Goal: Task Accomplishment & Management: Complete application form

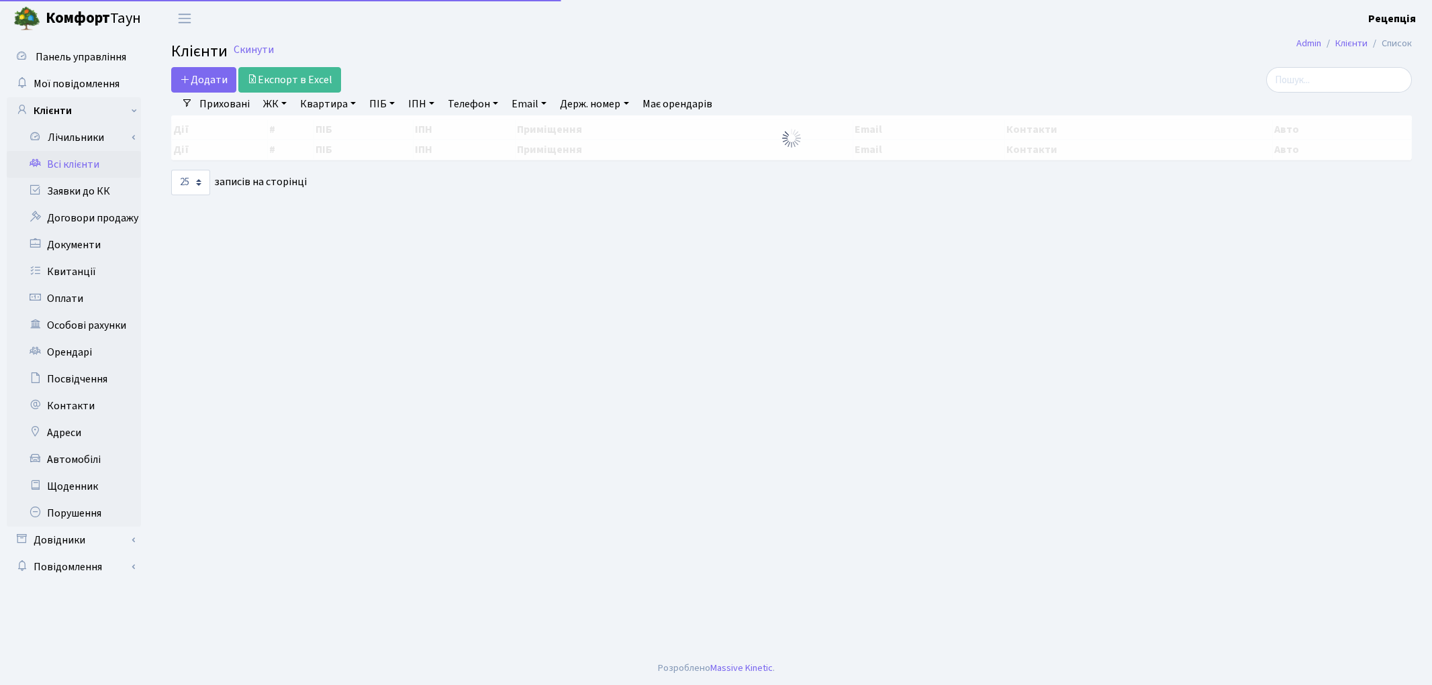
select select
select select "25"
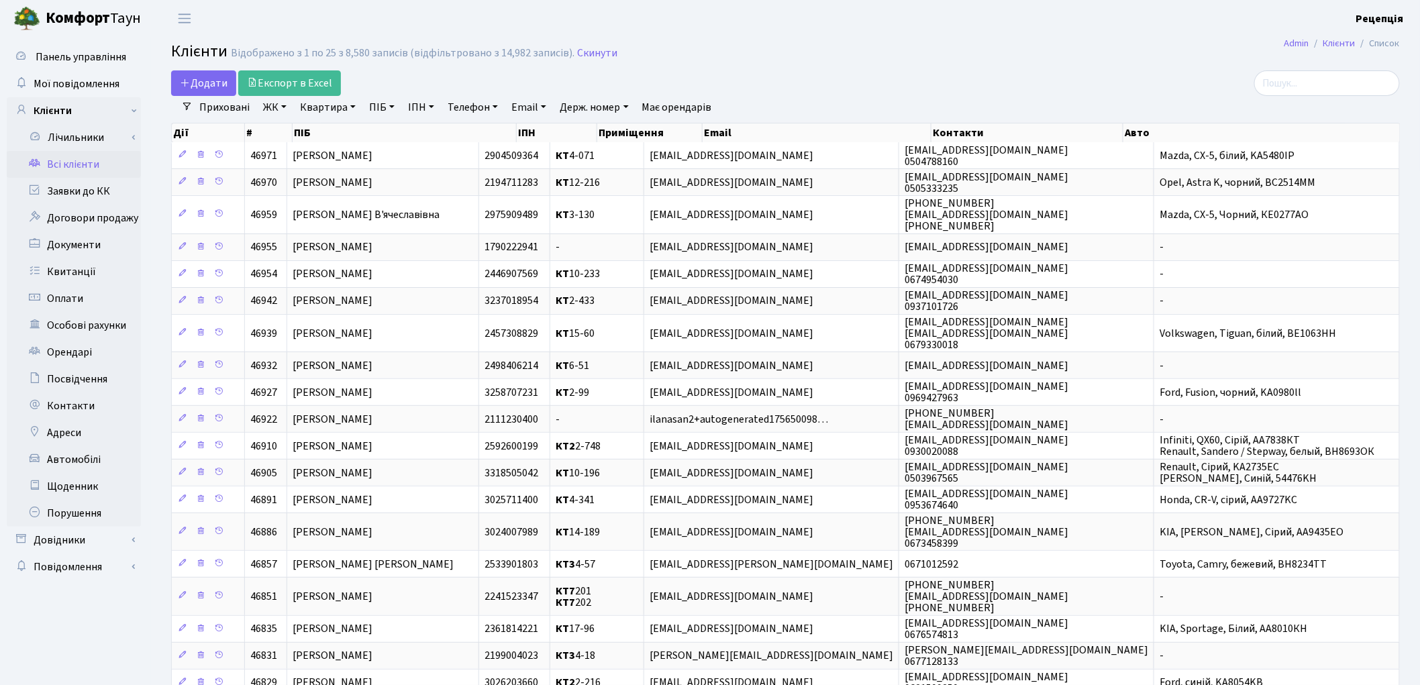
click at [277, 111] on link "ЖК" at bounding box center [275, 107] width 34 height 23
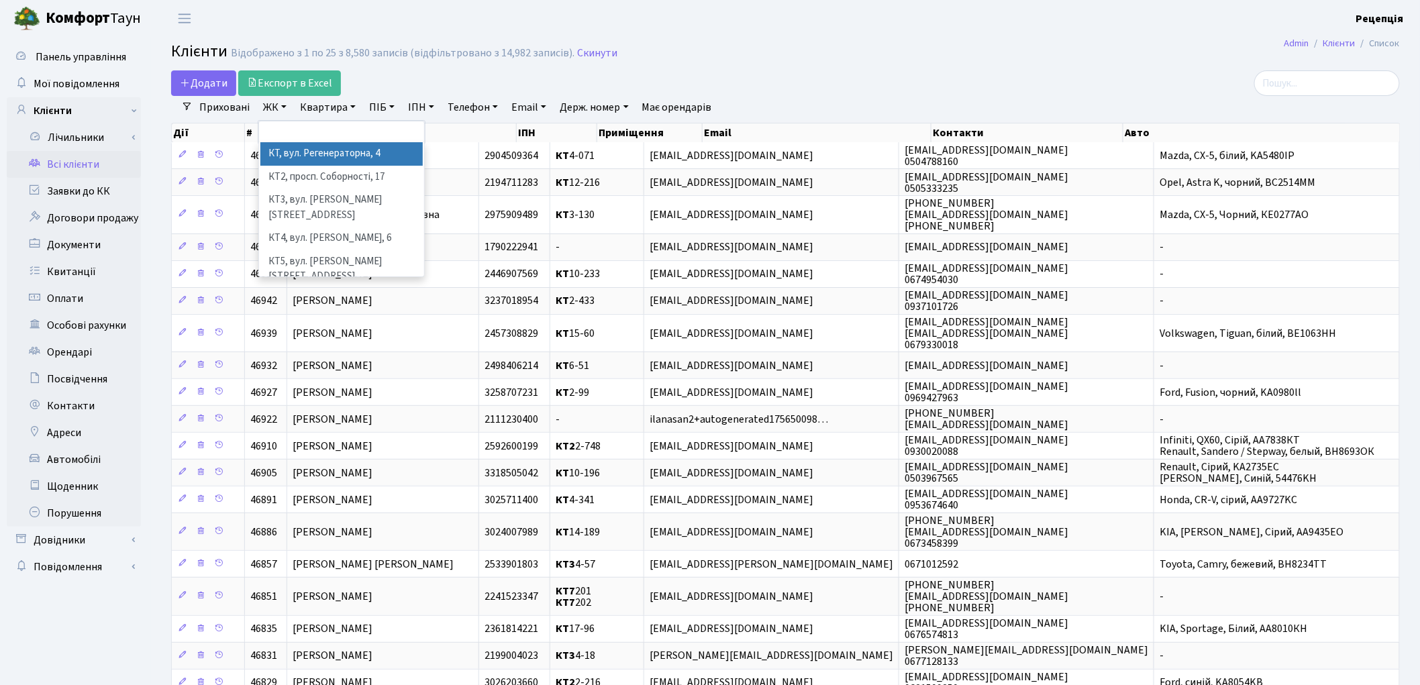
click at [305, 164] on li "КТ, вул. Регенераторна, 4" at bounding box center [341, 153] width 162 height 23
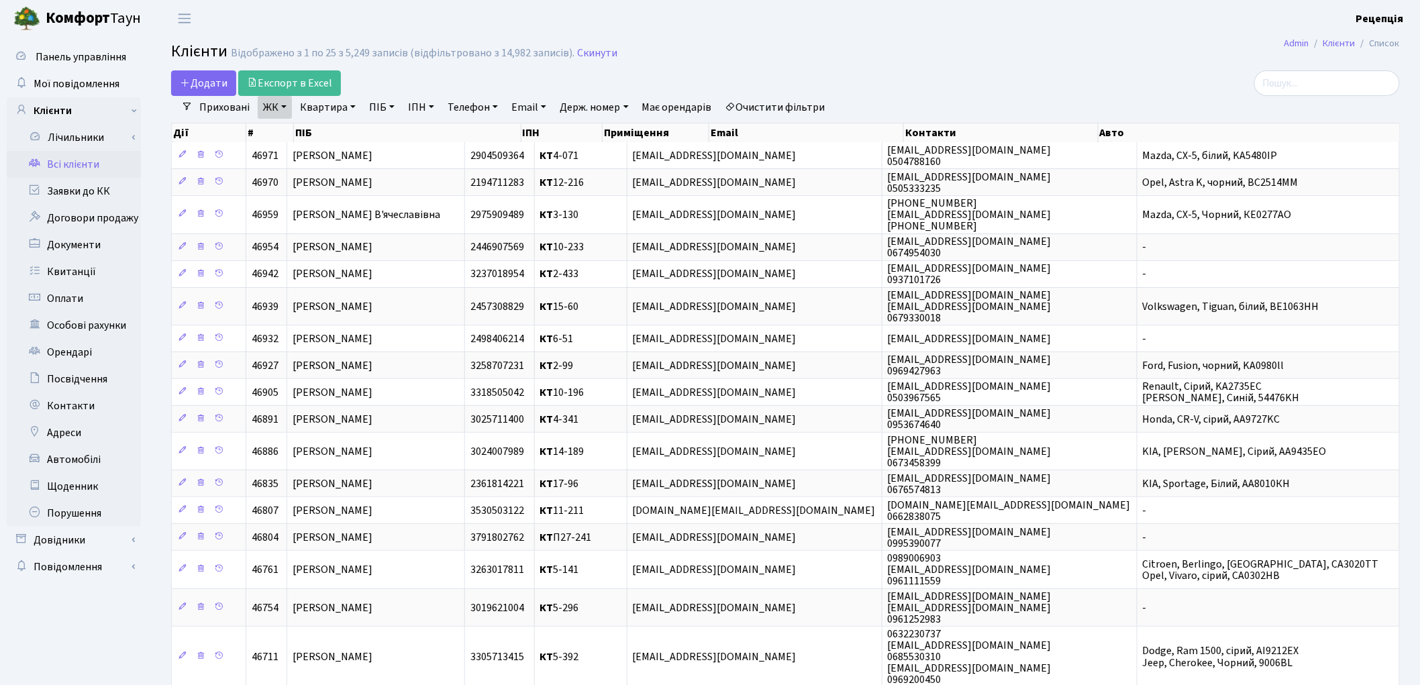
click at [326, 104] on link "Квартира" at bounding box center [328, 107] width 66 height 23
type input "11-50"
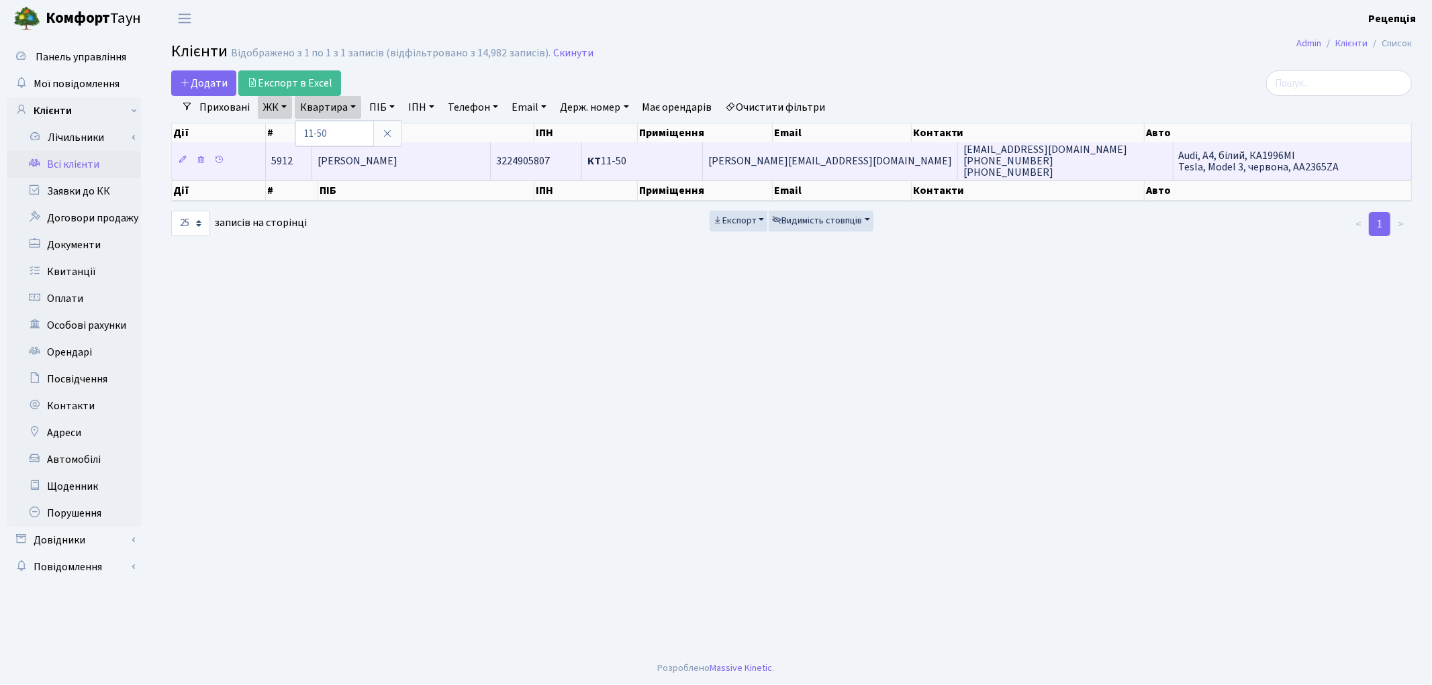
click at [424, 169] on td "Соломатіна Юлія Олегівна" at bounding box center [401, 160] width 179 height 37
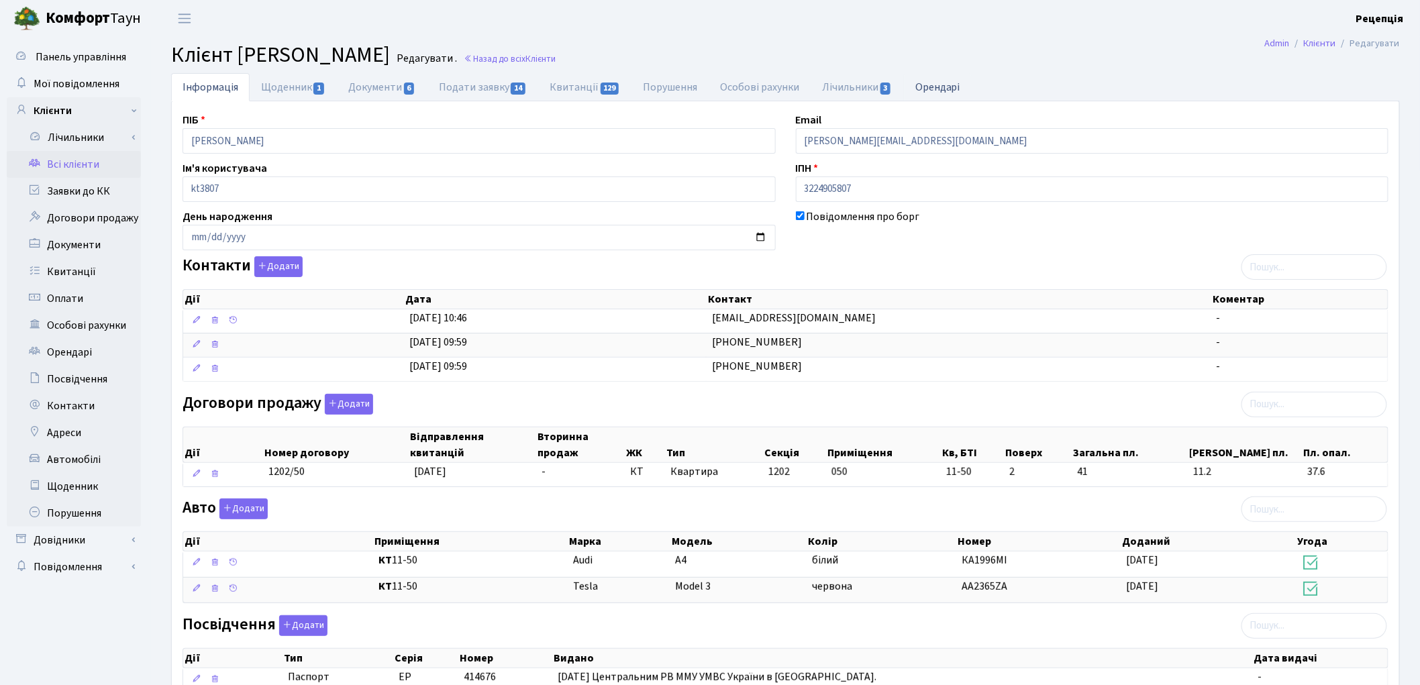
click at [922, 86] on link "Орендарі" at bounding box center [938, 87] width 68 height 28
select select "25"
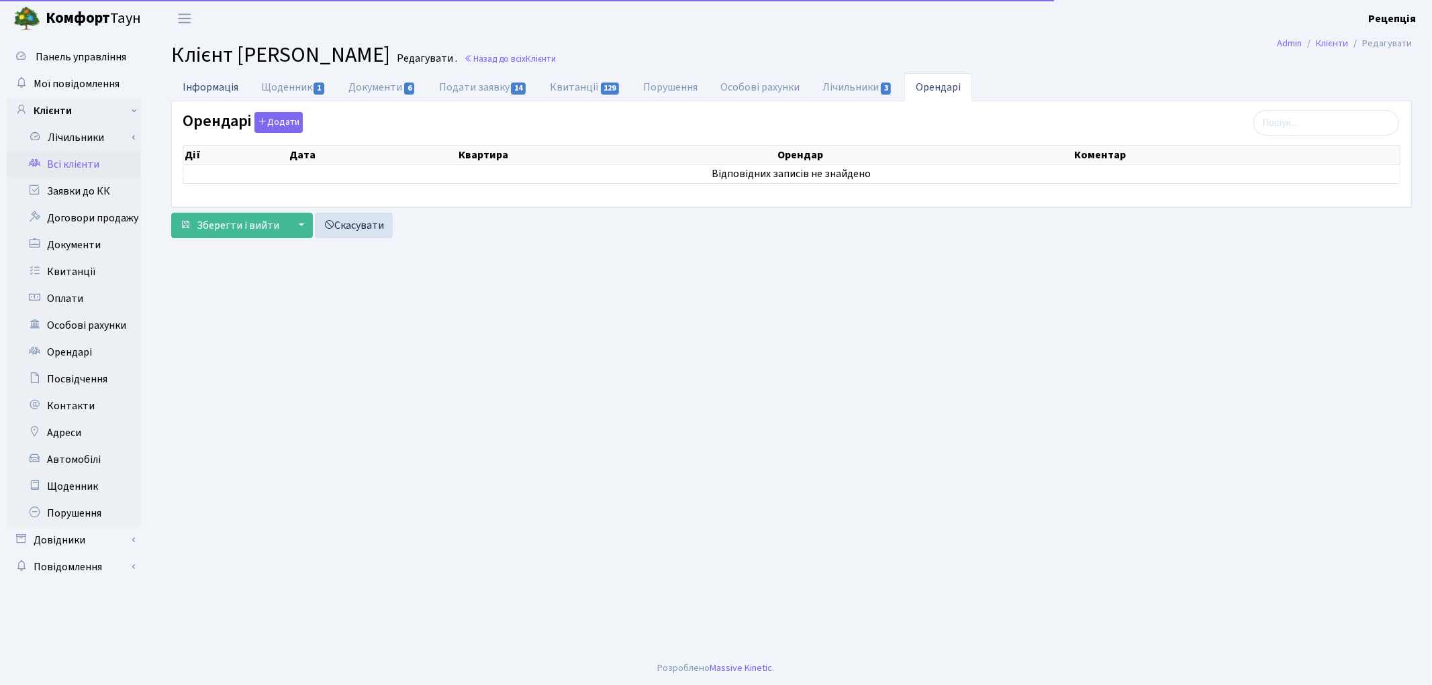
click at [199, 82] on link "Інформація" at bounding box center [210, 87] width 79 height 28
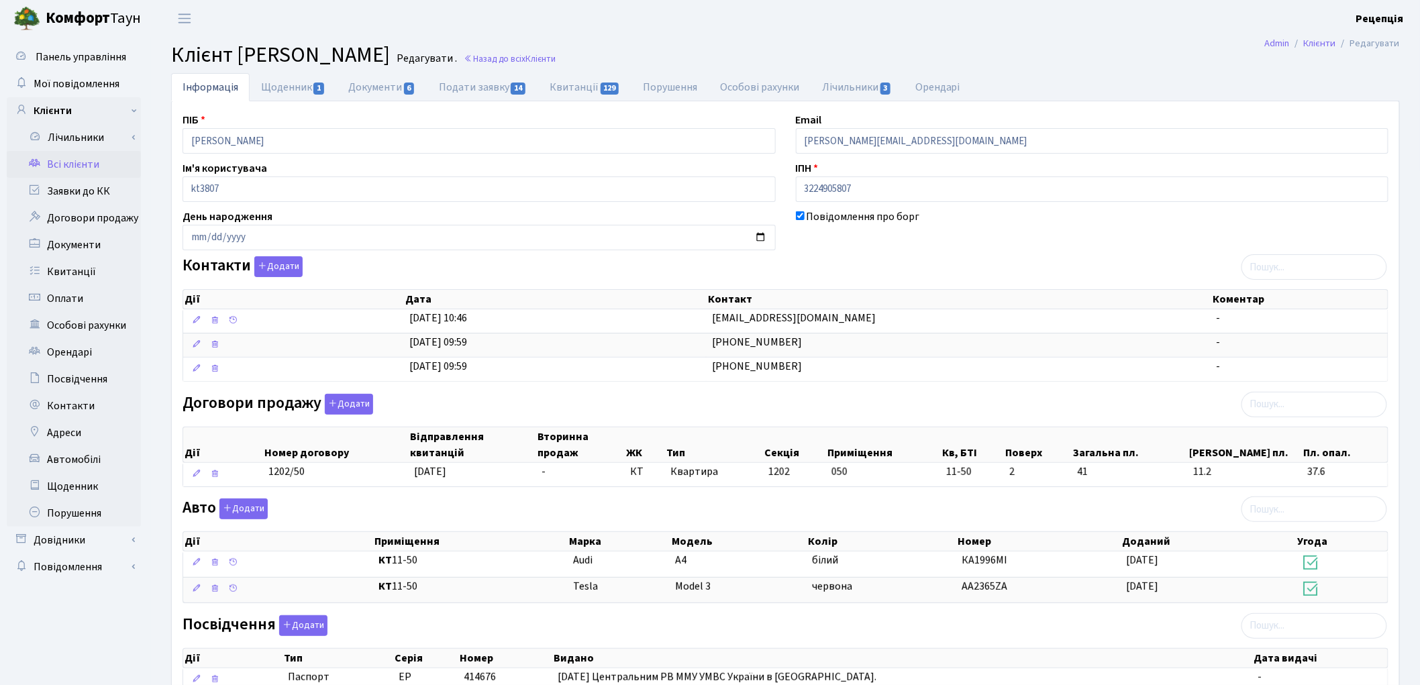
click at [78, 164] on link "Всі клієнти" at bounding box center [74, 164] width 134 height 27
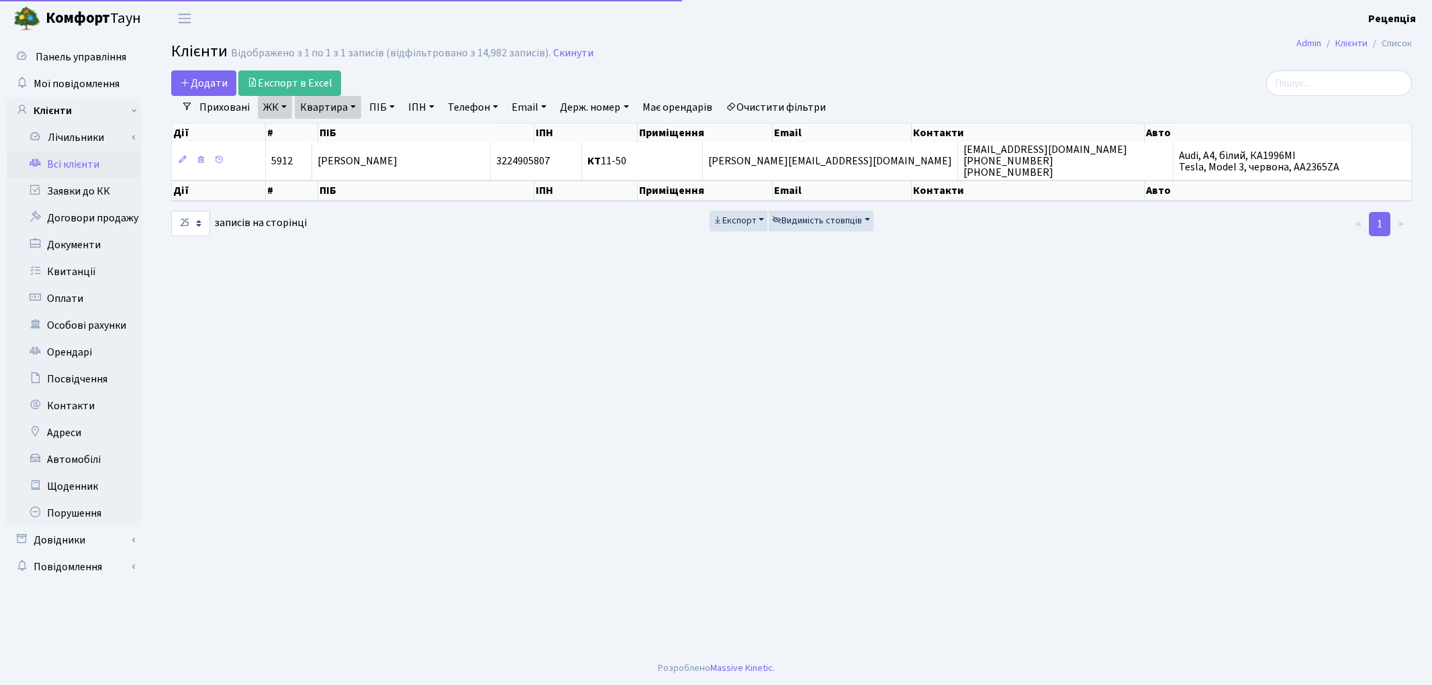
select select "25"
click at [800, 111] on link "Очистити фільтри" at bounding box center [775, 107] width 111 height 23
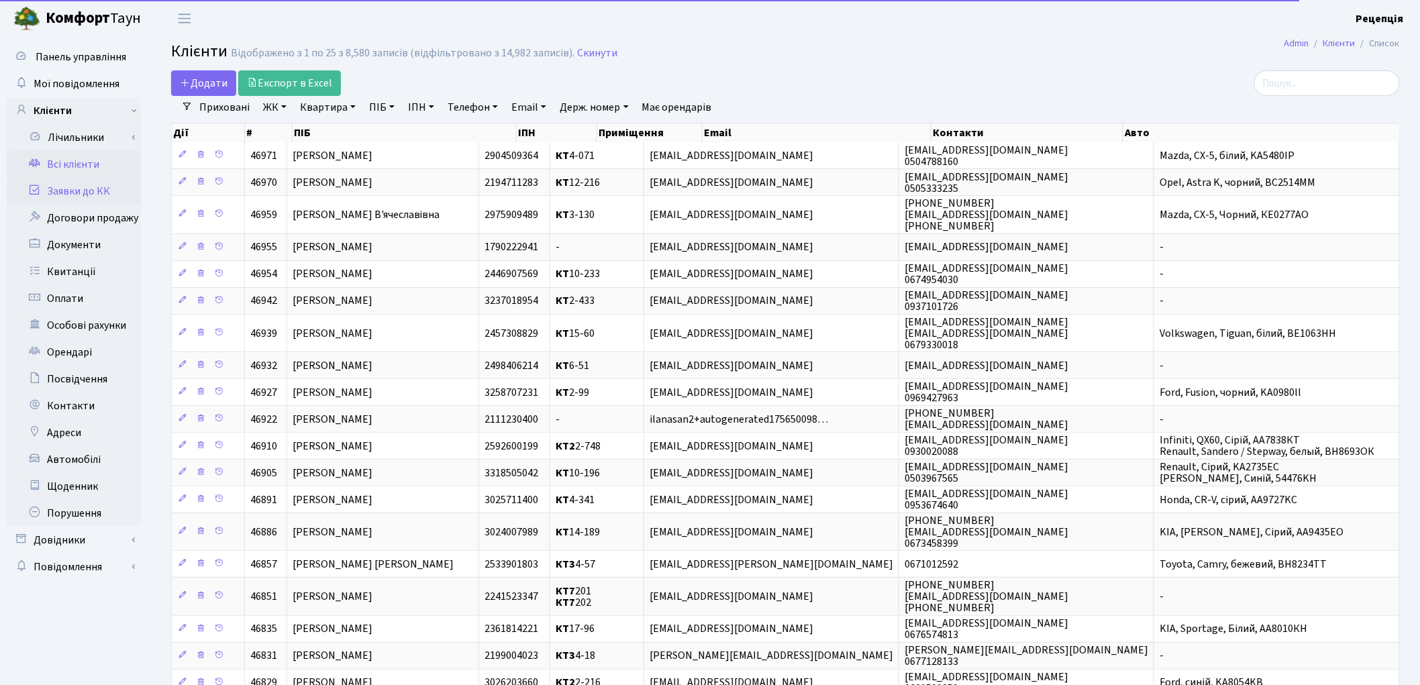
click at [75, 183] on link "Заявки до КК" at bounding box center [74, 191] width 134 height 27
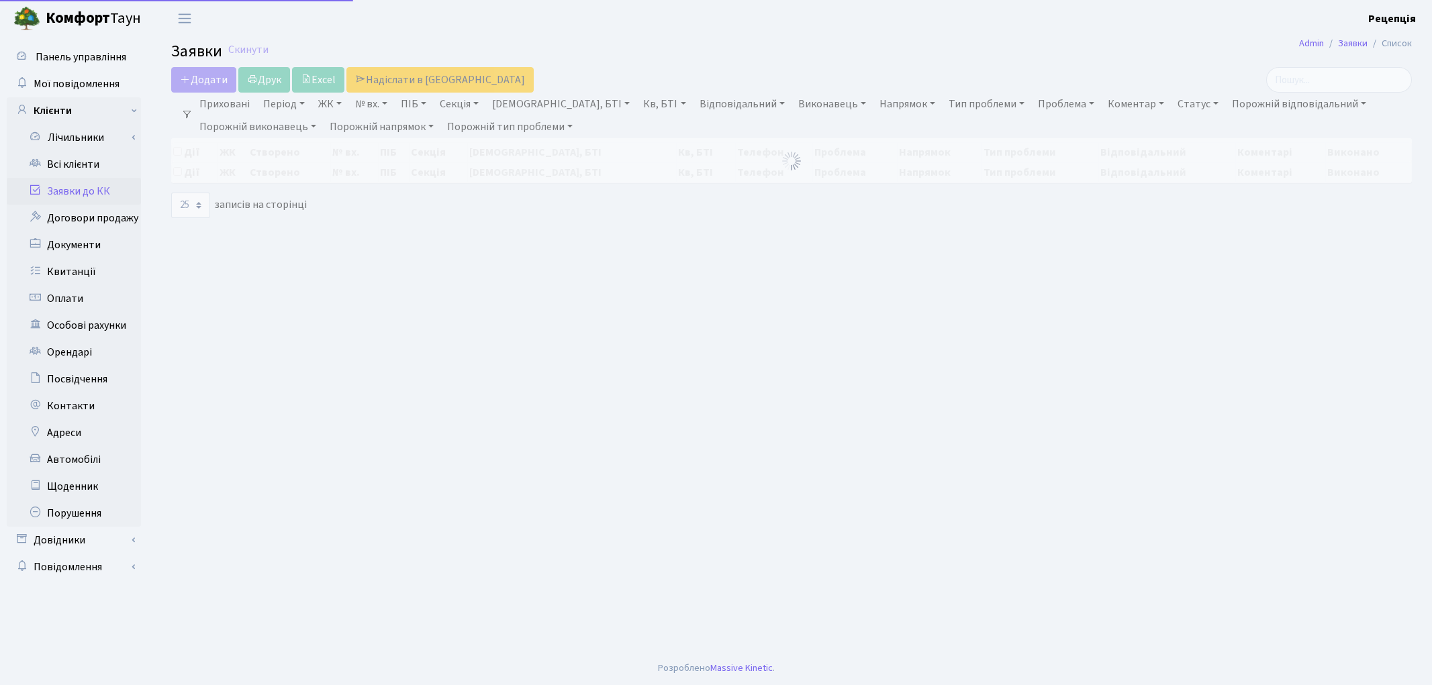
select select "25"
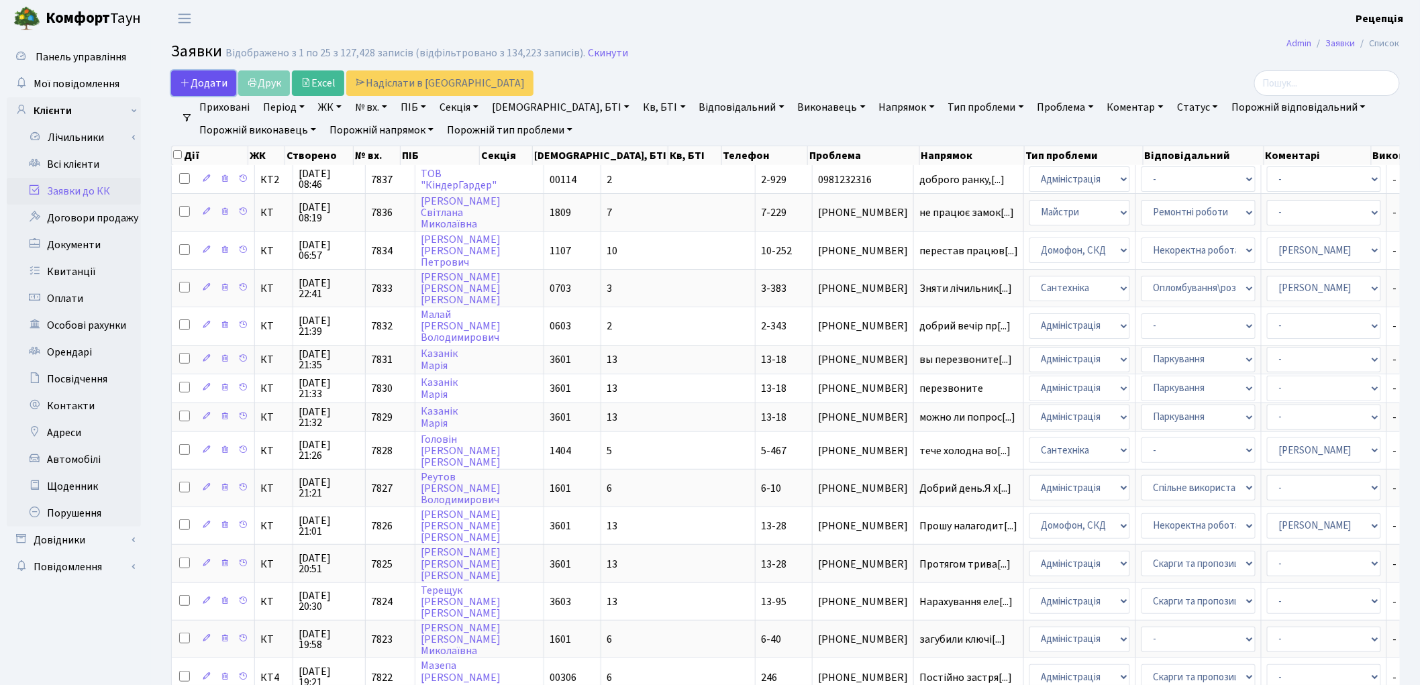
click at [196, 78] on span "Додати" at bounding box center [204, 83] width 48 height 15
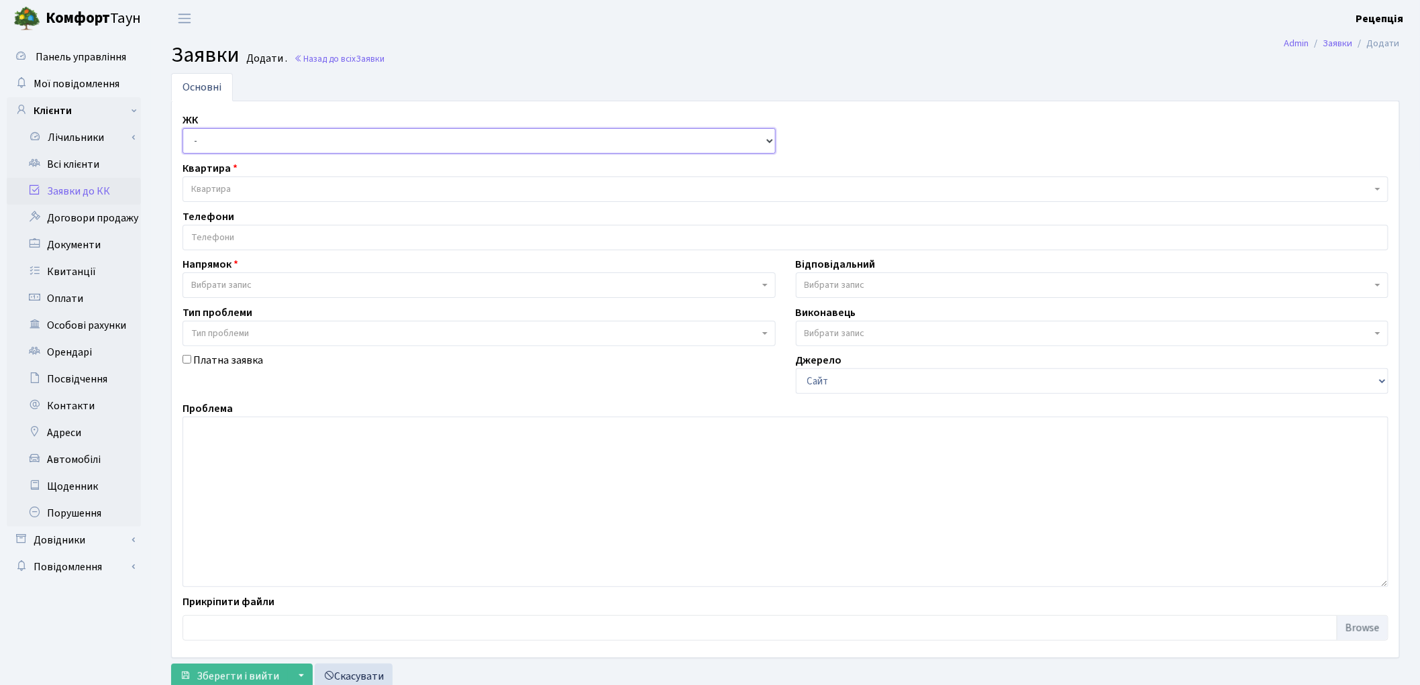
click at [247, 145] on select "- КТ, вул. Регенераторна, 4 КТ2, просп. Соборності, 17 КТ3, вул. Березнева, 16 …" at bounding box center [479, 141] width 593 height 26
select select "271"
click at [183, 128] on select "- КТ, вул. Регенераторна, 4 КТ2, просп. Соборності, 17 КТ3, вул. Березнева, 16 …" at bounding box center [479, 141] width 593 height 26
select select
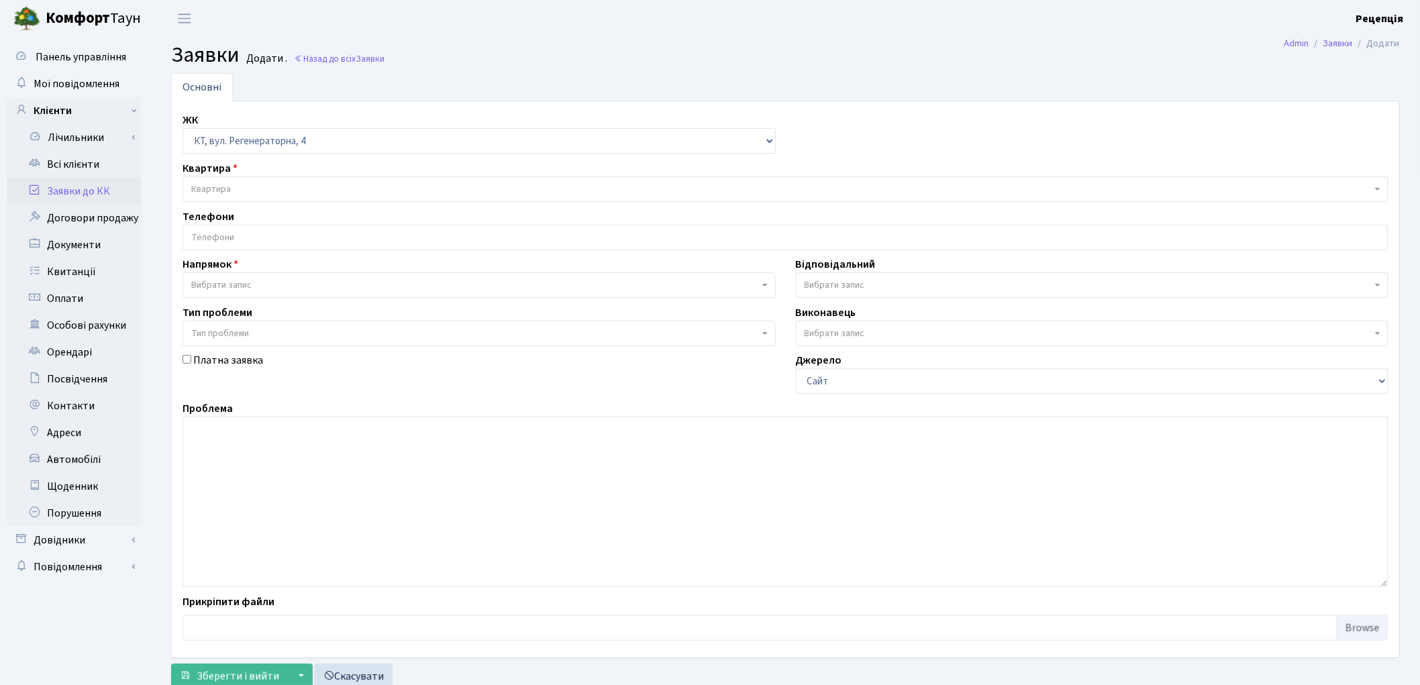
click at [251, 185] on span "Квартира" at bounding box center [781, 189] width 1181 height 13
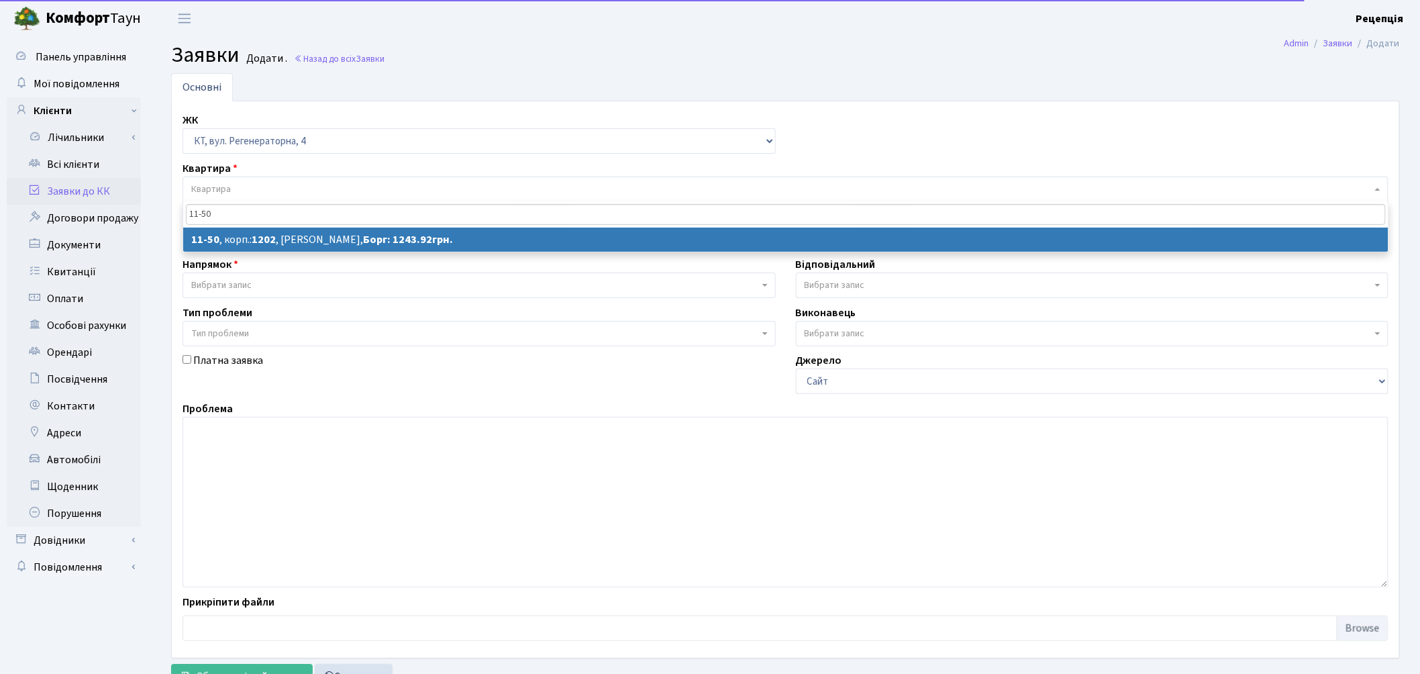
type input "11-50"
select select
select select "7050"
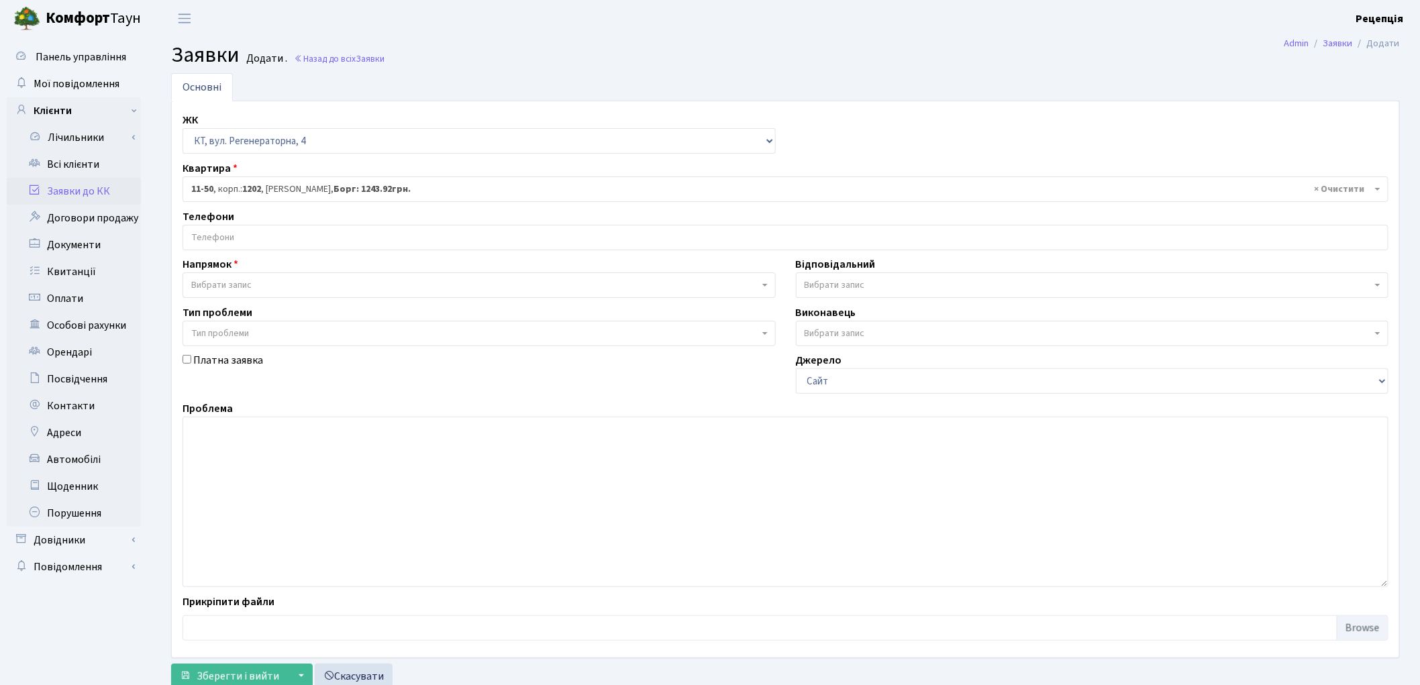
click at [256, 245] on input "search" at bounding box center [785, 238] width 1205 height 24
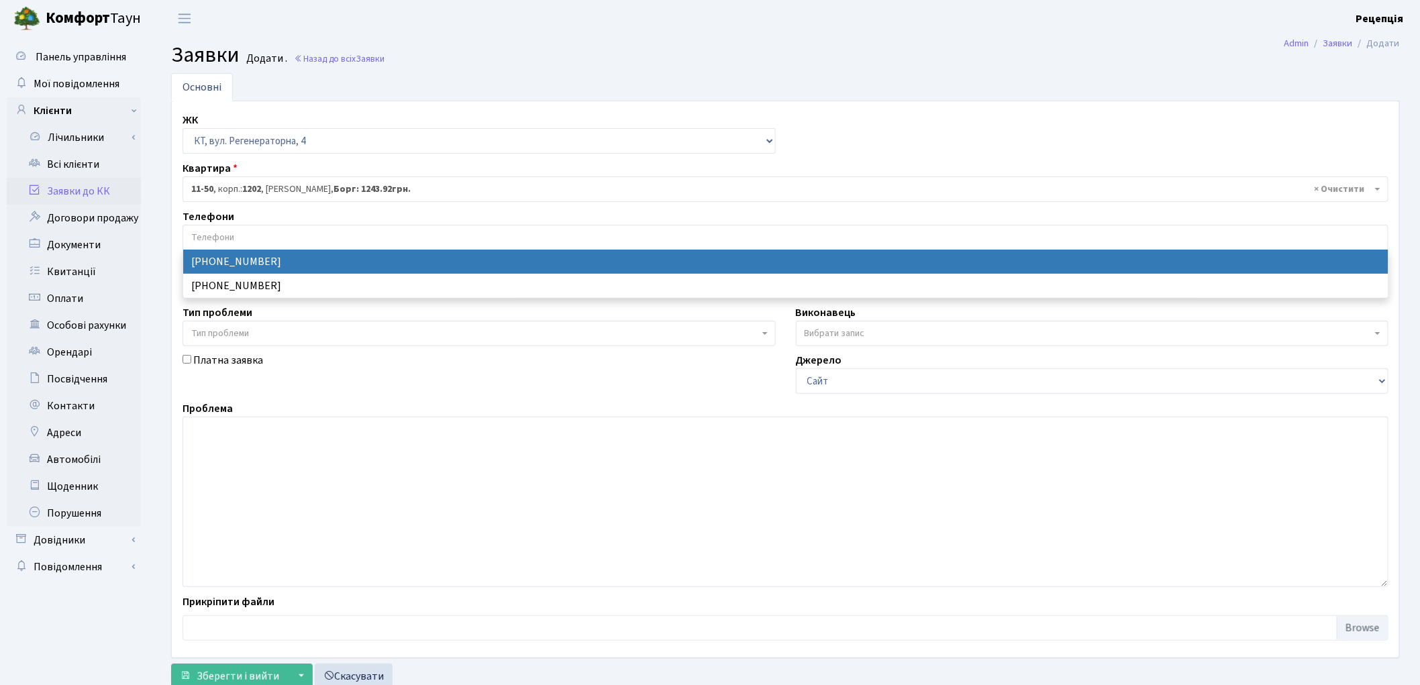
select select "21250"
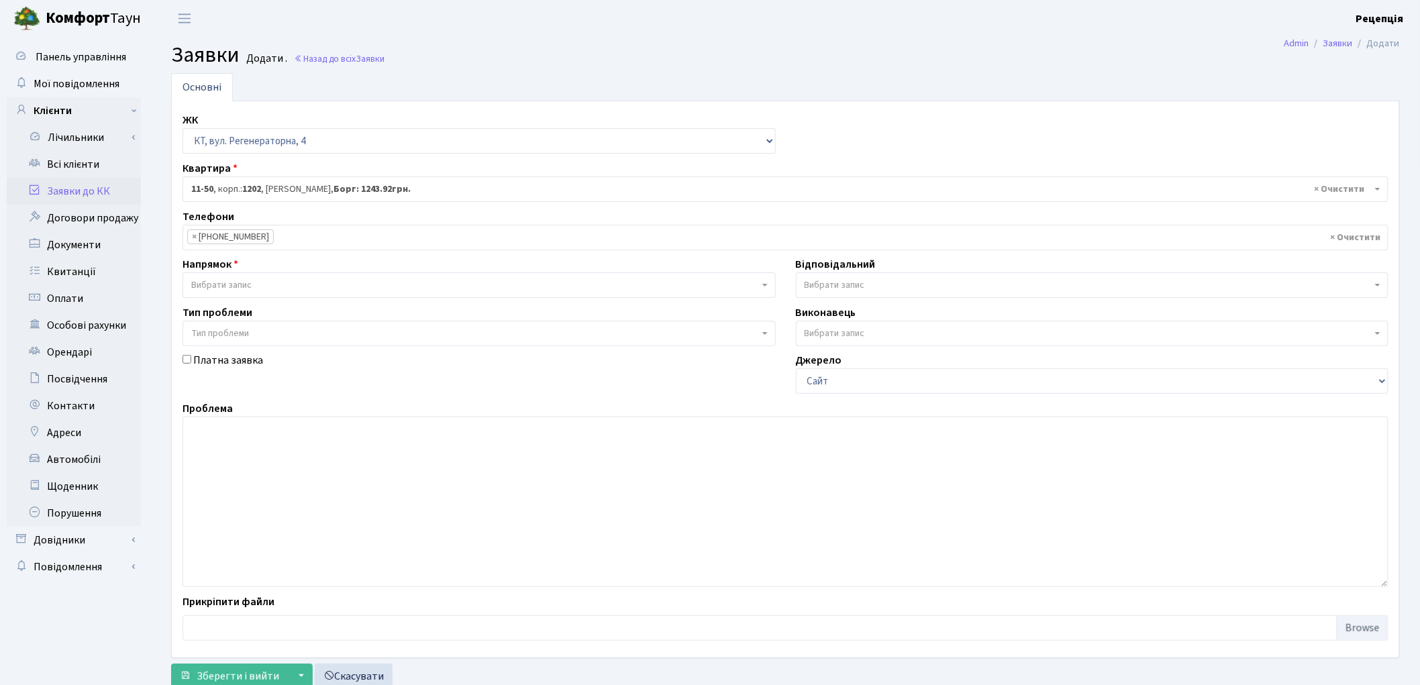
click at [273, 280] on span "Вибрати запис" at bounding box center [475, 285] width 568 height 13
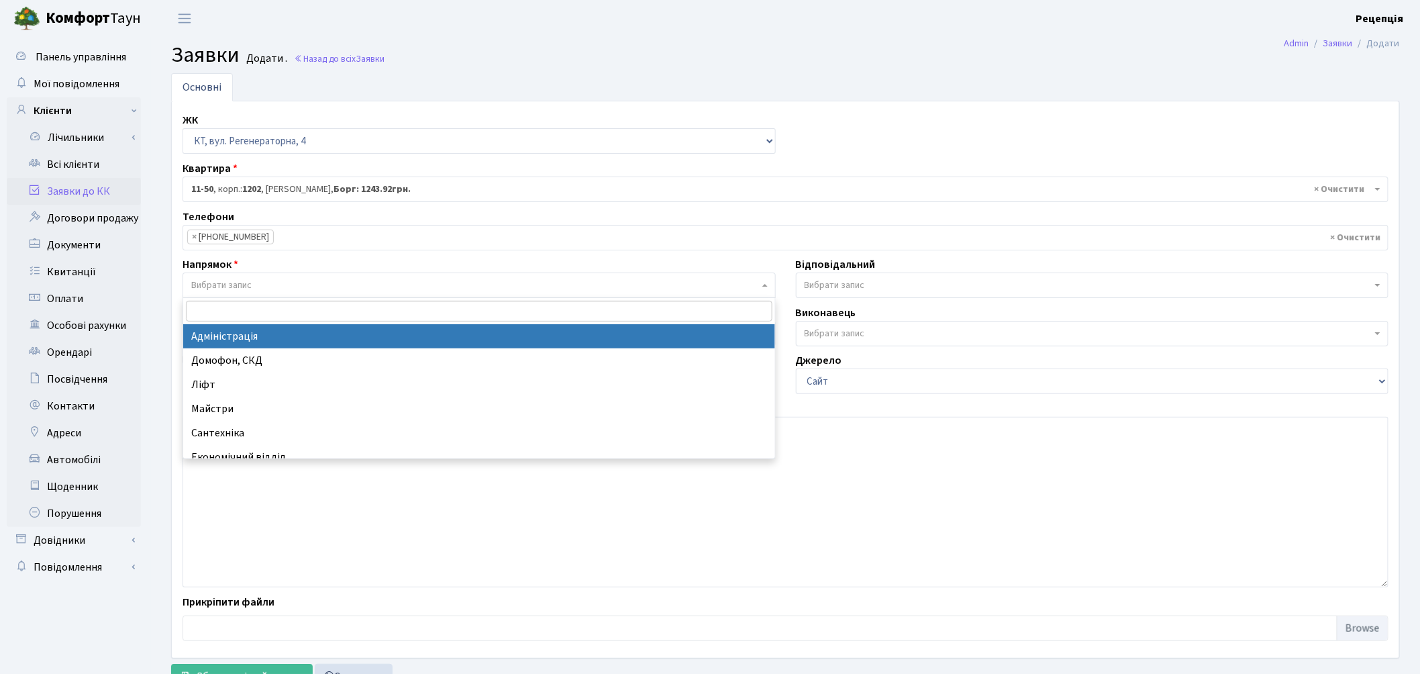
select select "5"
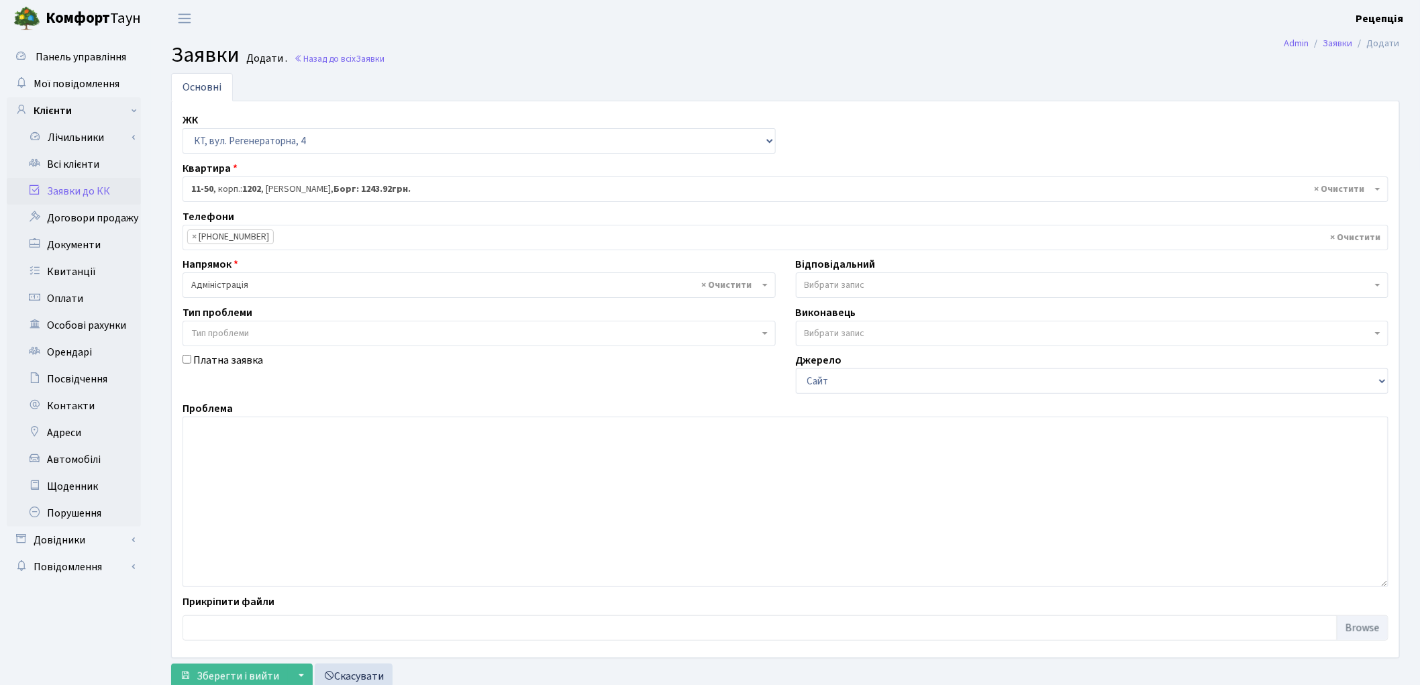
click at [262, 336] on span "Тип проблеми" at bounding box center [475, 333] width 568 height 13
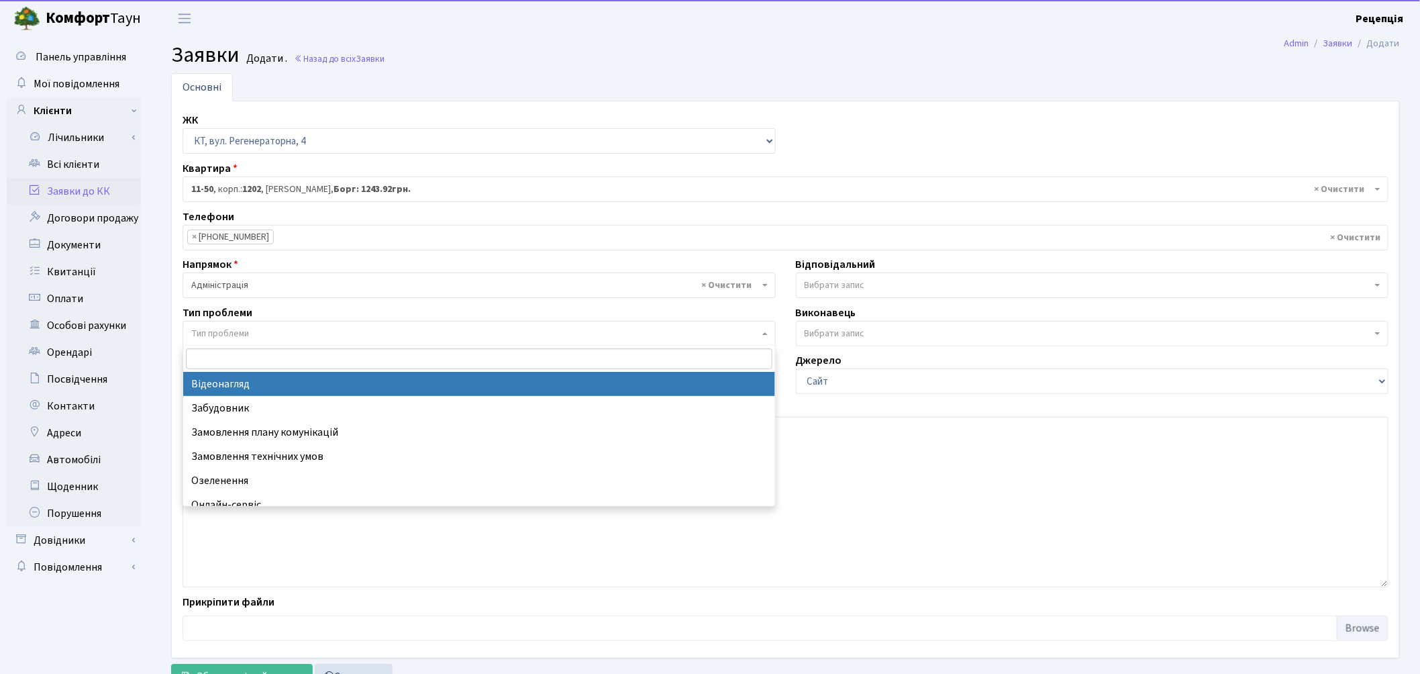
select select "45"
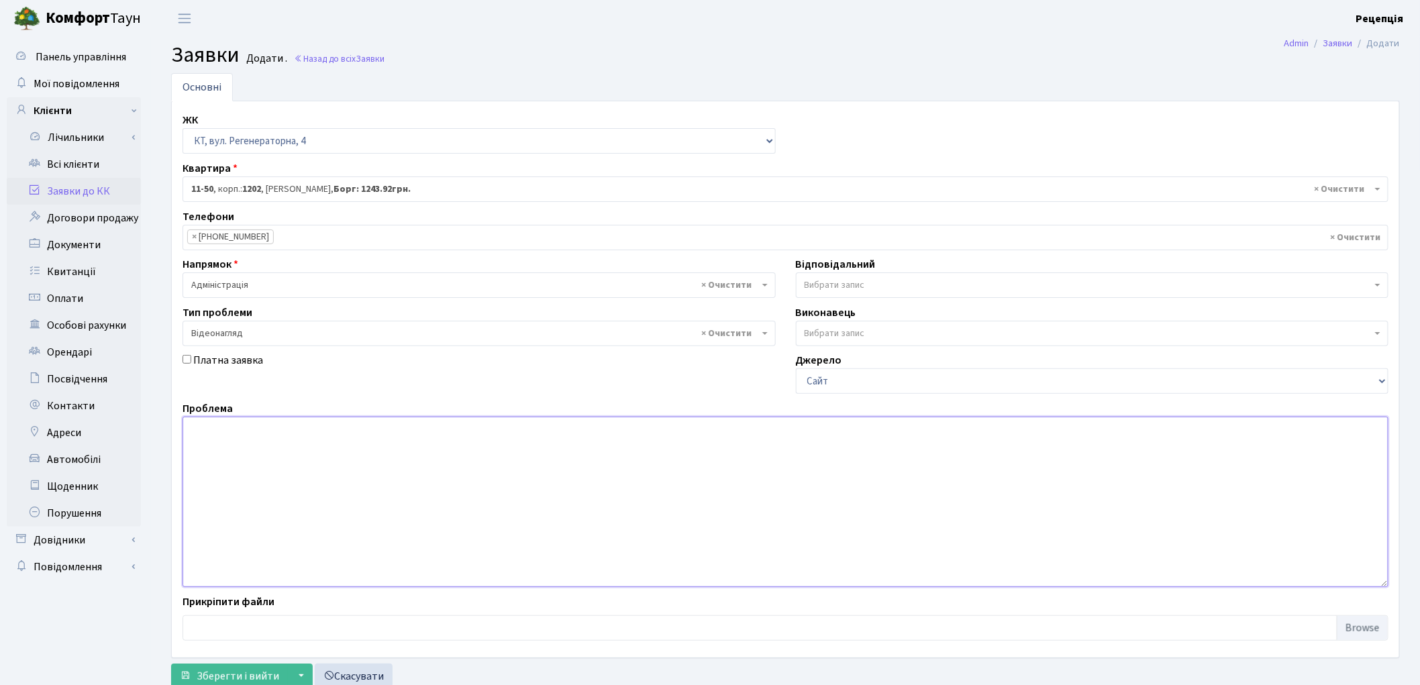
click at [252, 446] on textarea at bounding box center [786, 502] width 1206 height 170
type textarea "Y"
type textarea "Надати відеоспостереження вкраденої речі, а саме салатовий дитячий велобіг."
click at [222, 673] on span "Зберегти і вийти" at bounding box center [238, 676] width 83 height 15
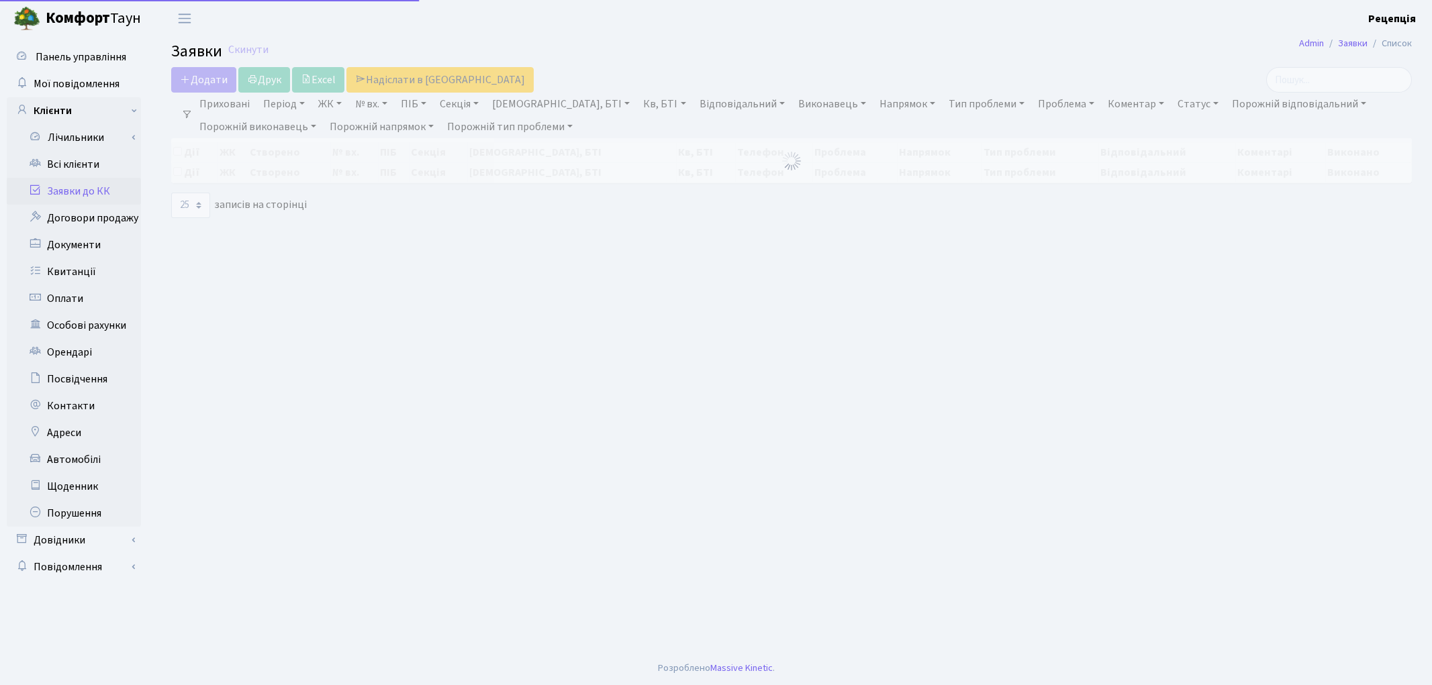
select select "25"
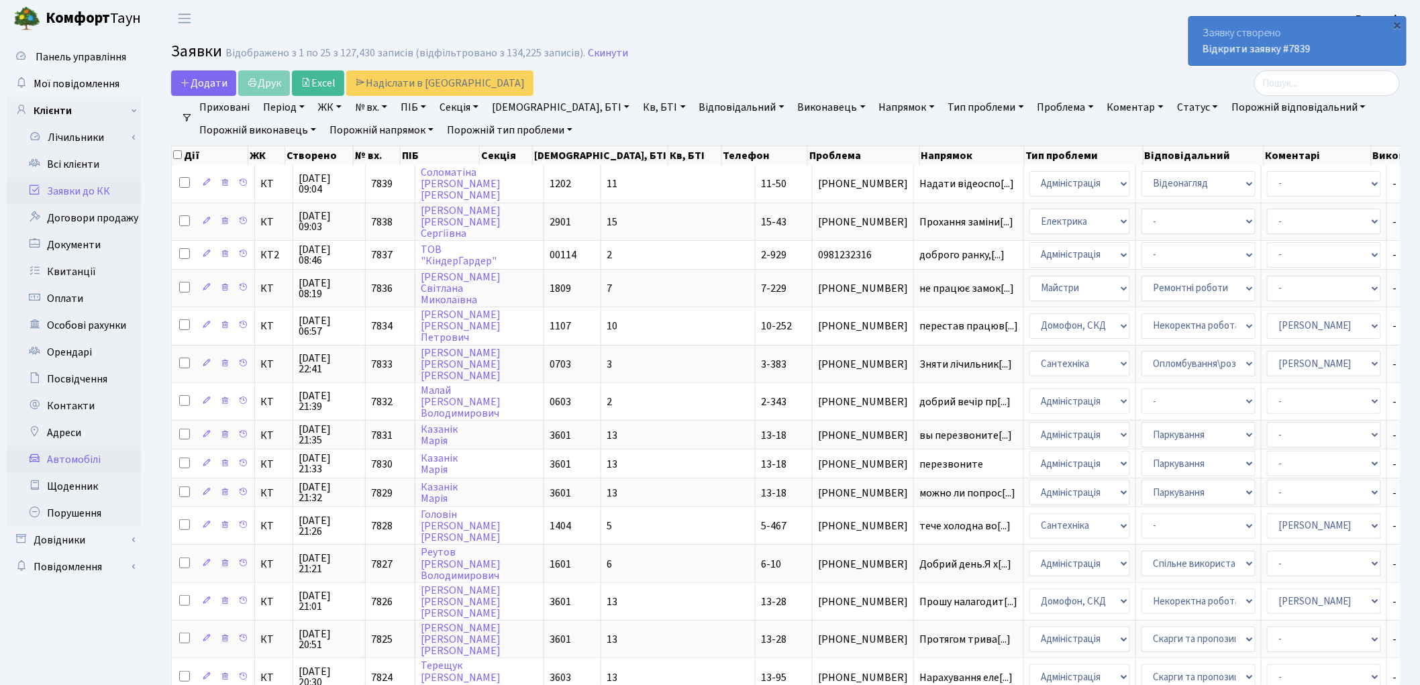
click at [91, 454] on link "Автомобілі" at bounding box center [74, 459] width 134 height 27
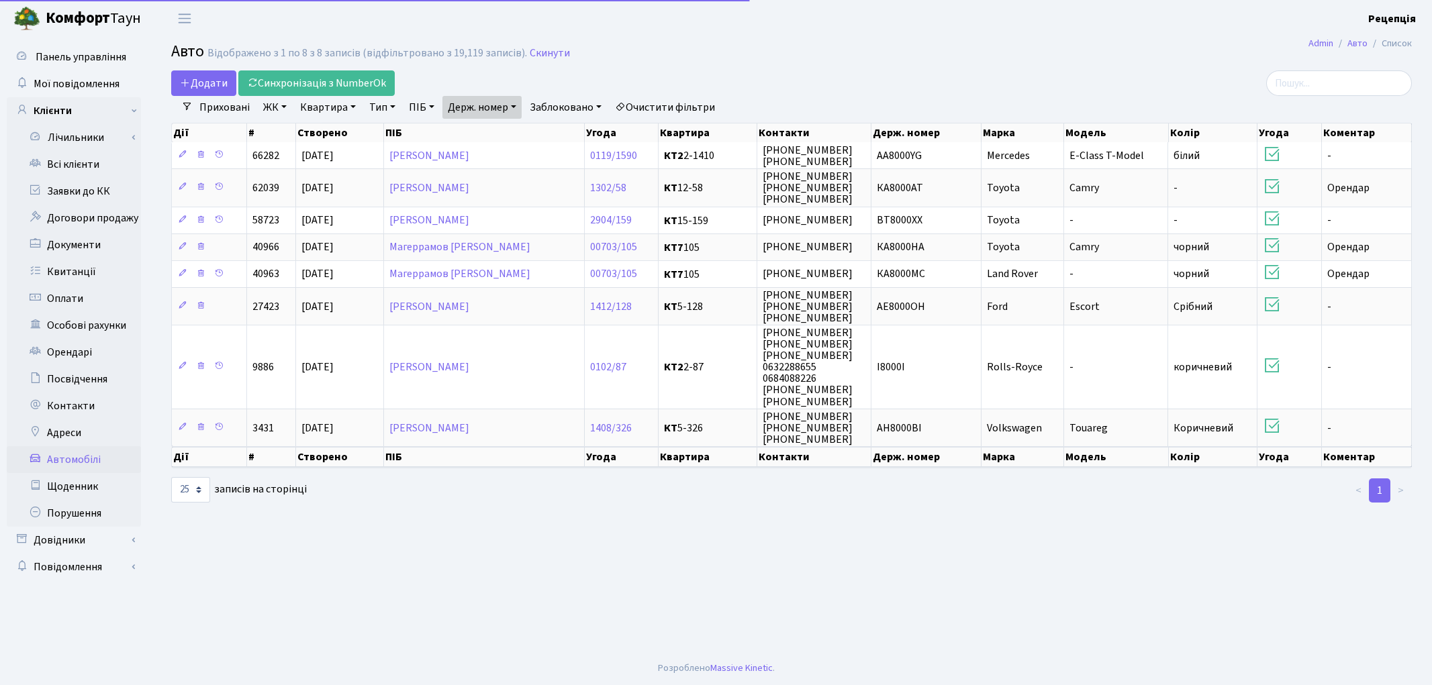
select select "25"
click at [672, 99] on link "Очистити фільтри" at bounding box center [664, 107] width 111 height 23
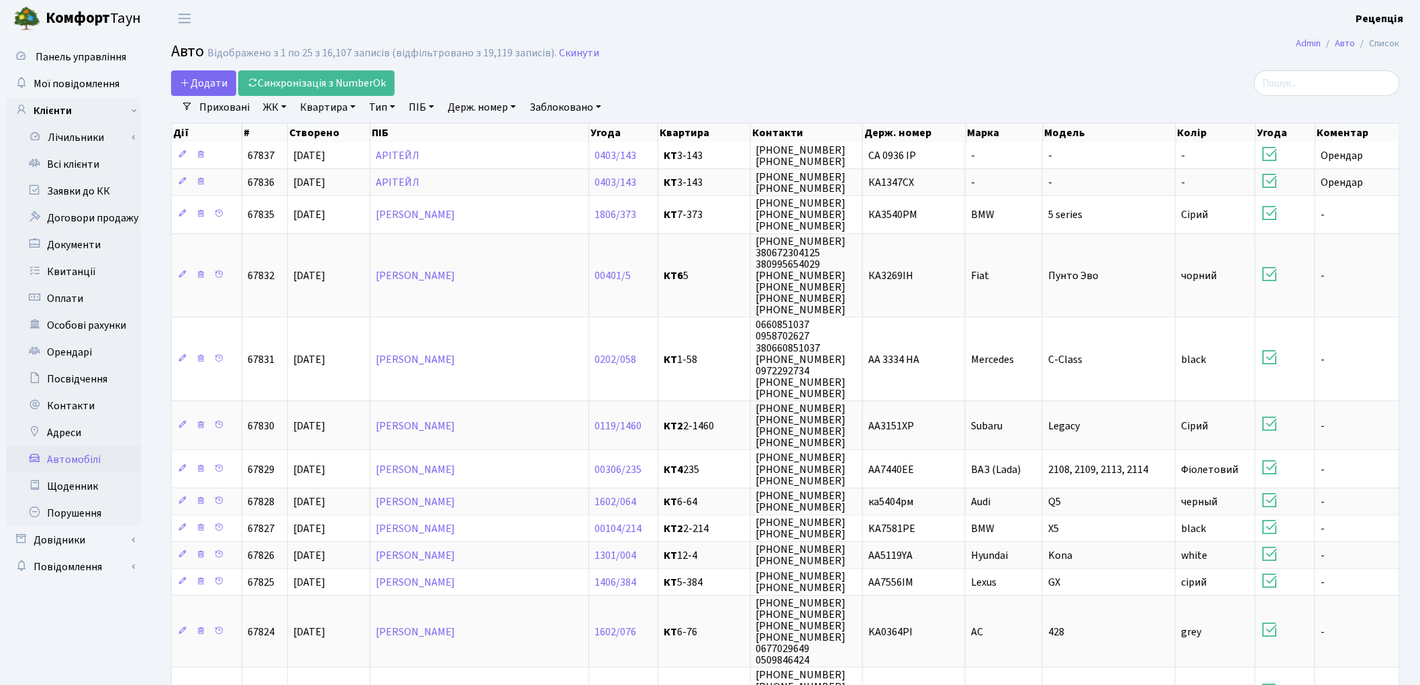
click at [489, 109] on link "Держ. номер" at bounding box center [481, 107] width 79 height 23
type input "2356"
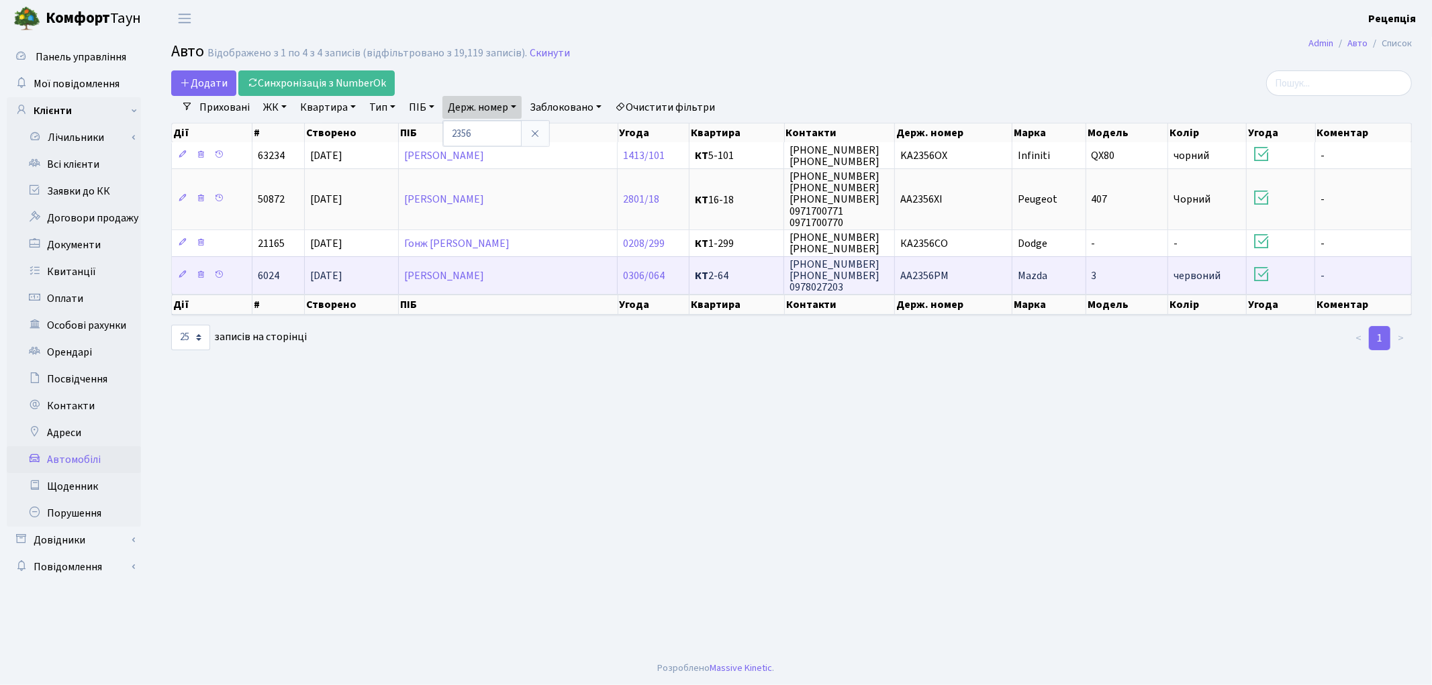
click at [932, 283] on td "АА2356РМ" at bounding box center [953, 275] width 117 height 38
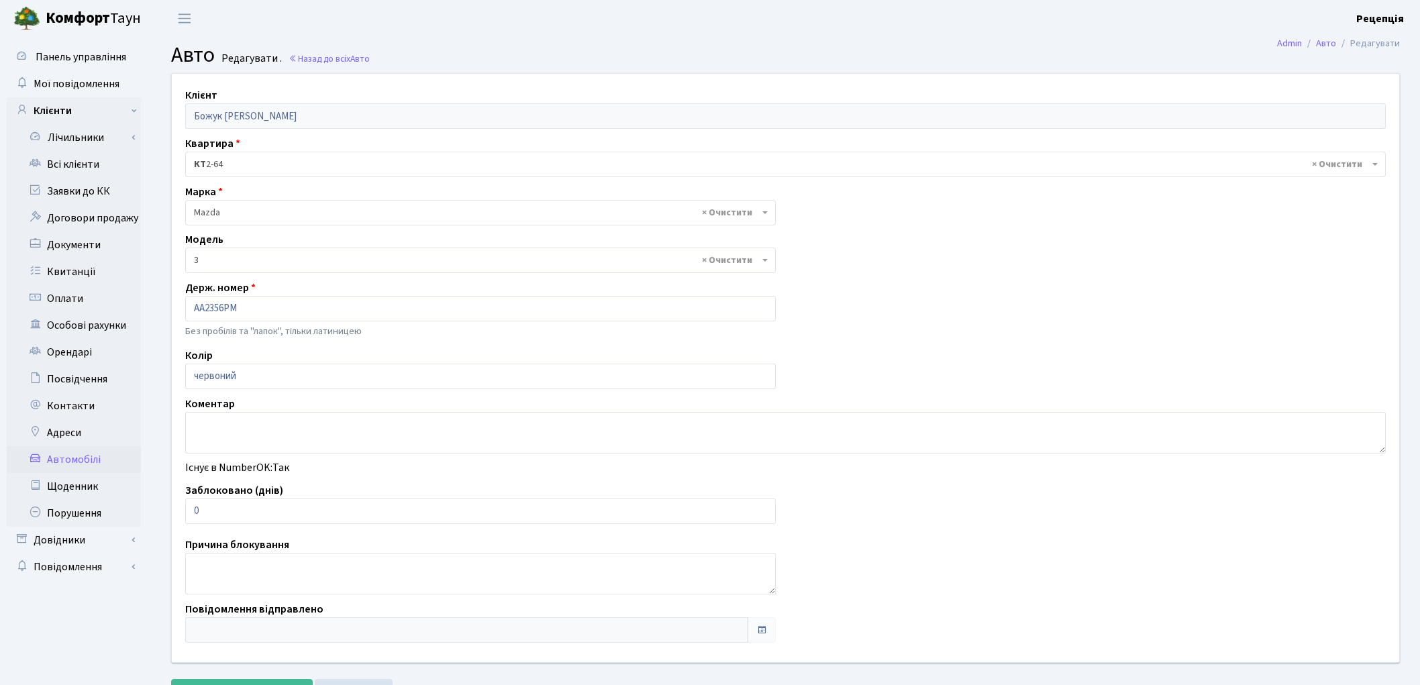
select select "219"
click at [103, 166] on link "Всі клієнти" at bounding box center [74, 164] width 134 height 27
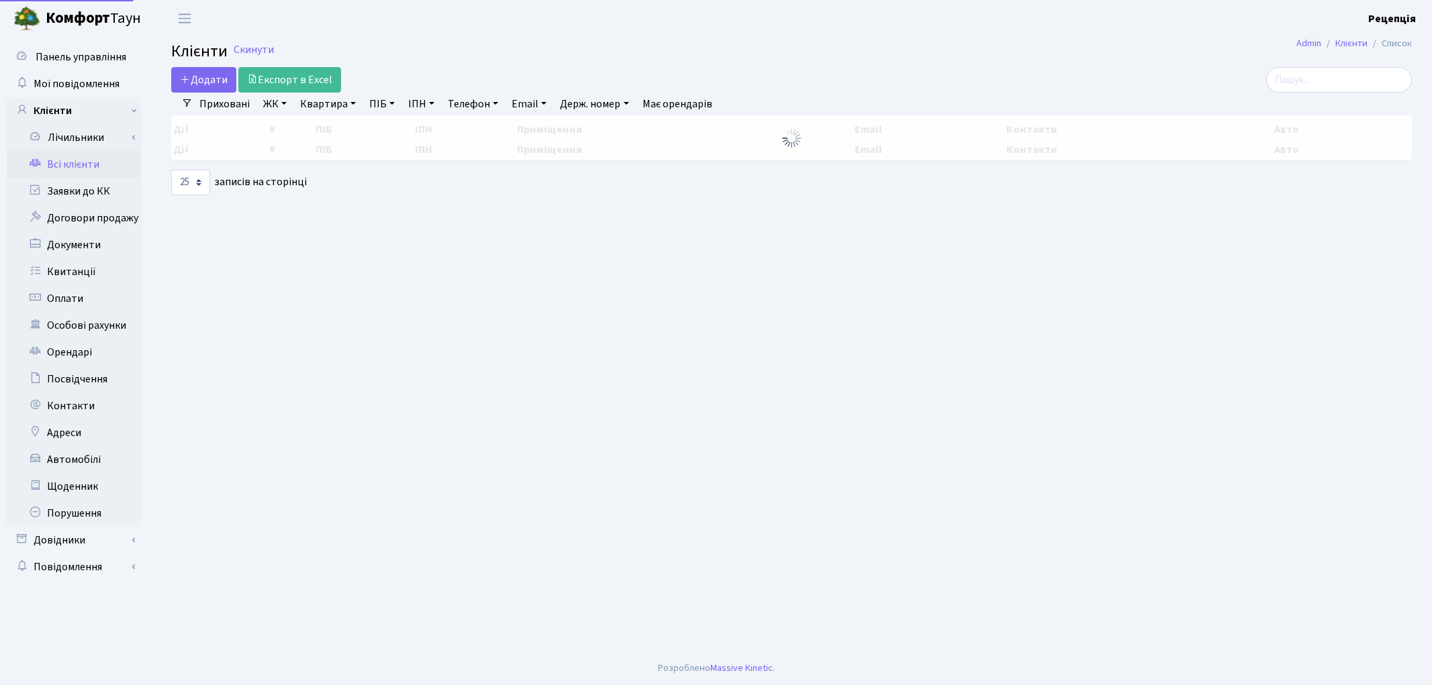
select select "25"
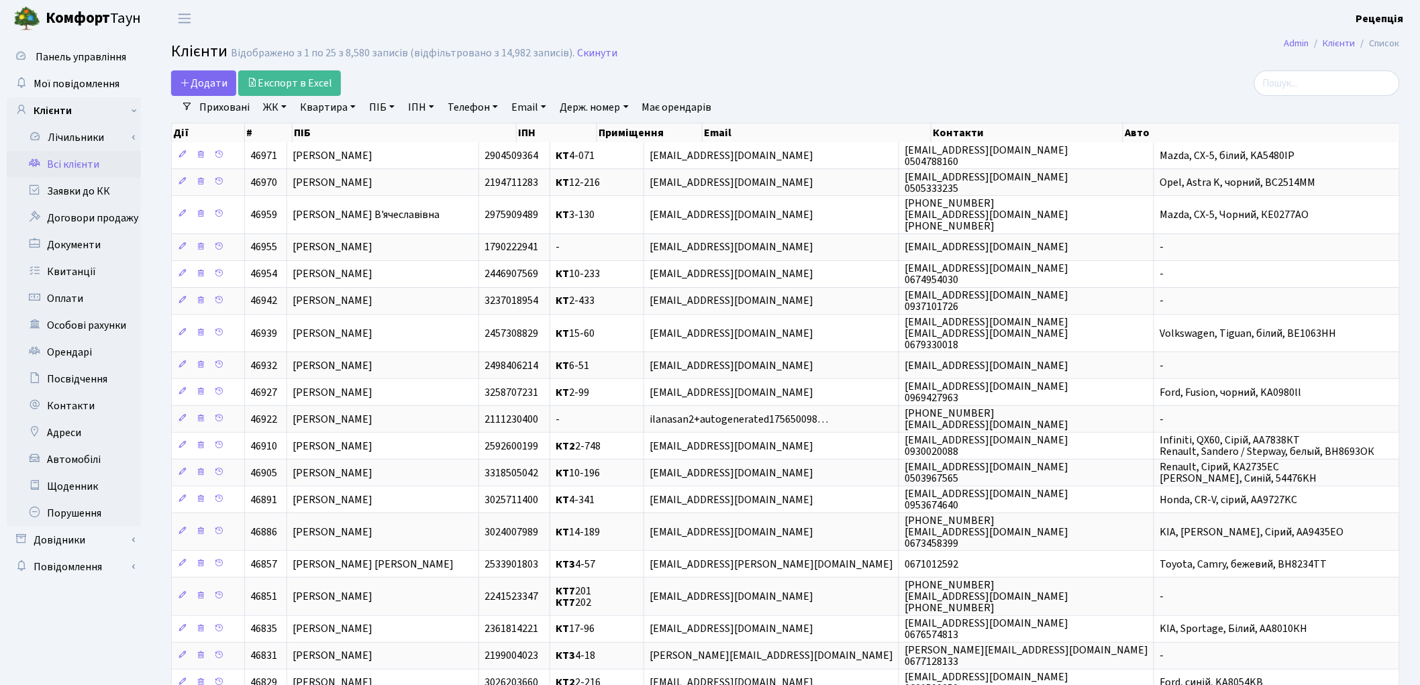
drag, startPoint x: 883, startPoint y: 59, endPoint x: 896, endPoint y: 50, distance: 15.8
click at [883, 58] on h2 "Клієнти Відображено з 1 по 25 з 8,580 записів (відфільтровано з 14,982 записів)…" at bounding box center [785, 53] width 1229 height 23
click at [81, 195] on link "Заявки до КК" at bounding box center [74, 191] width 134 height 27
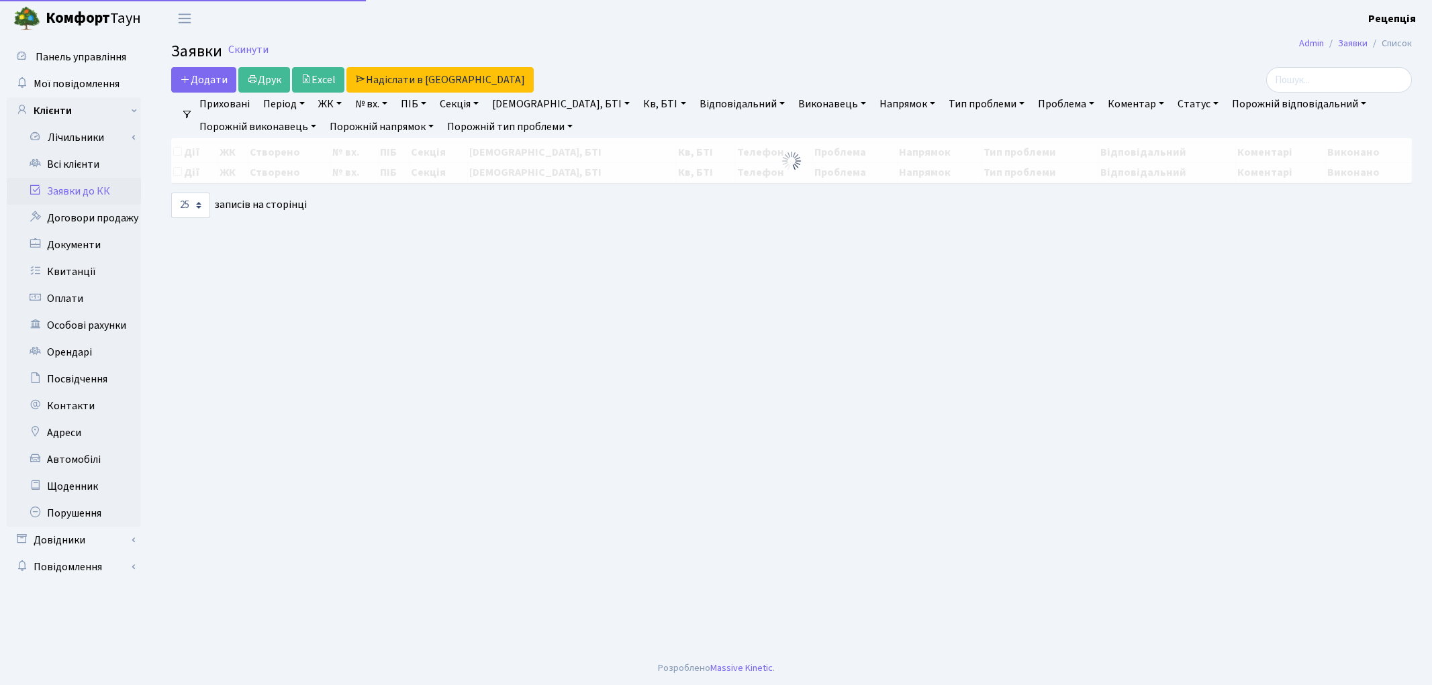
select select "25"
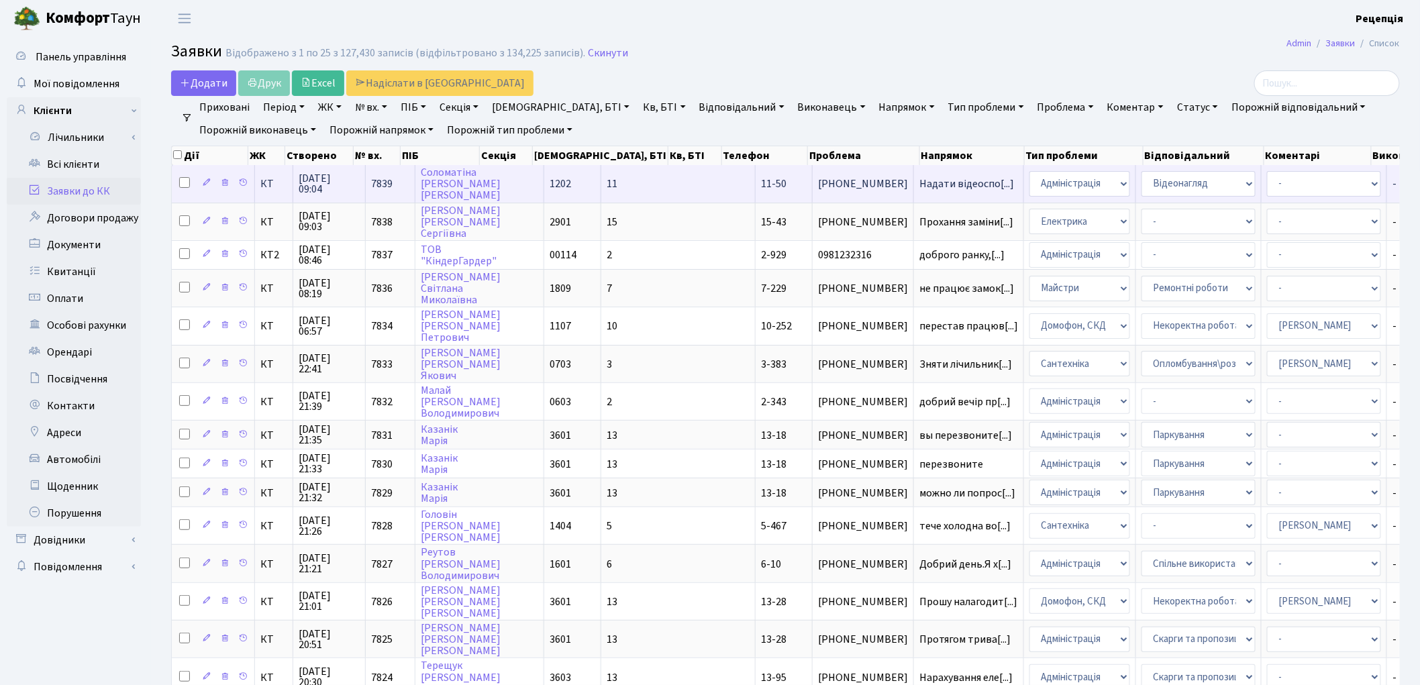
click at [616, 177] on td "11" at bounding box center [678, 183] width 154 height 37
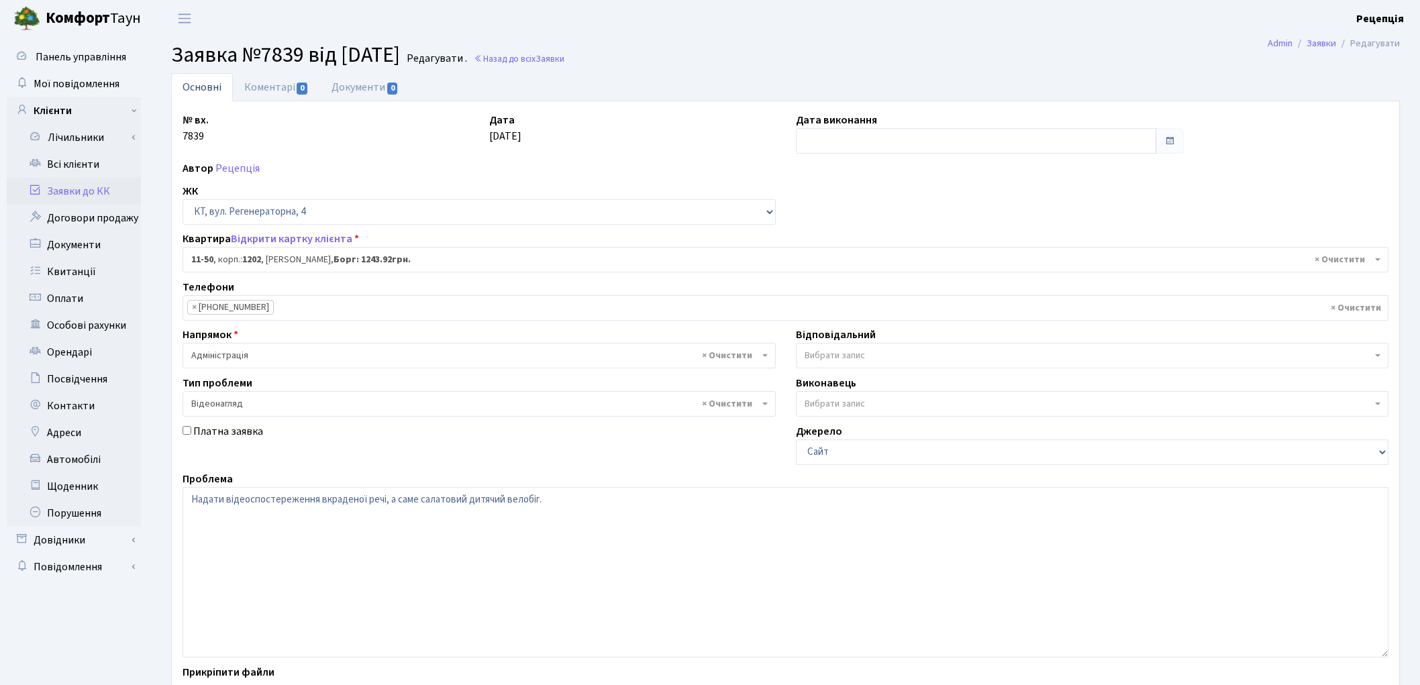
select select "7050"
select select "45"
click at [358, 91] on link "Документи 0" at bounding box center [365, 87] width 90 height 28
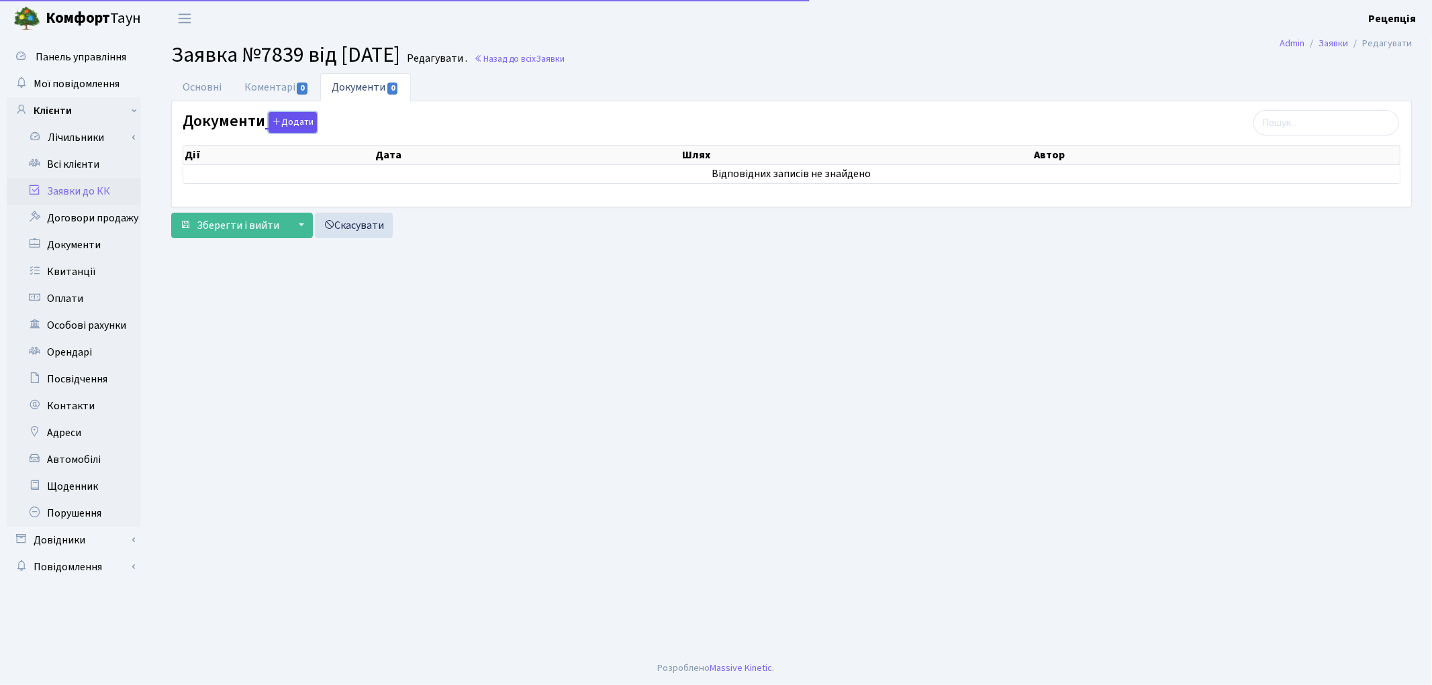
click at [272, 121] on icon "button" at bounding box center [276, 121] width 9 height 9
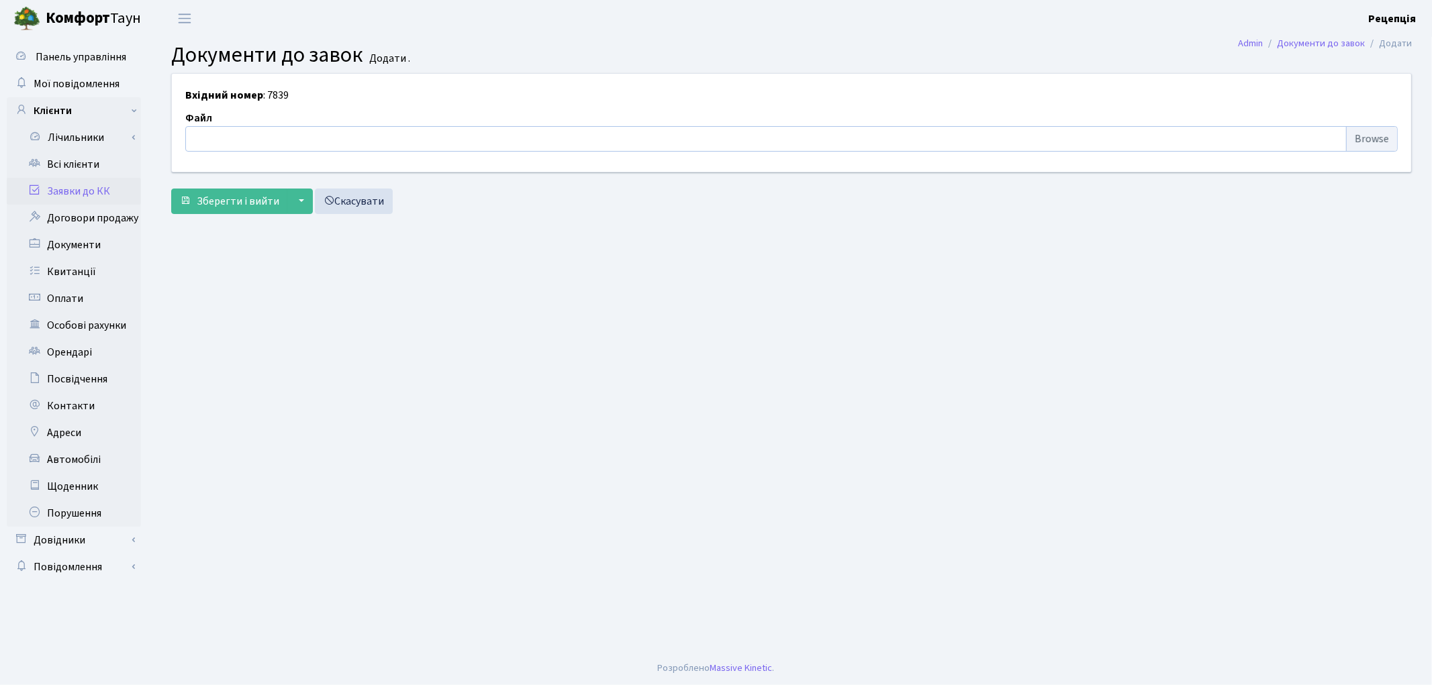
click at [1351, 146] on input "file" at bounding box center [791, 139] width 1212 height 26
type input "C:\fakepath\сканирование0625.pdf"
click at [225, 198] on span "Зберегти і вийти" at bounding box center [238, 201] width 83 height 15
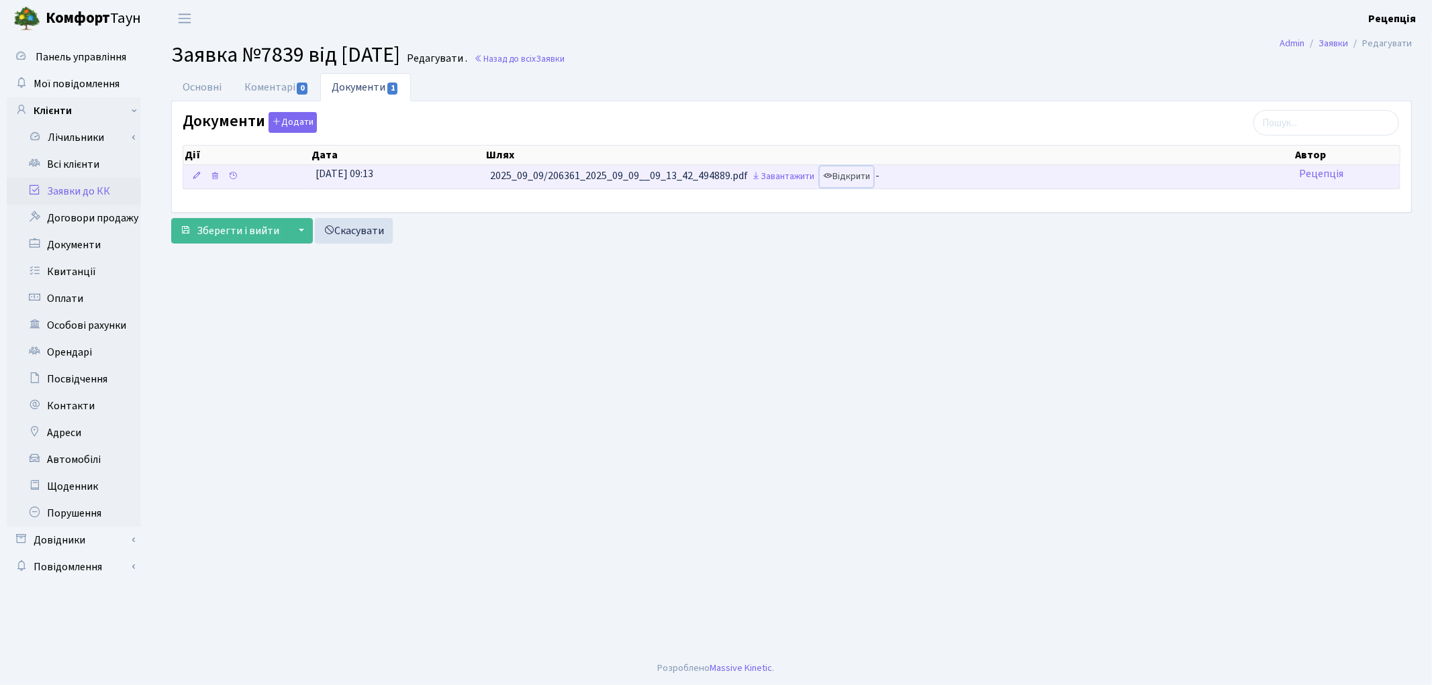
click at [871, 176] on link "Відкрити" at bounding box center [847, 176] width 54 height 21
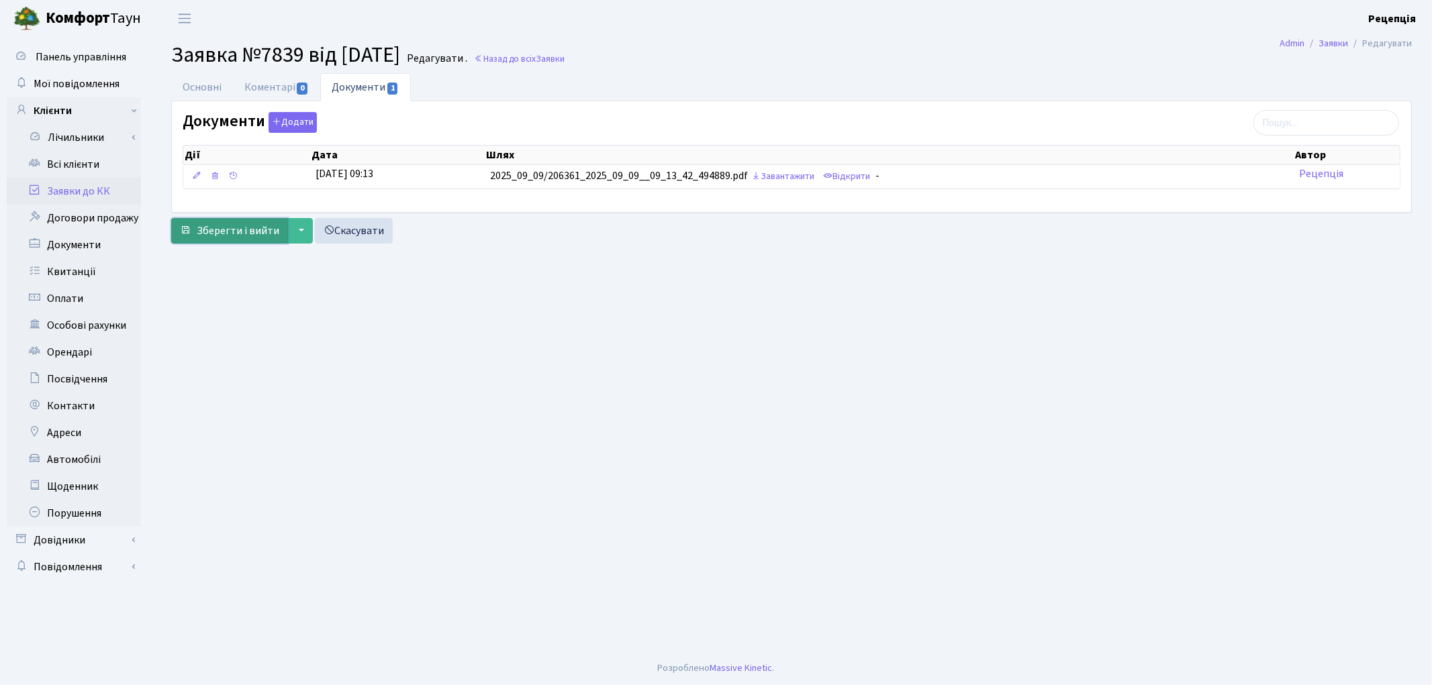
click at [230, 233] on span "Зберегти і вийти" at bounding box center [238, 231] width 83 height 15
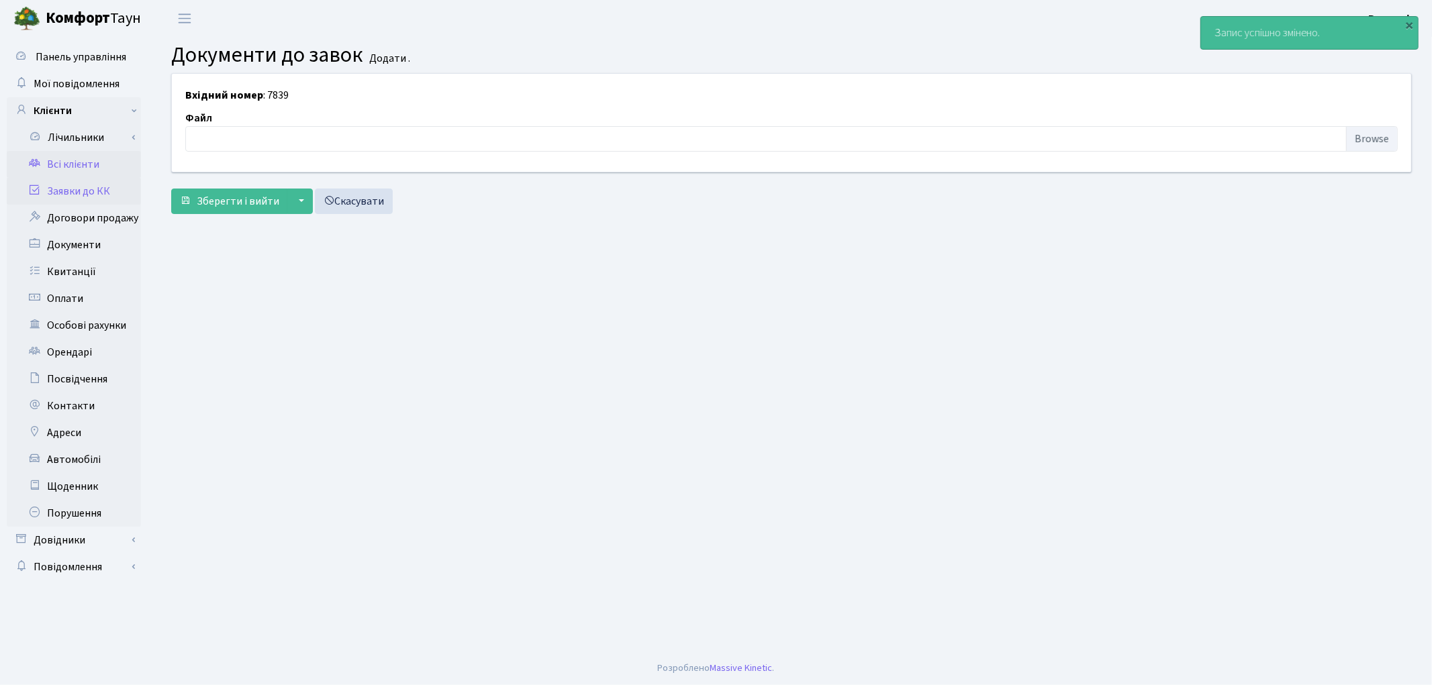
click at [89, 162] on link "Всі клієнти" at bounding box center [74, 164] width 134 height 27
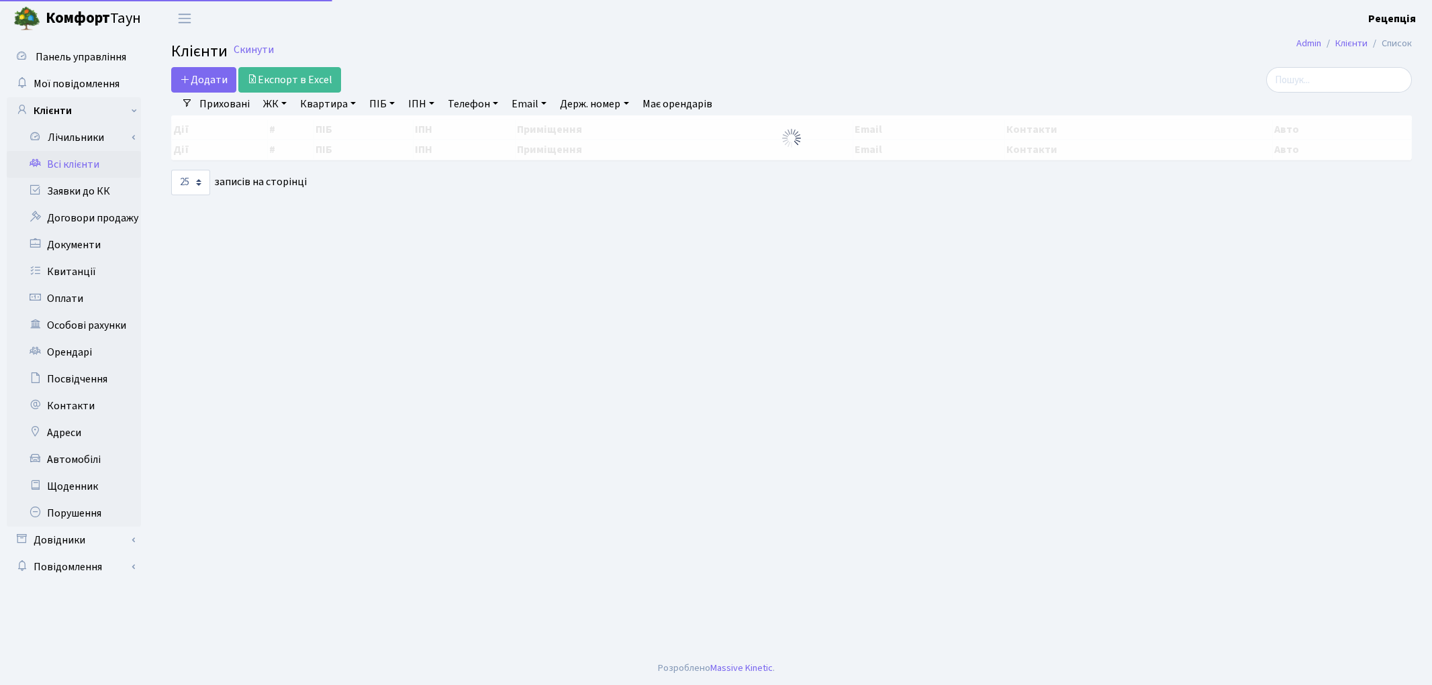
select select "25"
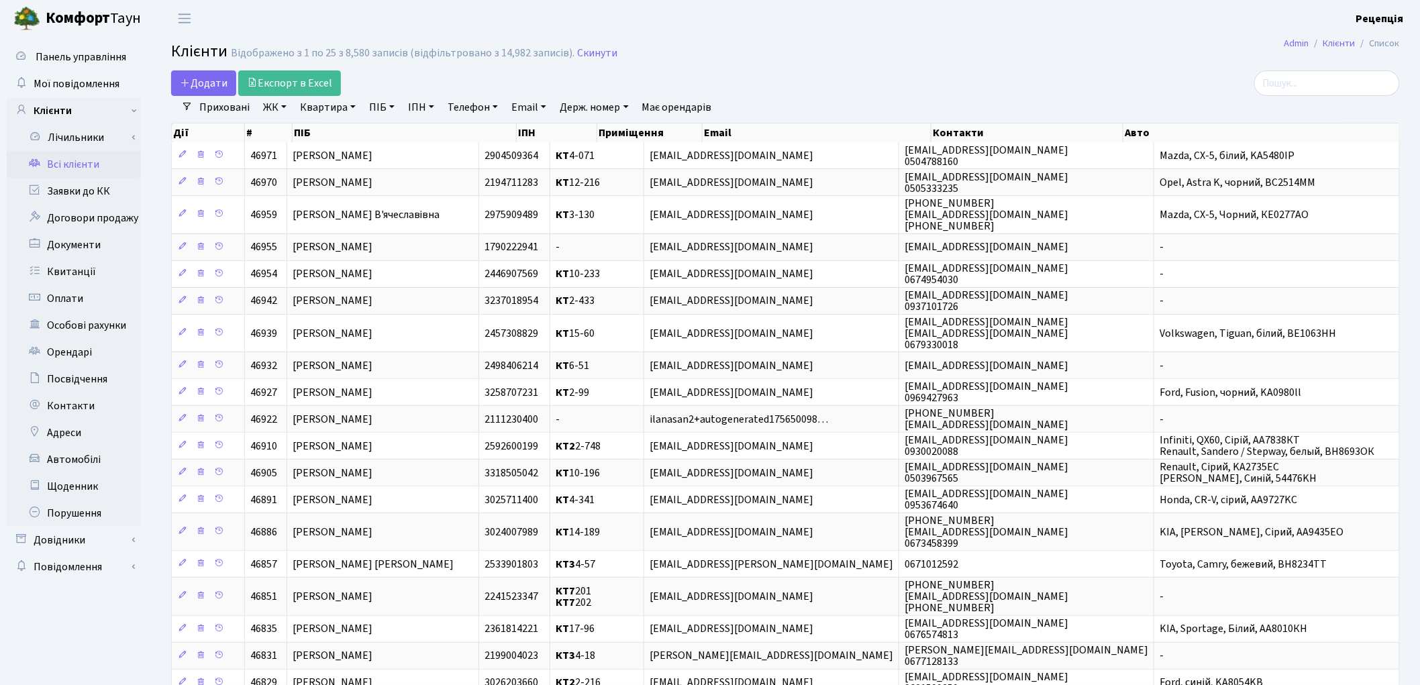
click at [282, 106] on link "ЖК" at bounding box center [275, 107] width 34 height 23
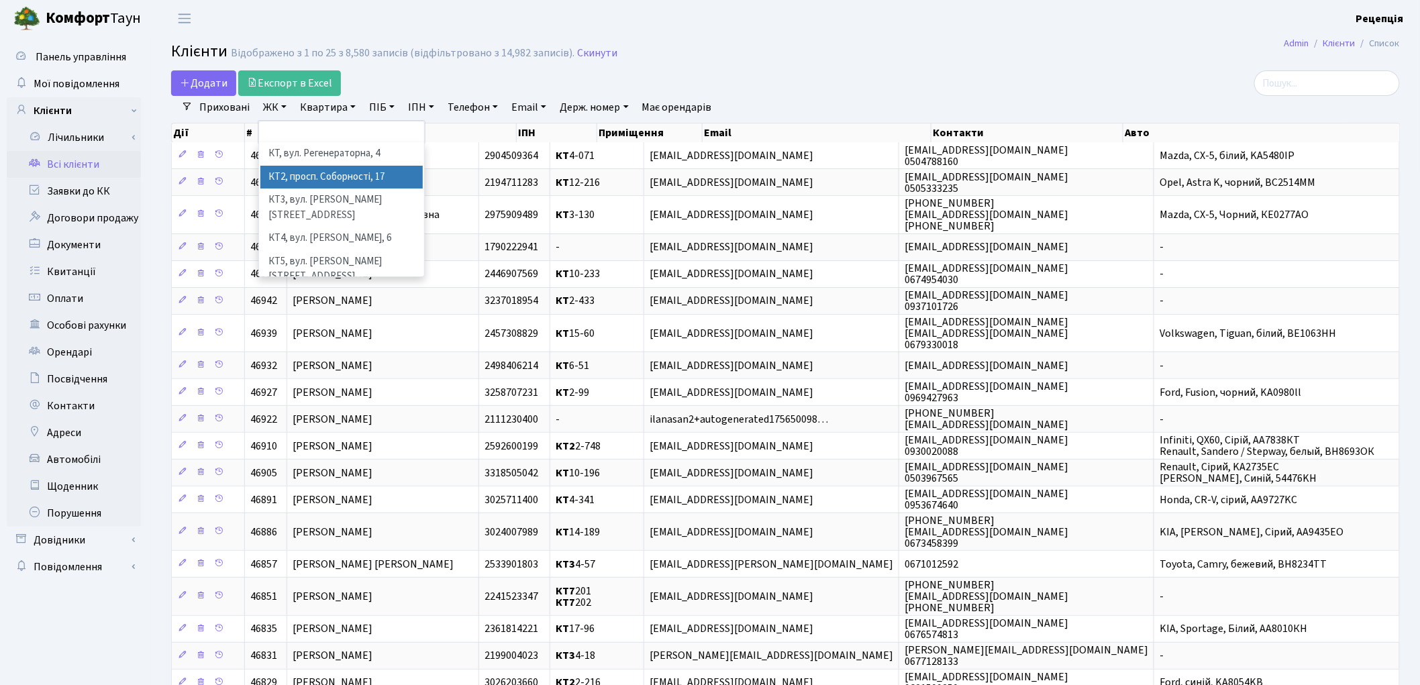
click at [314, 169] on li "КТ2, просп. Соборності, 17" at bounding box center [341, 177] width 162 height 23
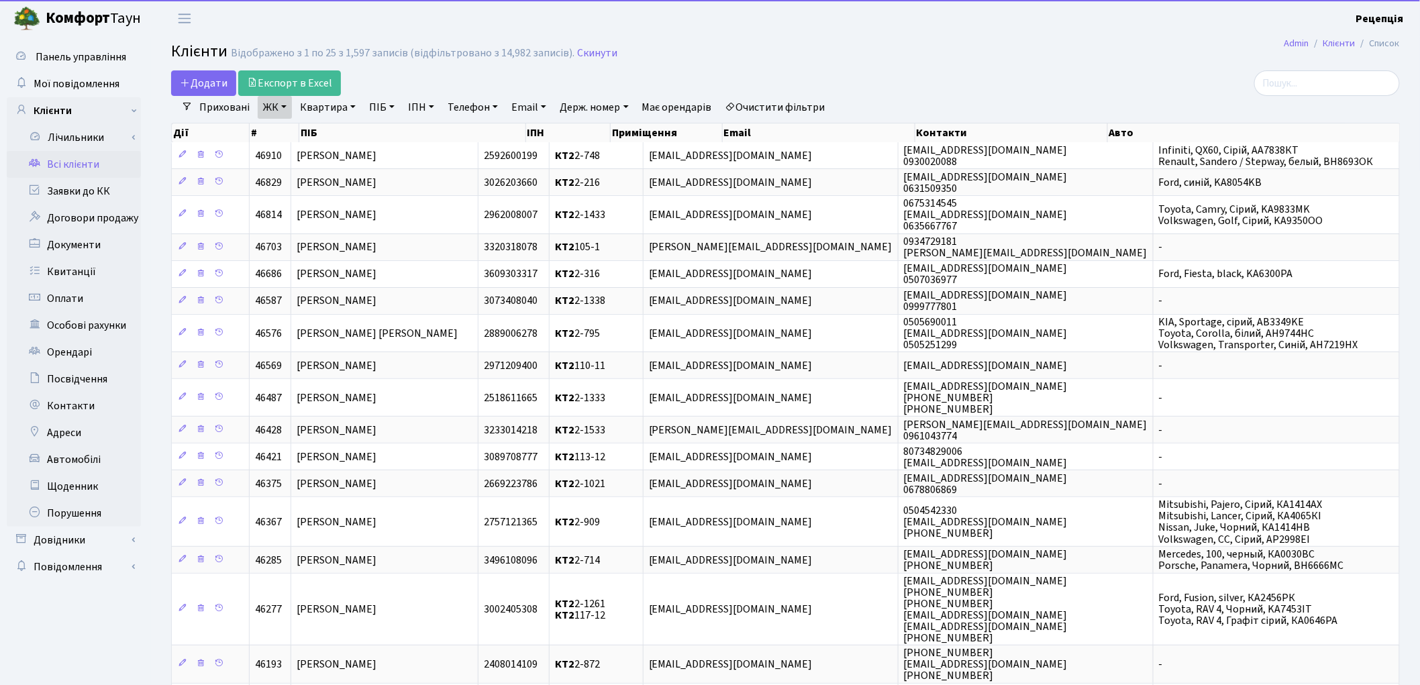
click at [332, 110] on link "Квартира" at bounding box center [328, 107] width 66 height 23
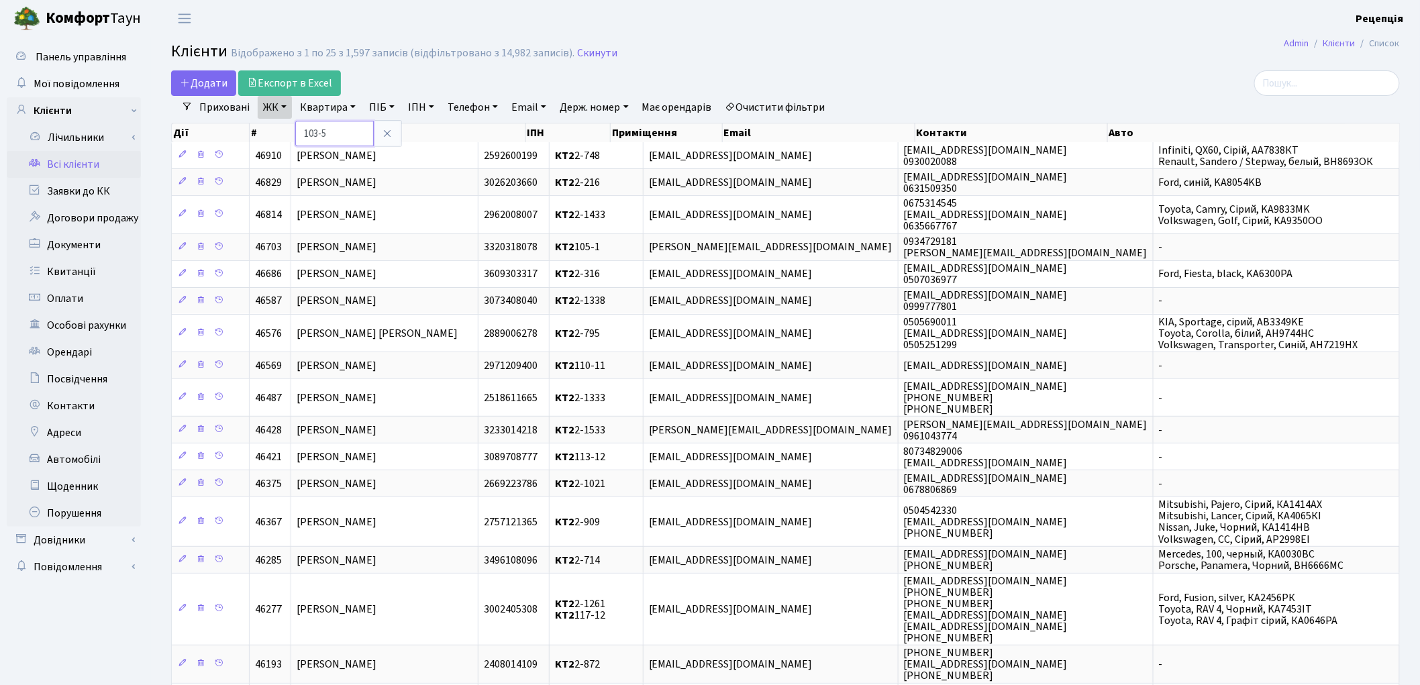
type input "103-5"
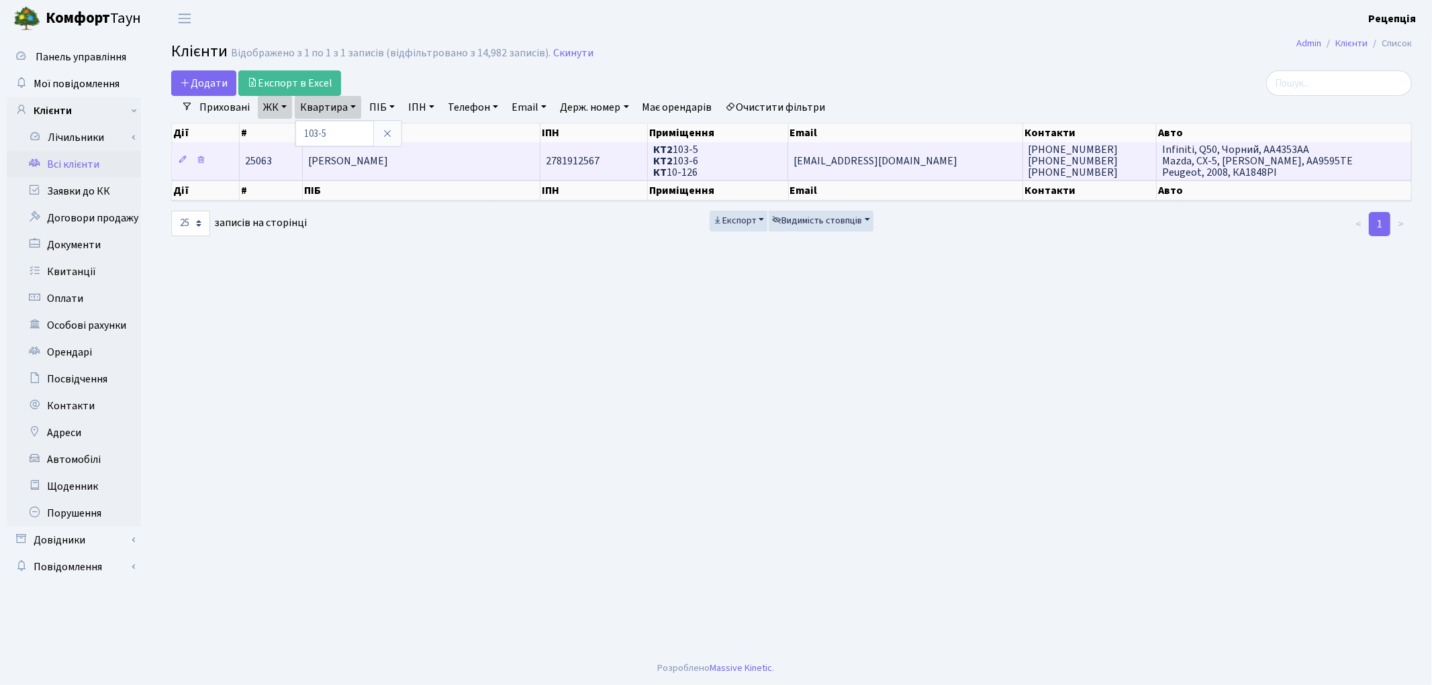
click at [491, 164] on td "[PERSON_NAME]" at bounding box center [422, 160] width 238 height 37
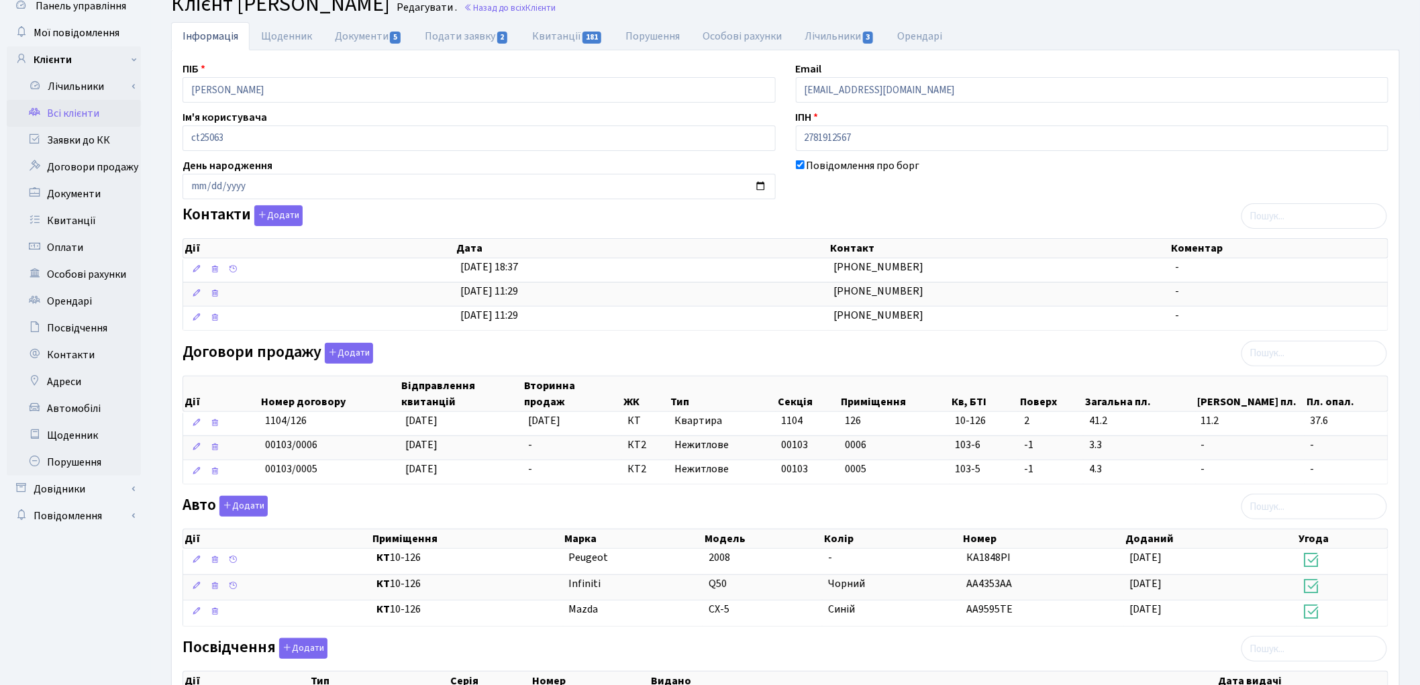
scroll to position [50, 0]
click at [78, 117] on link "Всі клієнти" at bounding box center [74, 114] width 134 height 27
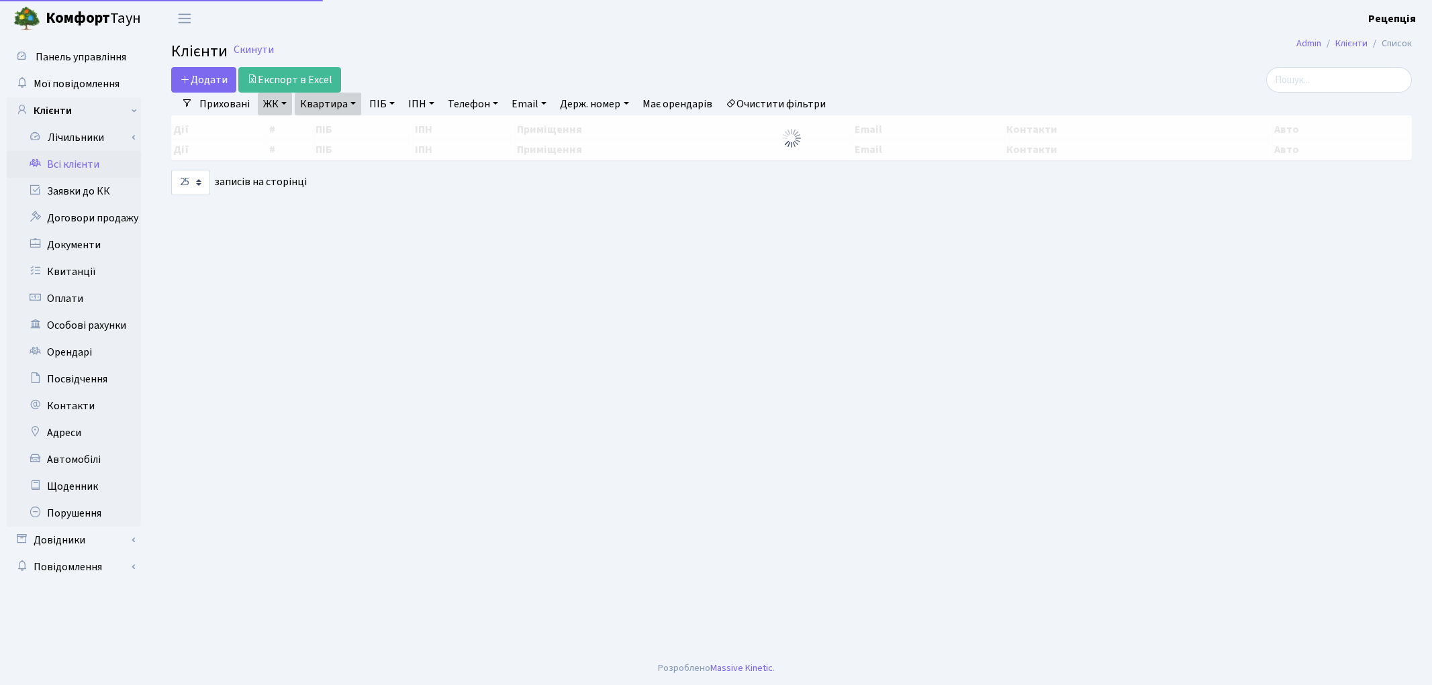
select select "25"
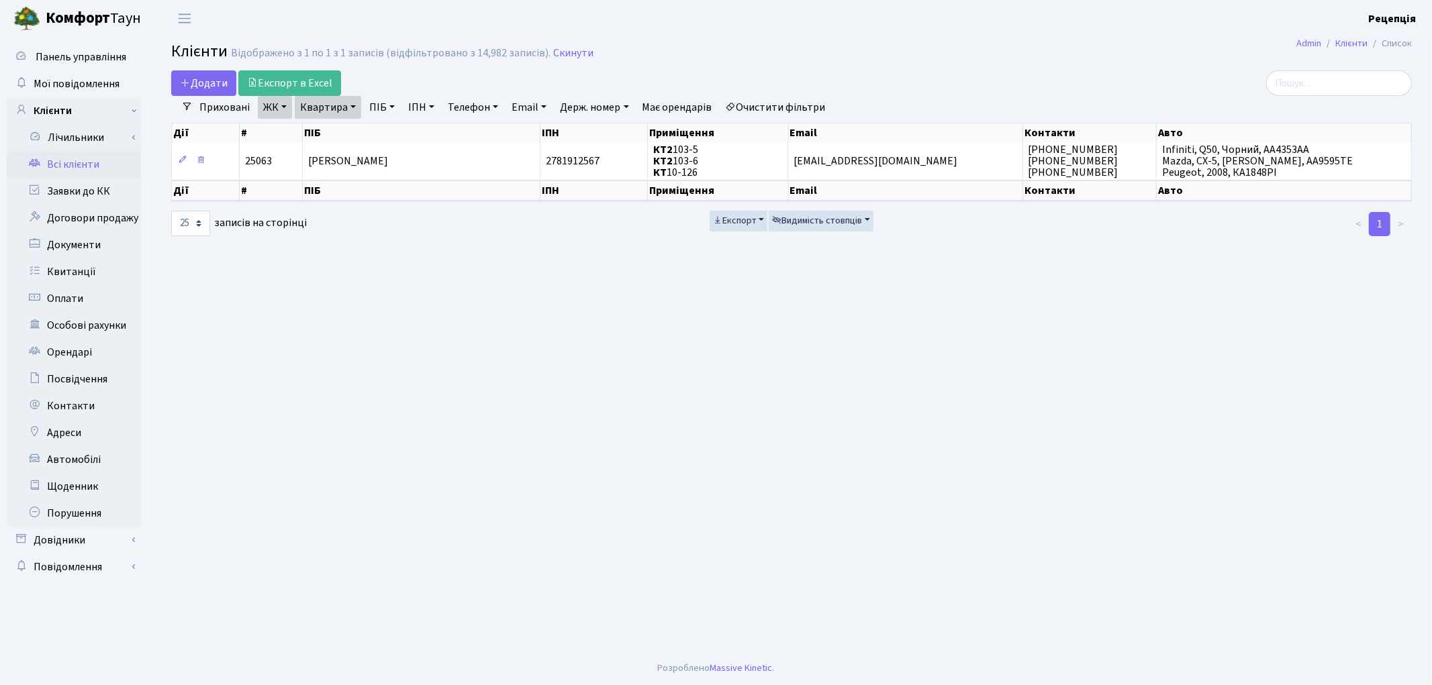
click at [786, 103] on link "Очистити фільтри" at bounding box center [775, 107] width 111 height 23
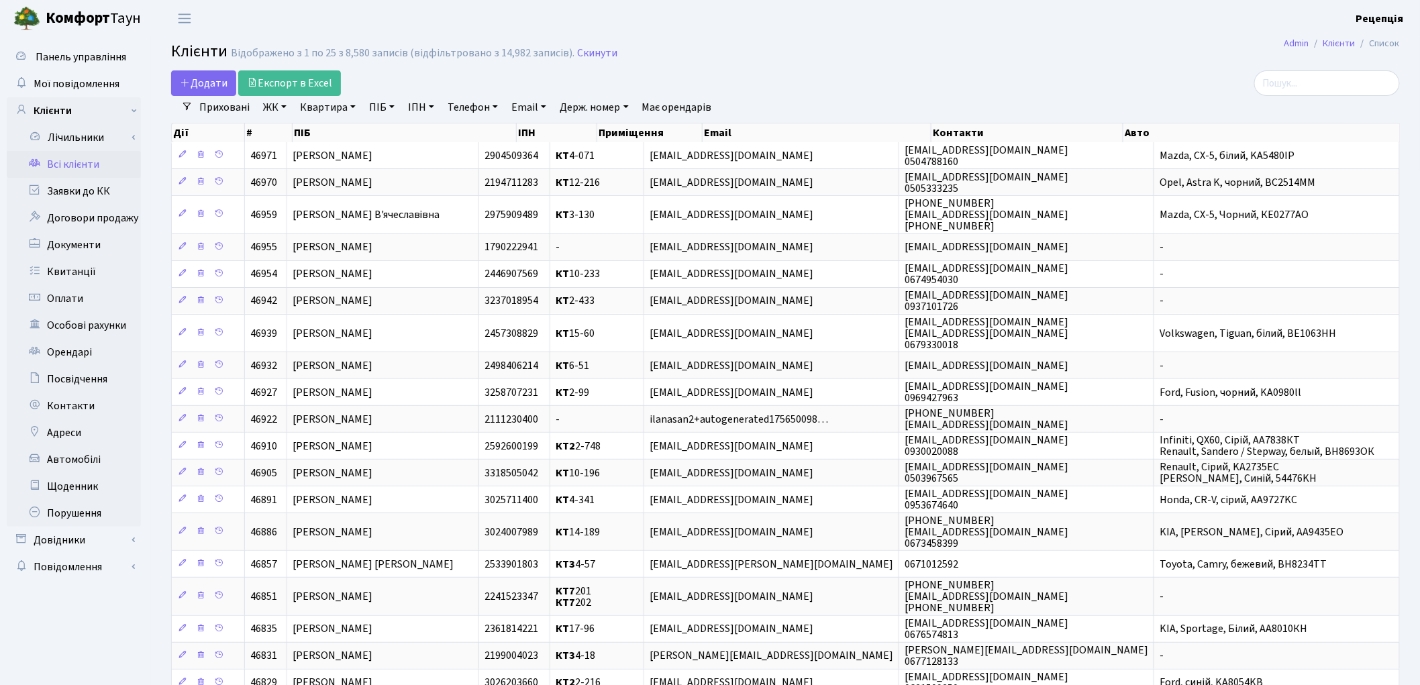
click at [273, 109] on link "ЖК" at bounding box center [275, 107] width 34 height 23
click at [371, 289] on li "КТ6, вул. Ю. Липи, 6-А" at bounding box center [341, 300] width 162 height 23
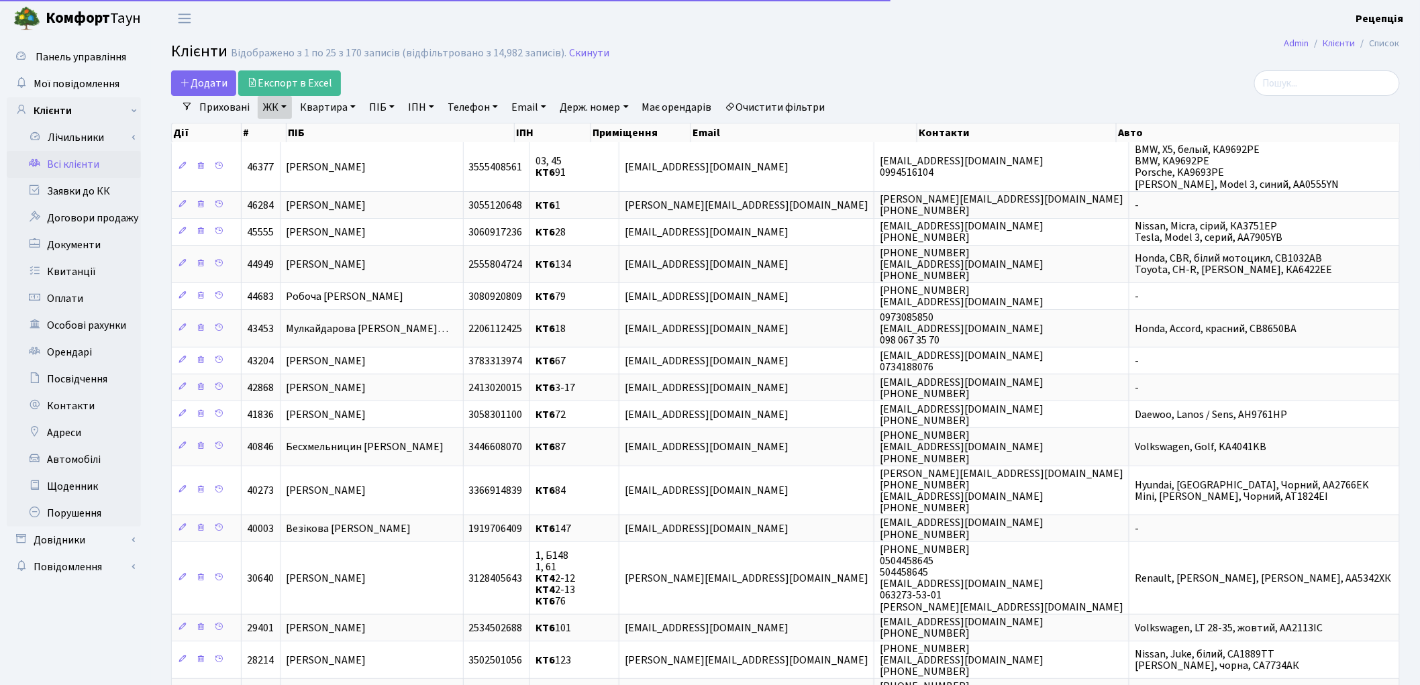
click at [333, 107] on link "Квартира" at bounding box center [328, 107] width 66 height 23
type input "99"
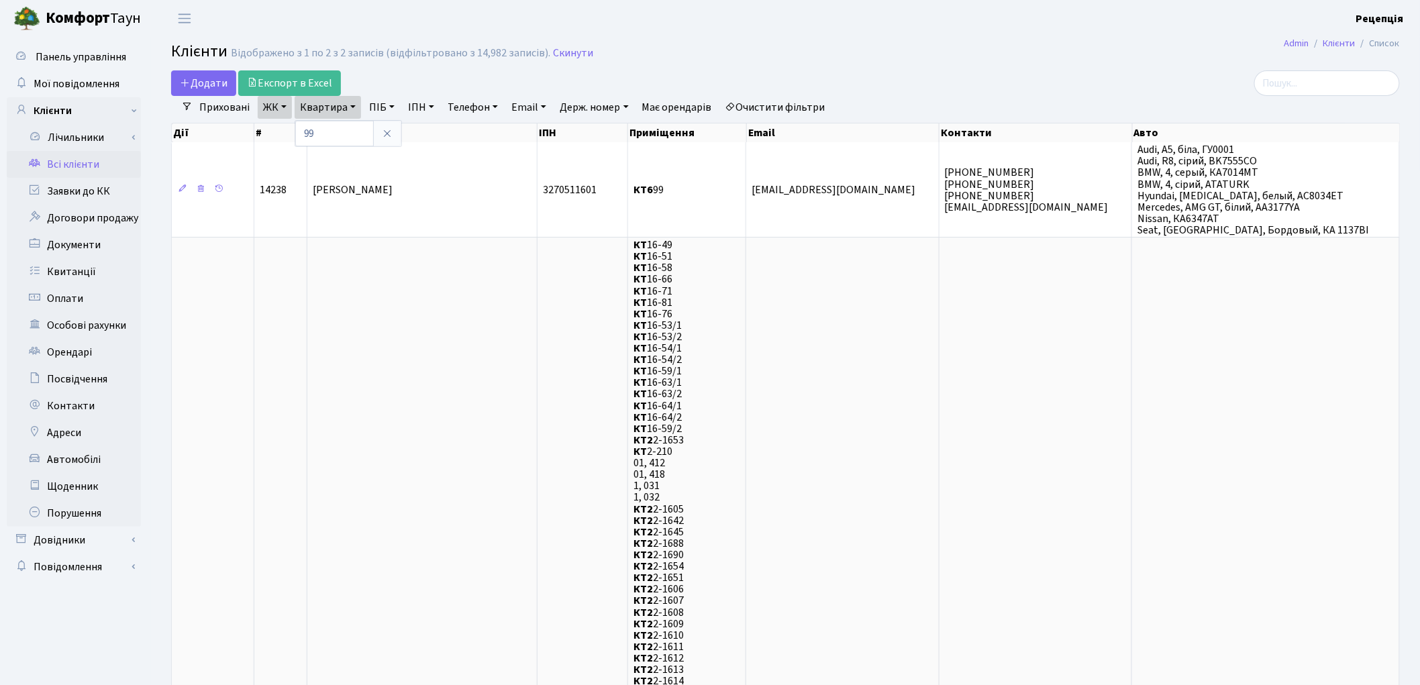
click at [810, 103] on link "Очистити фільтри" at bounding box center [775, 107] width 111 height 23
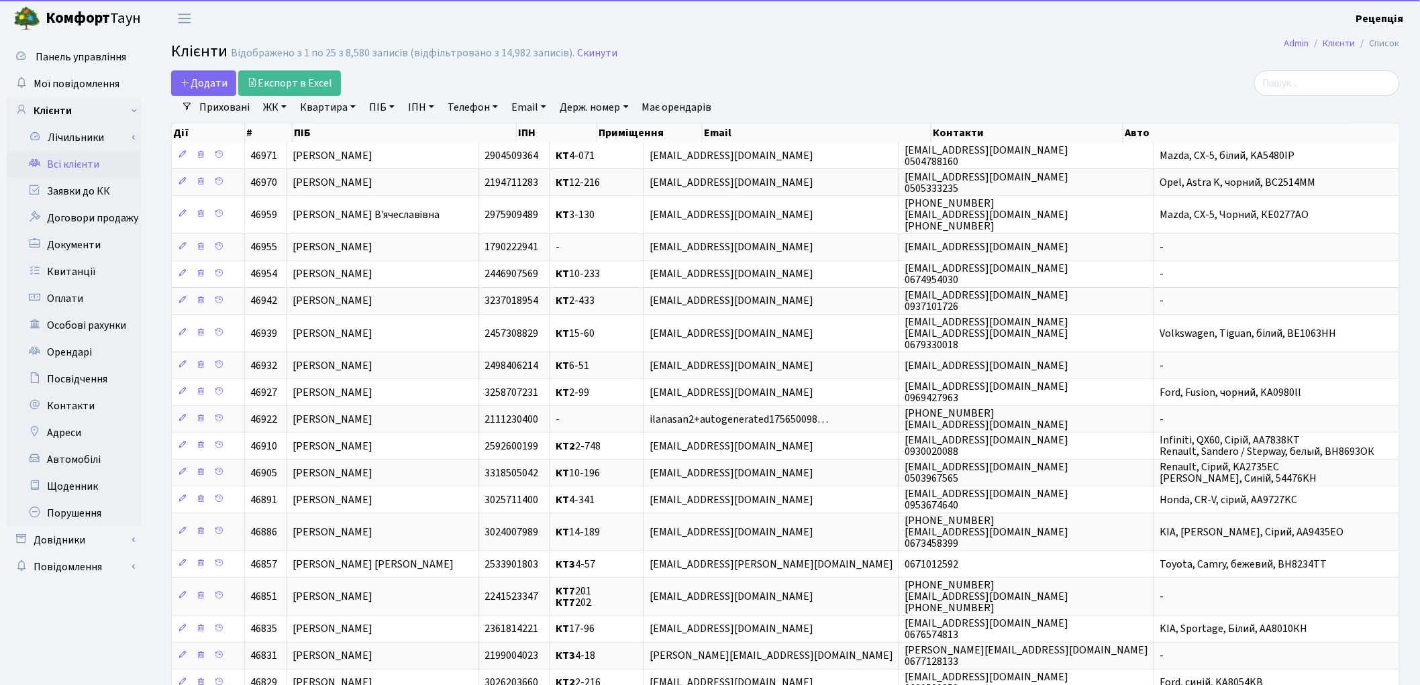
click at [366, 107] on link "ПІБ" at bounding box center [382, 107] width 36 height 23
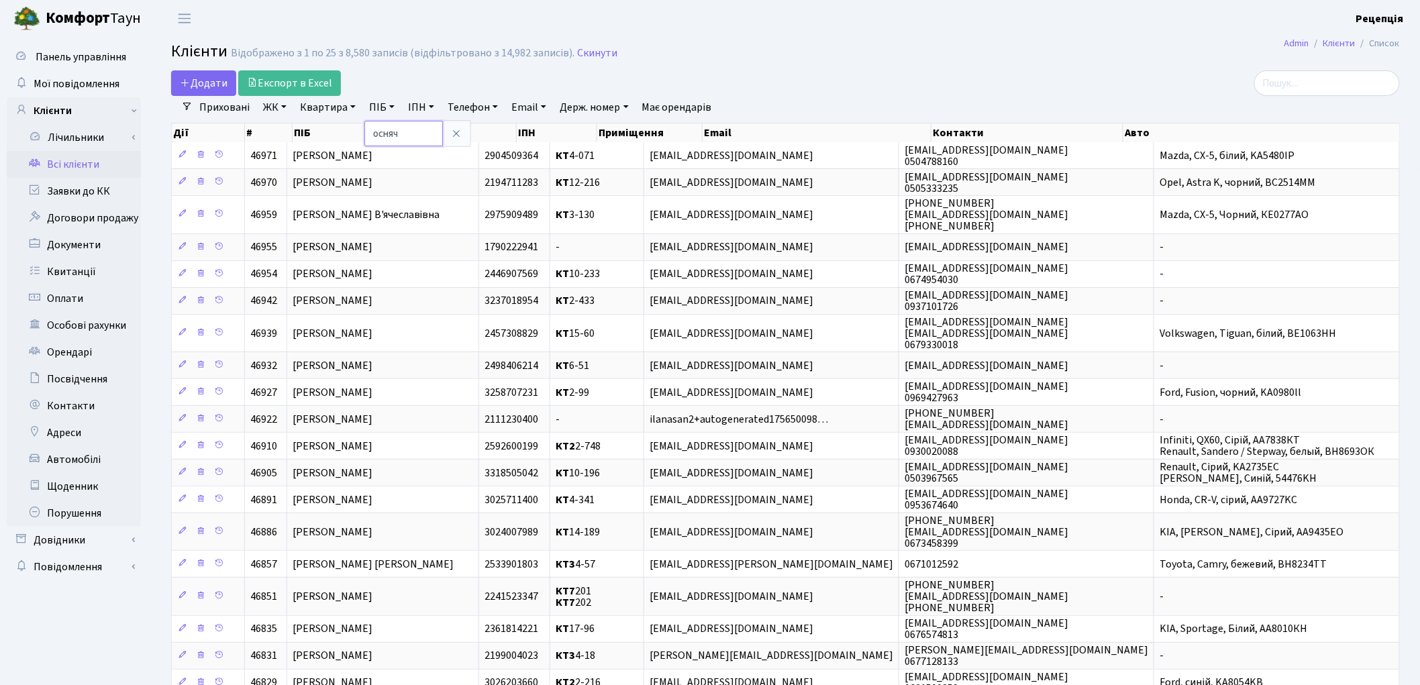
type input "осняч"
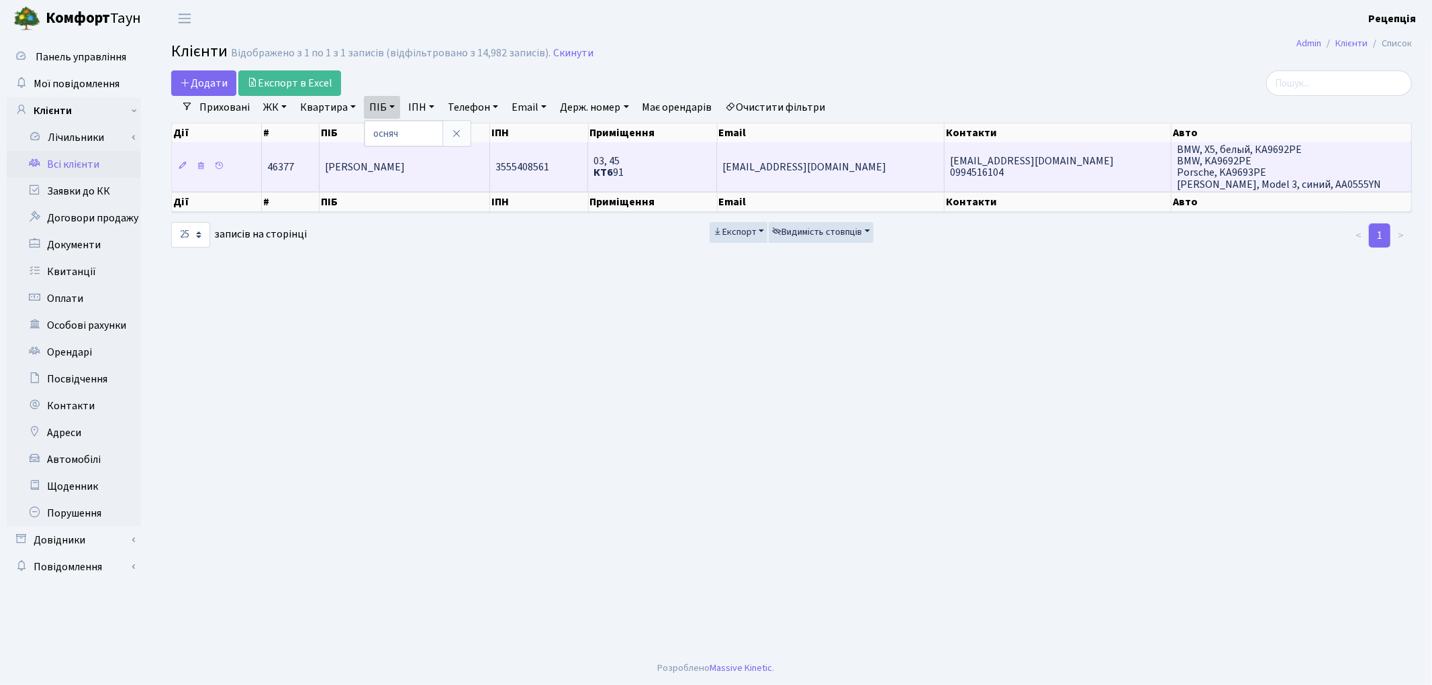
click at [405, 163] on span "[PERSON_NAME]" at bounding box center [365, 167] width 80 height 15
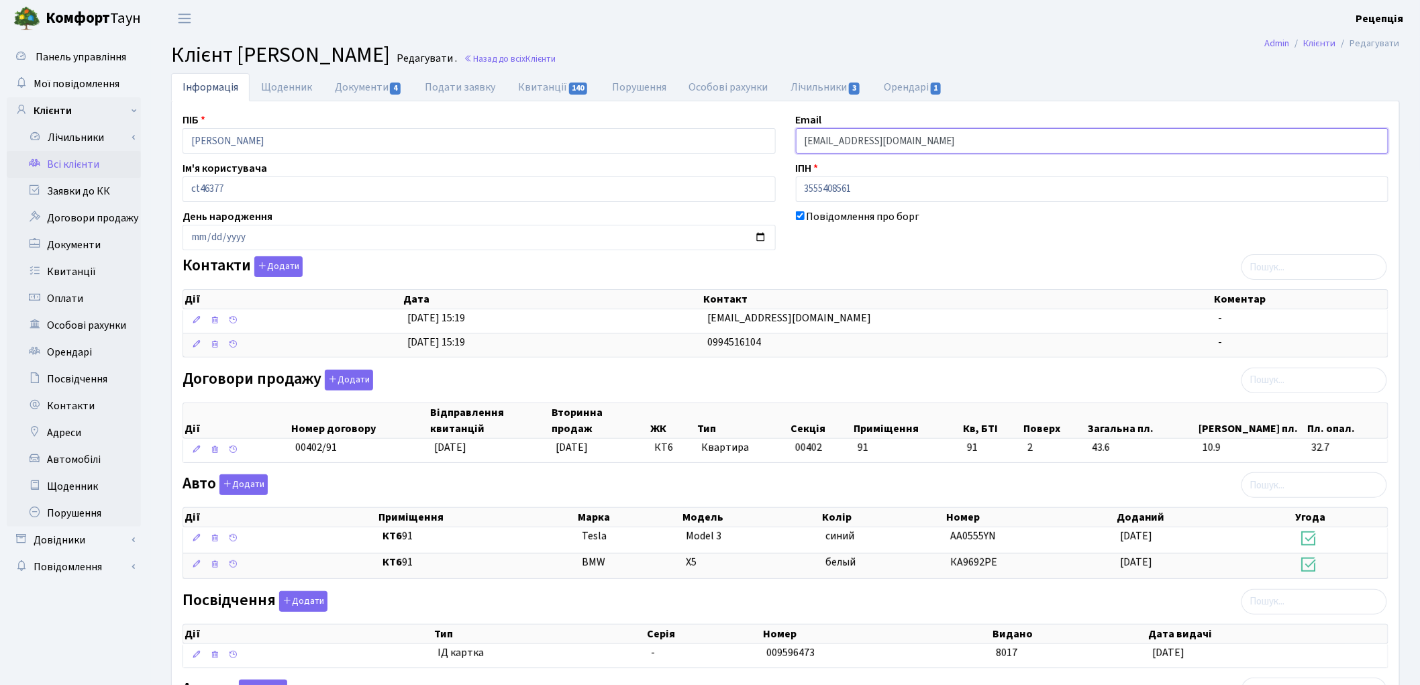
drag, startPoint x: 922, startPoint y: 142, endPoint x: 781, endPoint y: 140, distance: 140.3
click at [781, 140] on div "ПІБ Осняч Анна Сергіївна Email shalahmanov0307@gmail.com Ім'я користувача ct463…" at bounding box center [786, 440] width 1226 height 656
click at [69, 158] on link "Всі клієнти" at bounding box center [74, 164] width 134 height 27
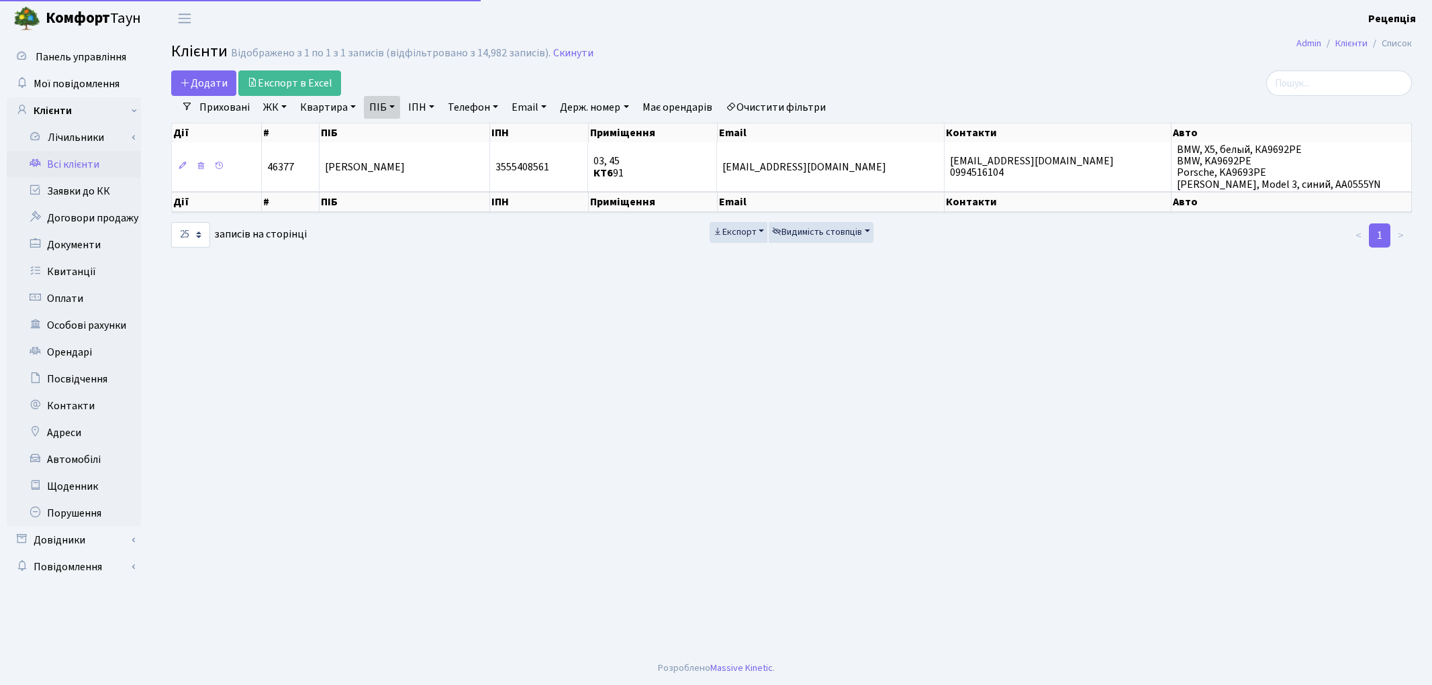
select select "25"
click at [775, 109] on link "Очистити фільтри" at bounding box center [775, 107] width 111 height 23
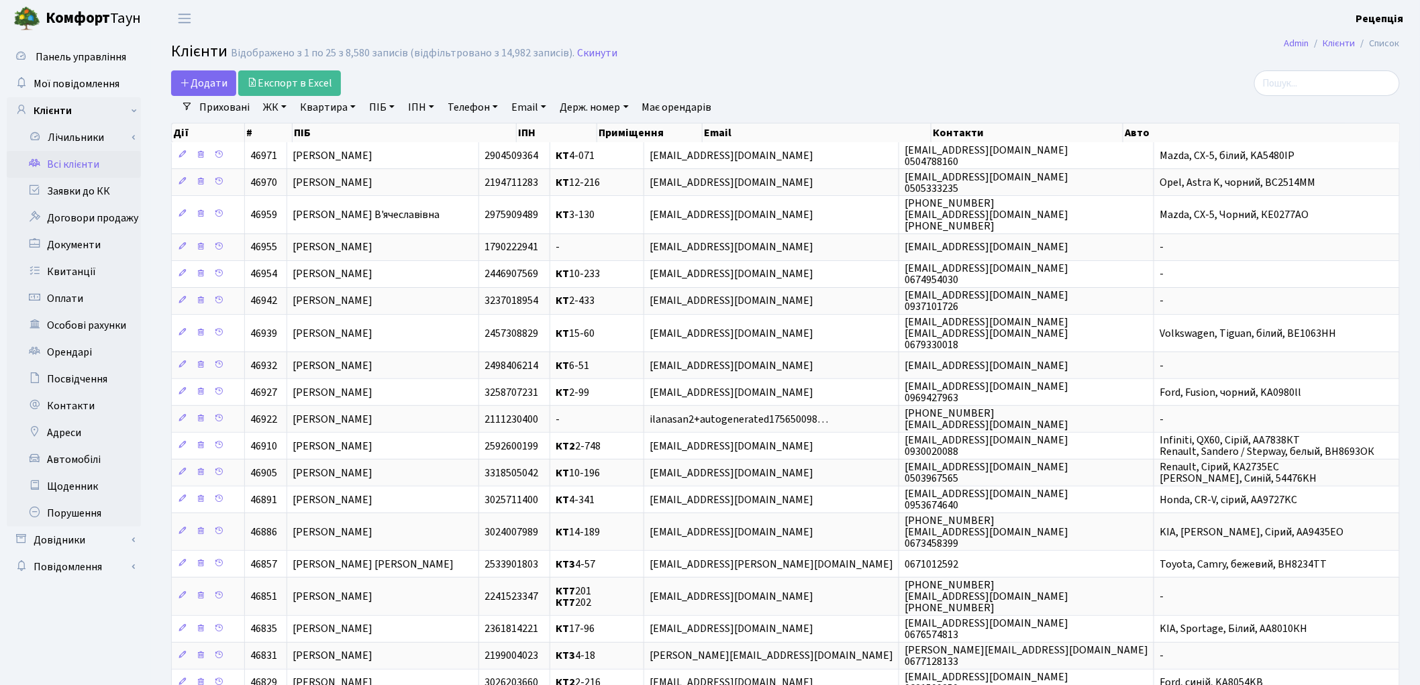
click at [277, 111] on link "ЖК" at bounding box center [275, 107] width 34 height 23
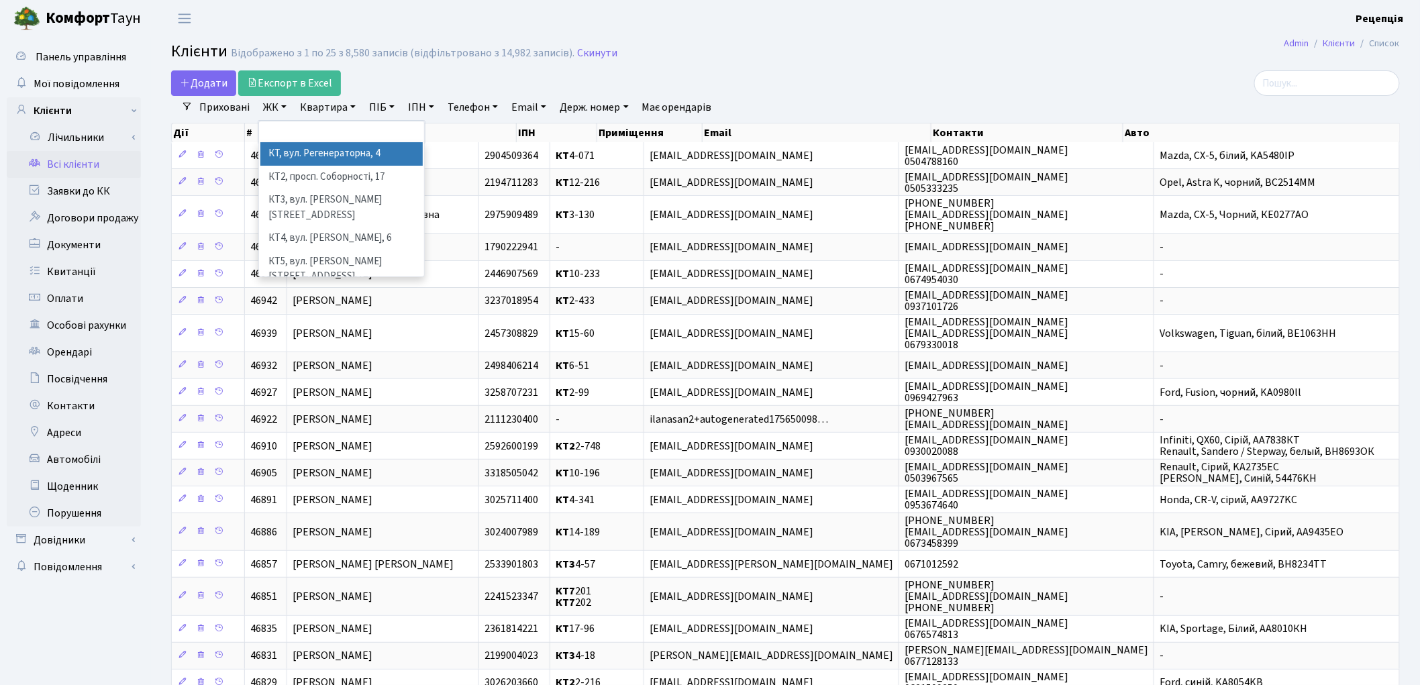
click at [296, 150] on li "КТ, вул. Регенераторна, 4" at bounding box center [341, 153] width 162 height 23
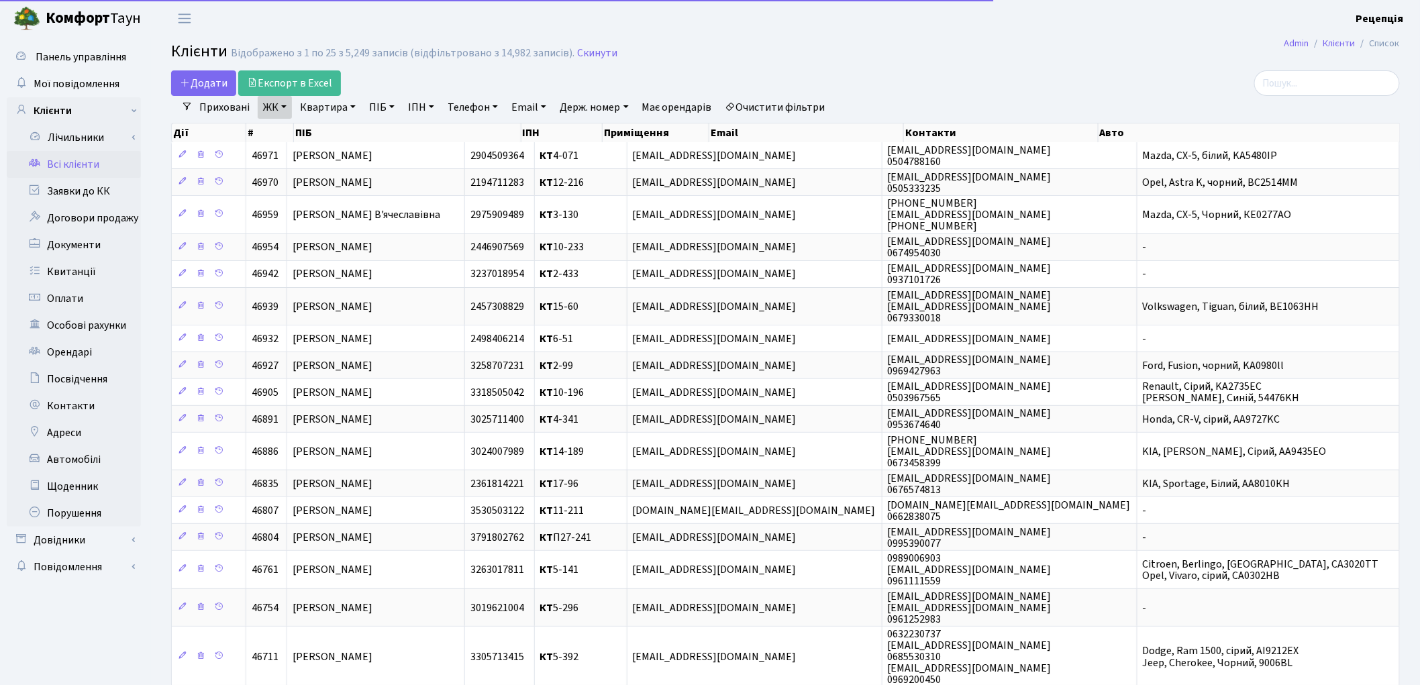
click at [341, 107] on link "Квартира" at bounding box center [328, 107] width 66 height 23
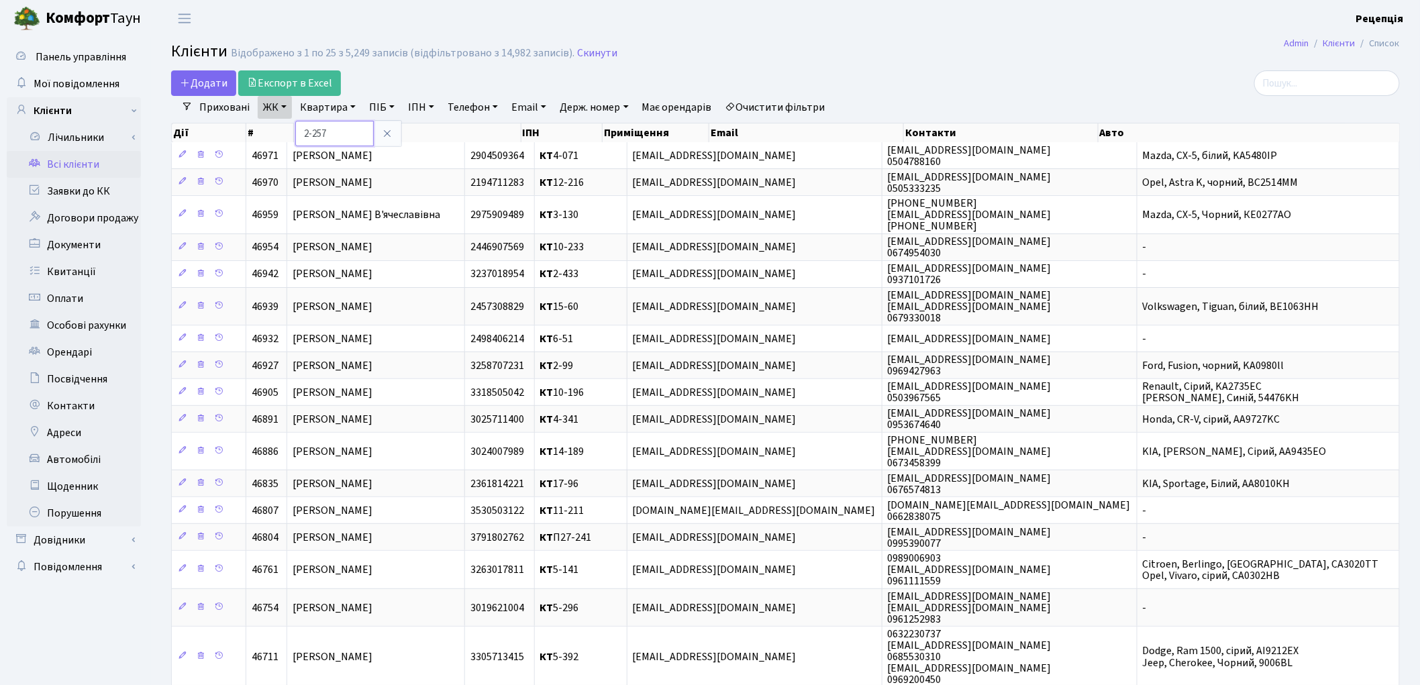
type input "2-257"
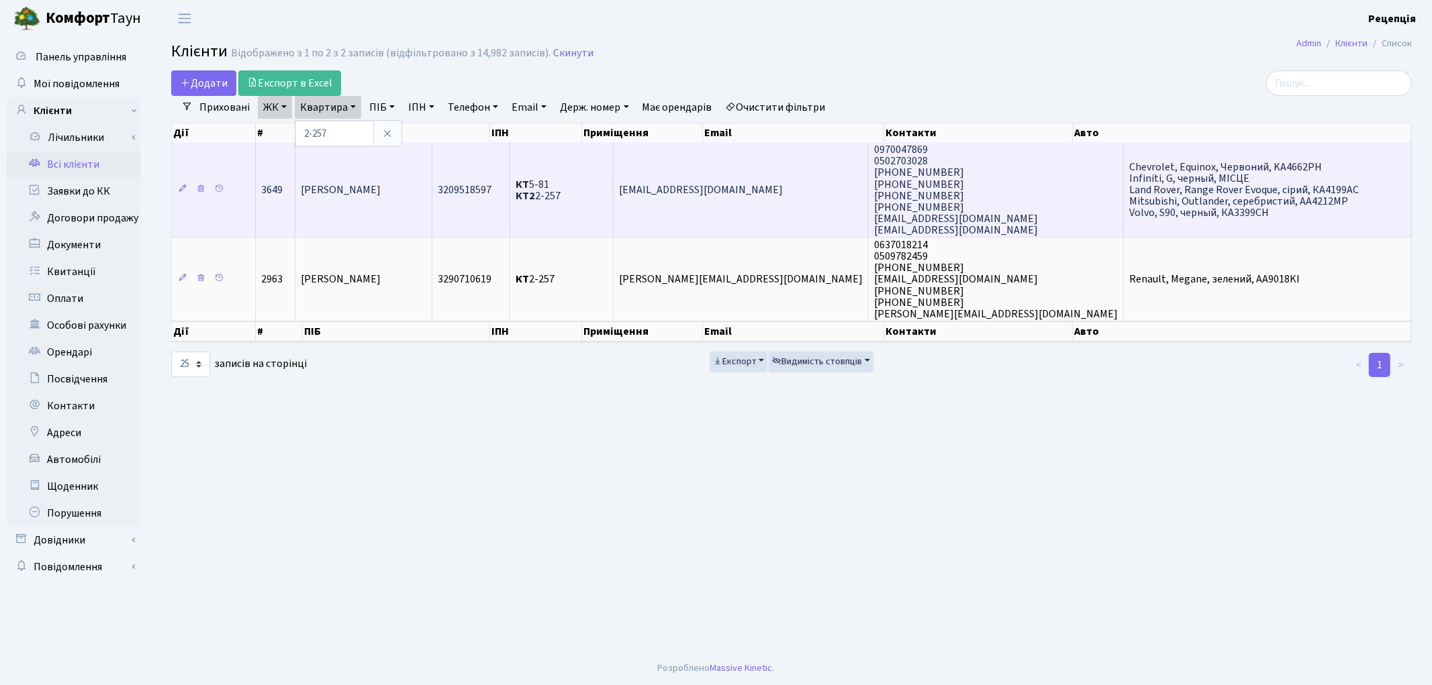
click at [605, 208] on td "КТ 5-81 КТ2 2-257" at bounding box center [561, 189] width 103 height 95
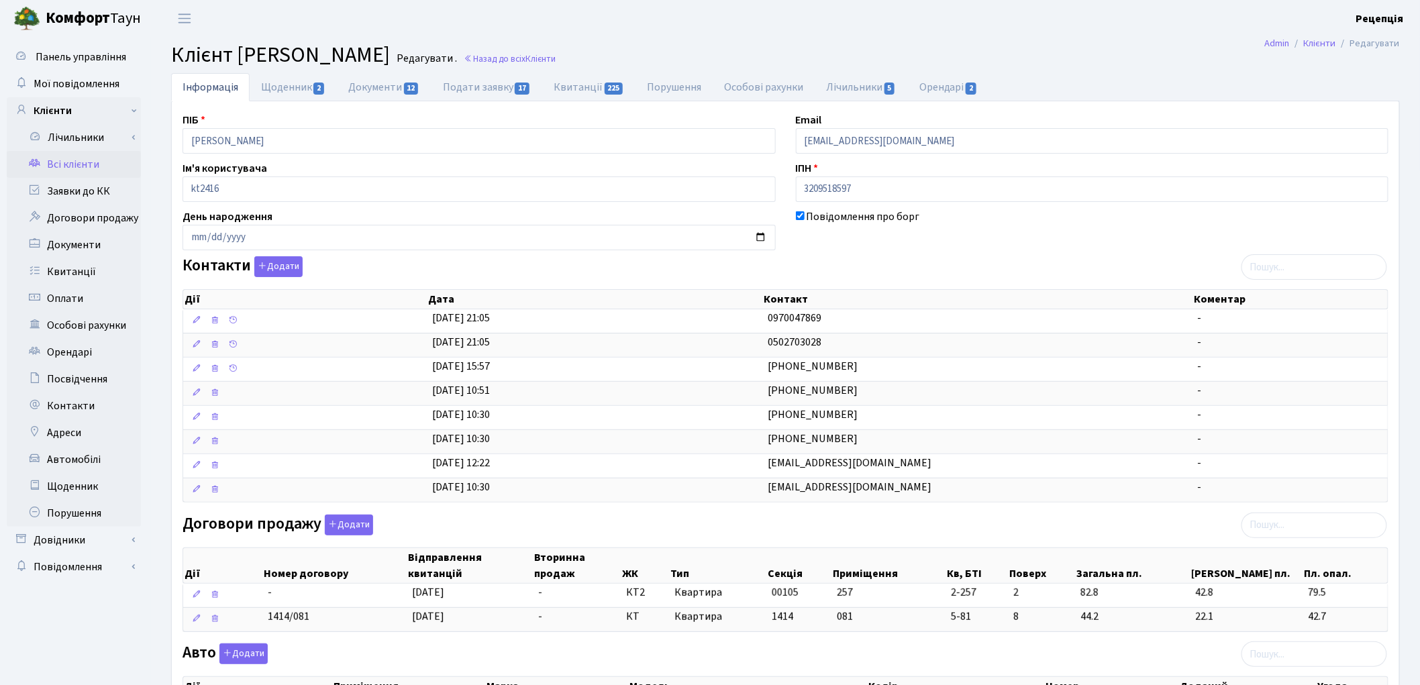
click at [103, 157] on link "Всі клієнти" at bounding box center [74, 164] width 134 height 27
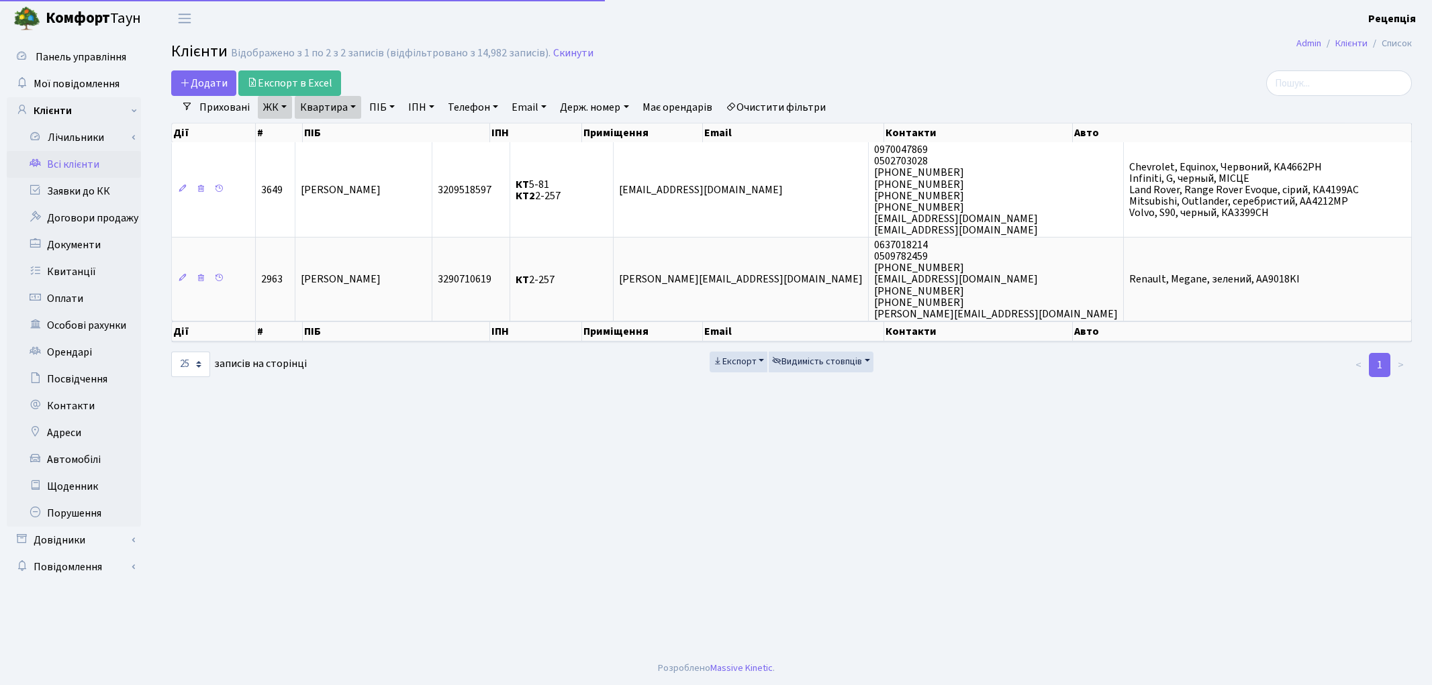
select select "25"
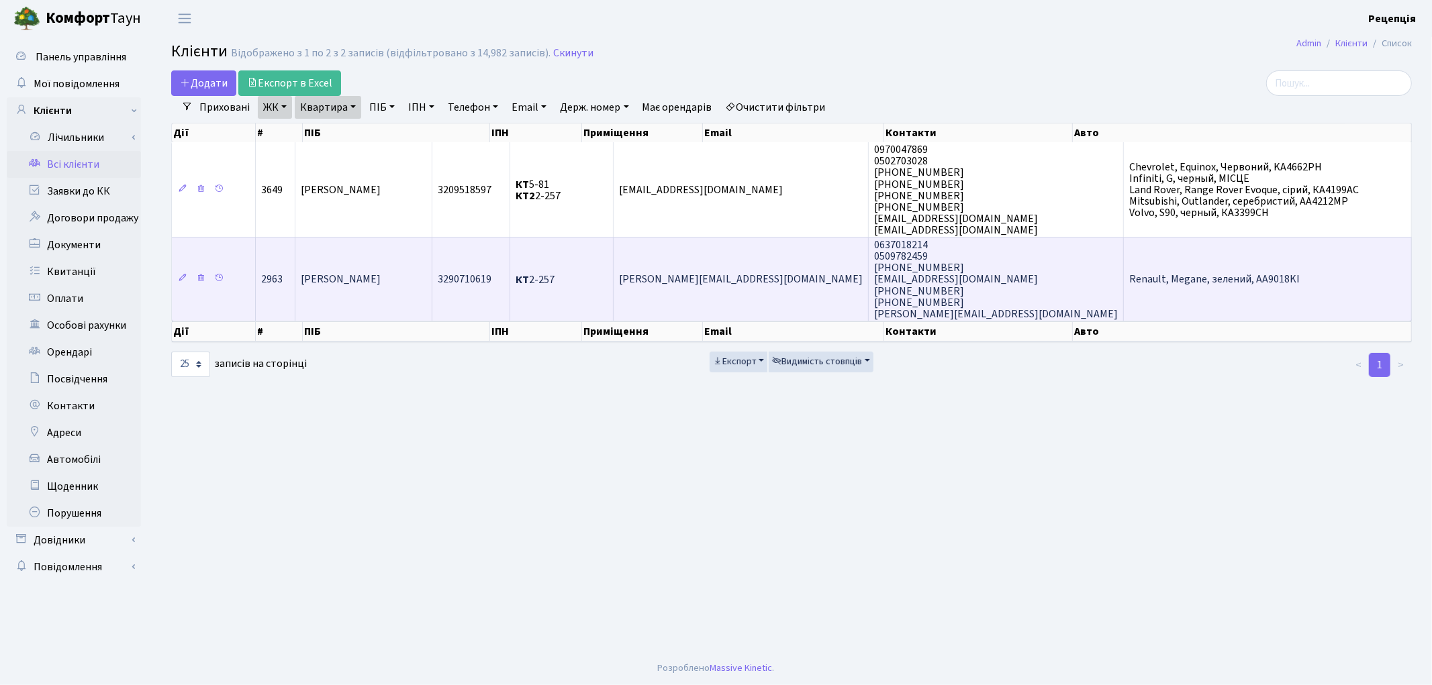
click at [614, 285] on td "КТ 2-257" at bounding box center [561, 279] width 103 height 84
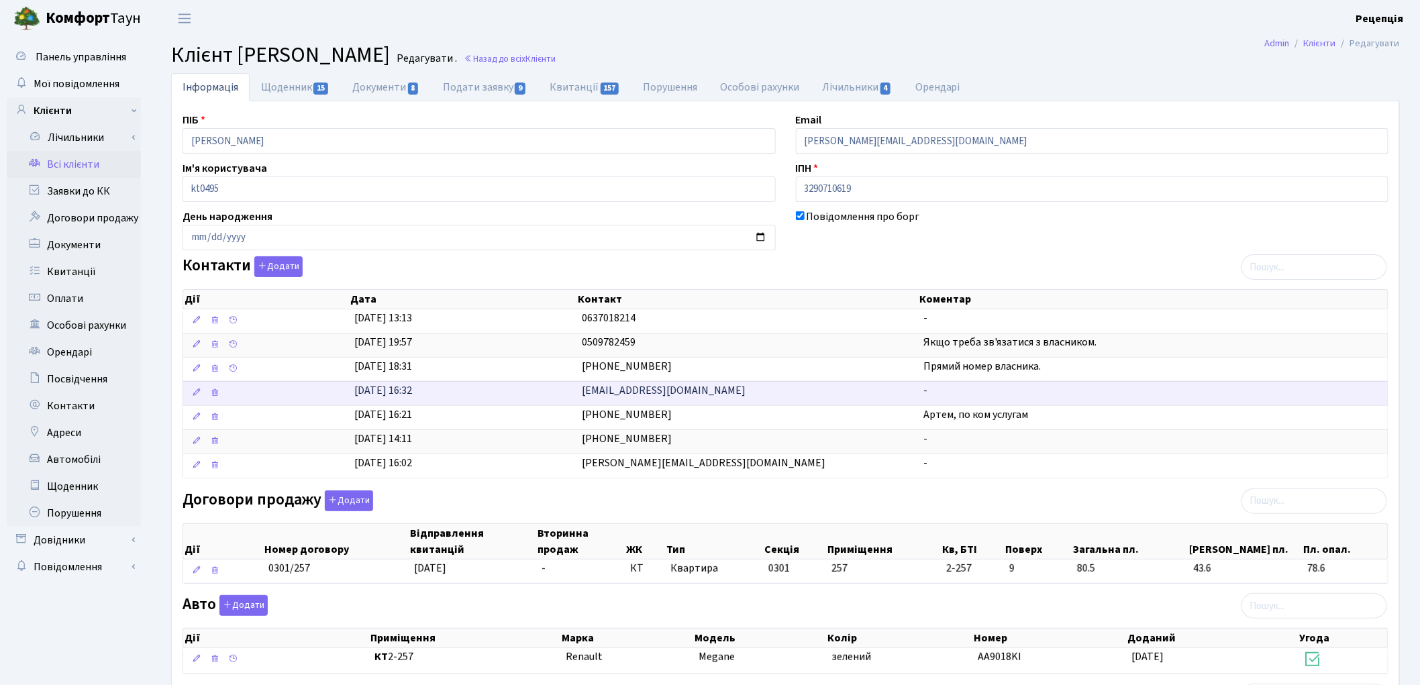
drag, startPoint x: 708, startPoint y: 394, endPoint x: 573, endPoint y: 405, distance: 135.3
click at [574, 405] on \<\/span\>\a "07.04.2021, 16:32 artemkolosiuk@gmail.com -" at bounding box center [785, 393] width 1205 height 24
copy \<\/span\>\a "[EMAIL_ADDRESS][DOMAIN_NAME]"
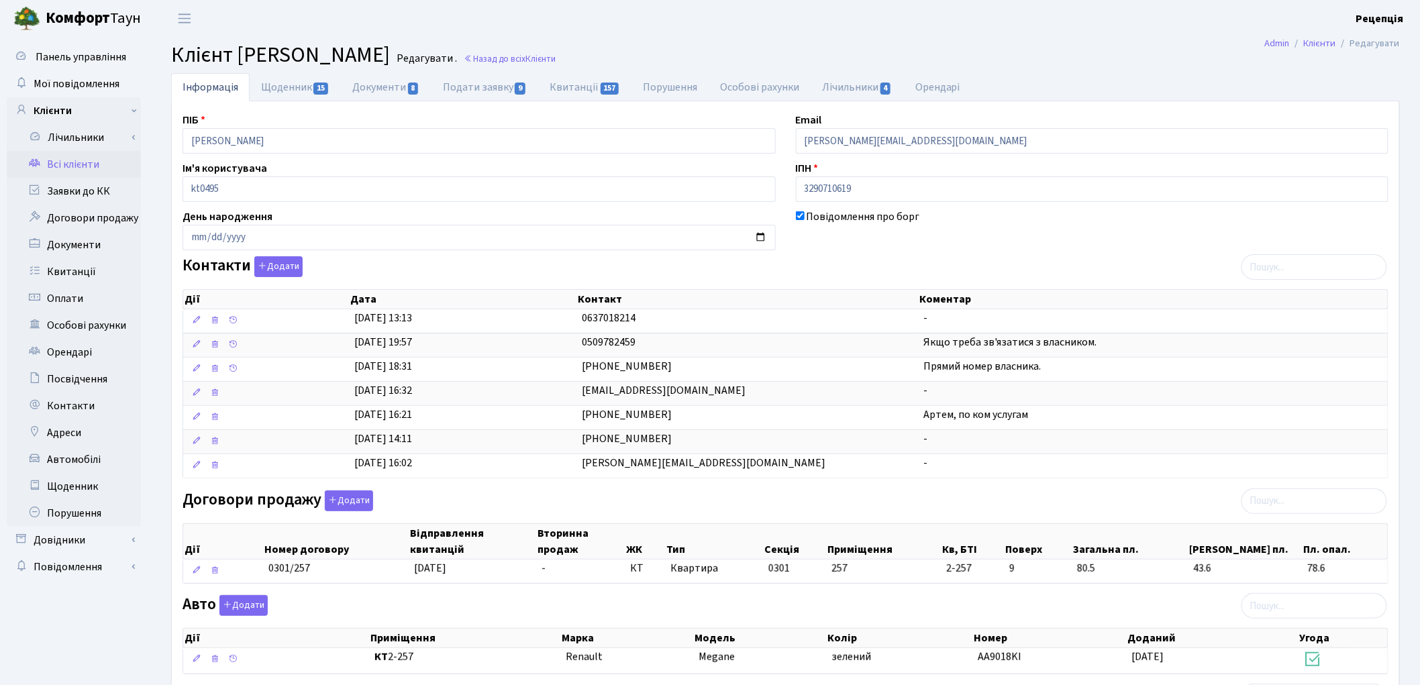
drag, startPoint x: 714, startPoint y: 465, endPoint x: 498, endPoint y: 483, distance: 216.9
click at [498, 483] on div "Дії Дата Контакт Коментар Дії Дата Контакт Коментар 12.01.2025, 13:13 063701821…" at bounding box center [786, 380] width 1206 height 207
drag, startPoint x: 926, startPoint y: 140, endPoint x: 749, endPoint y: 158, distance: 178.2
click at [749, 158] on div "ПІБ Гуляк Роман Сергійович Email roman.guliak@gmail.com Ім'я користувача kt0495…" at bounding box center [786, 512] width 1226 height 800
click at [88, 164] on link "Всі клієнти" at bounding box center [74, 164] width 134 height 27
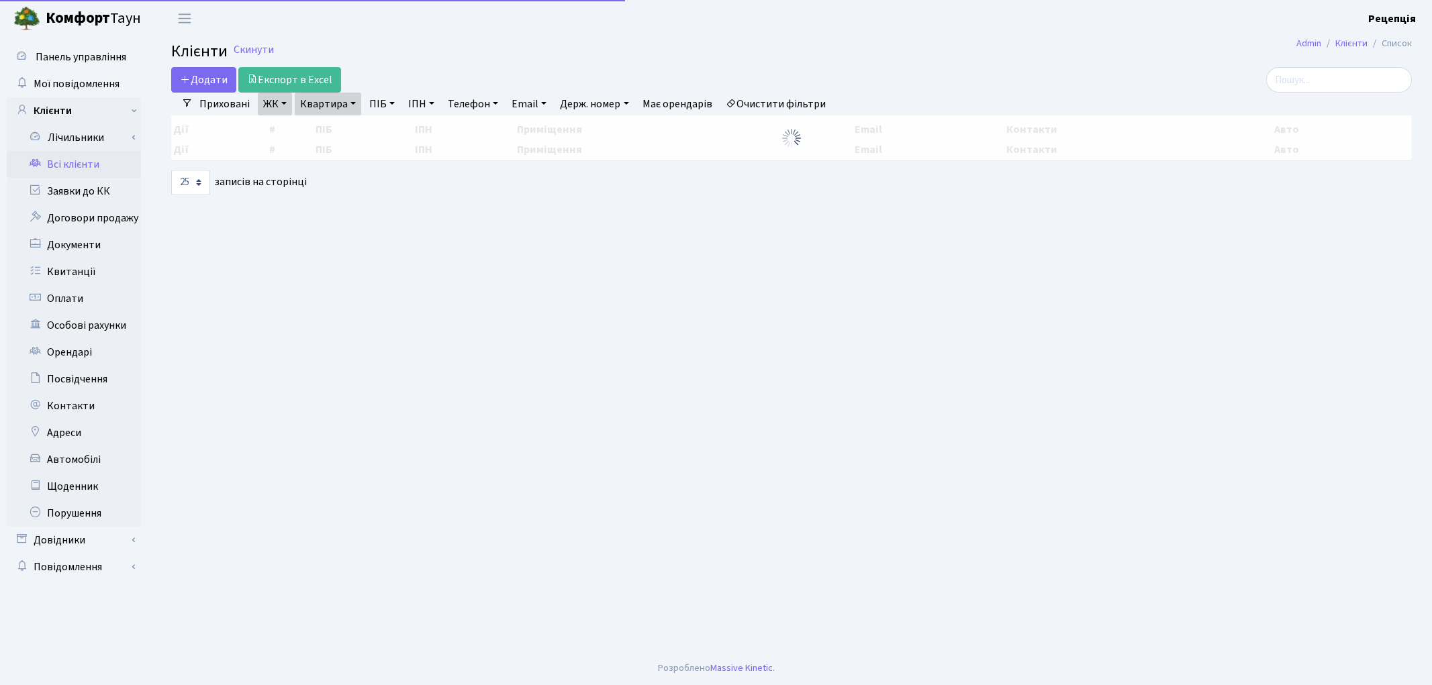
select select "25"
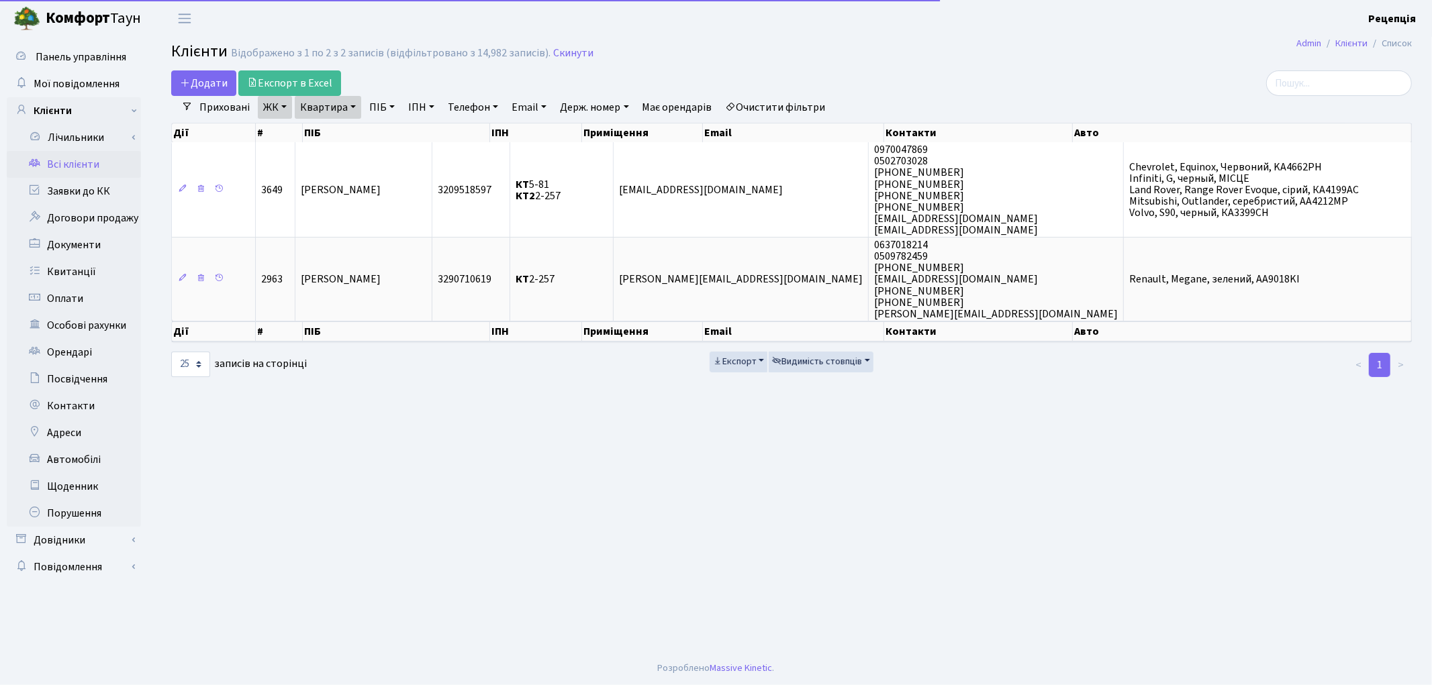
click at [772, 99] on link "Очистити фільтри" at bounding box center [775, 107] width 111 height 23
select select
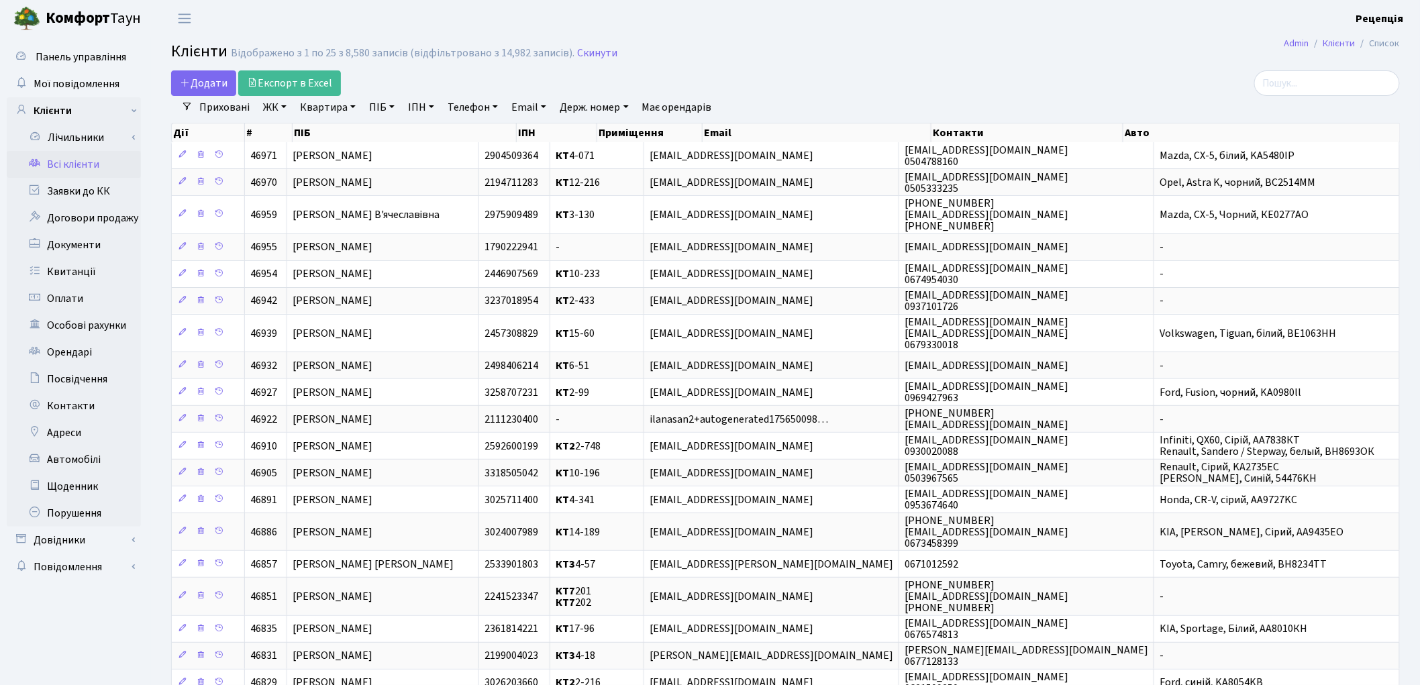
click at [283, 108] on link "ЖК" at bounding box center [275, 107] width 34 height 23
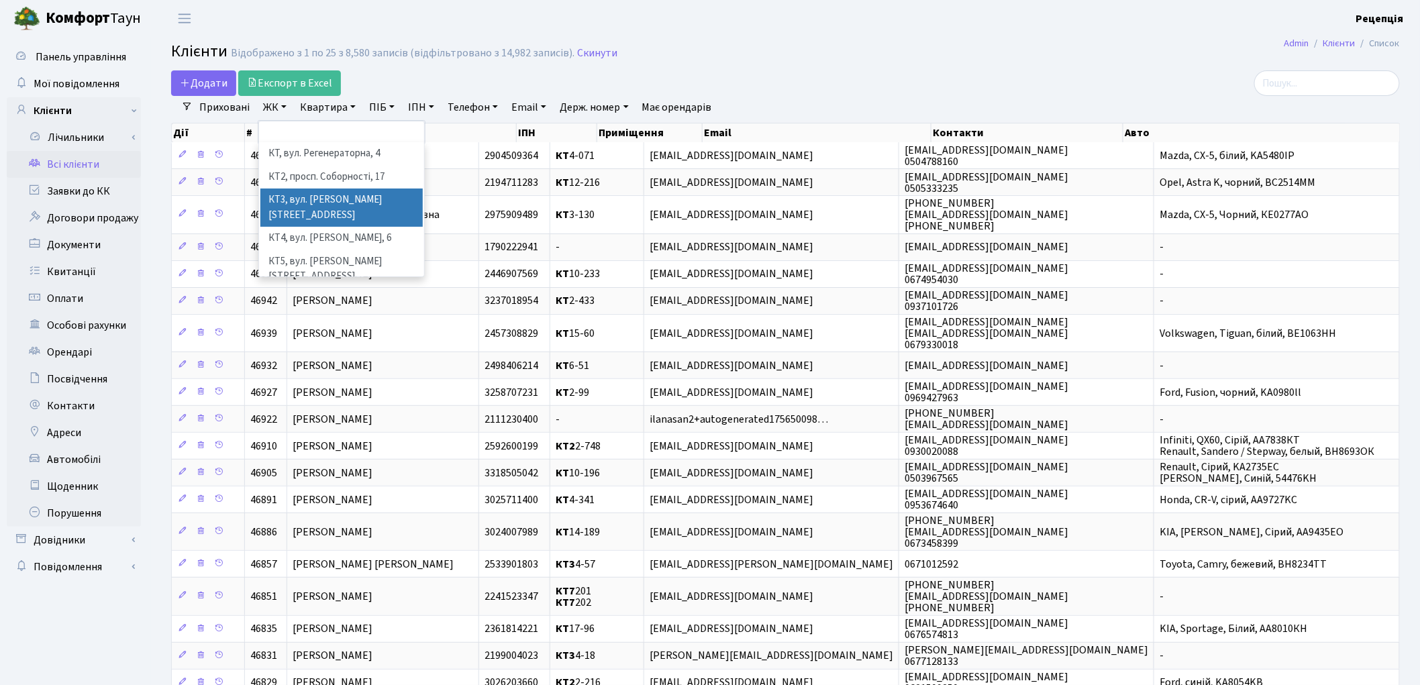
click at [359, 197] on li "КТ3, вул. [PERSON_NAME][STREET_ADDRESS]" at bounding box center [341, 208] width 162 height 38
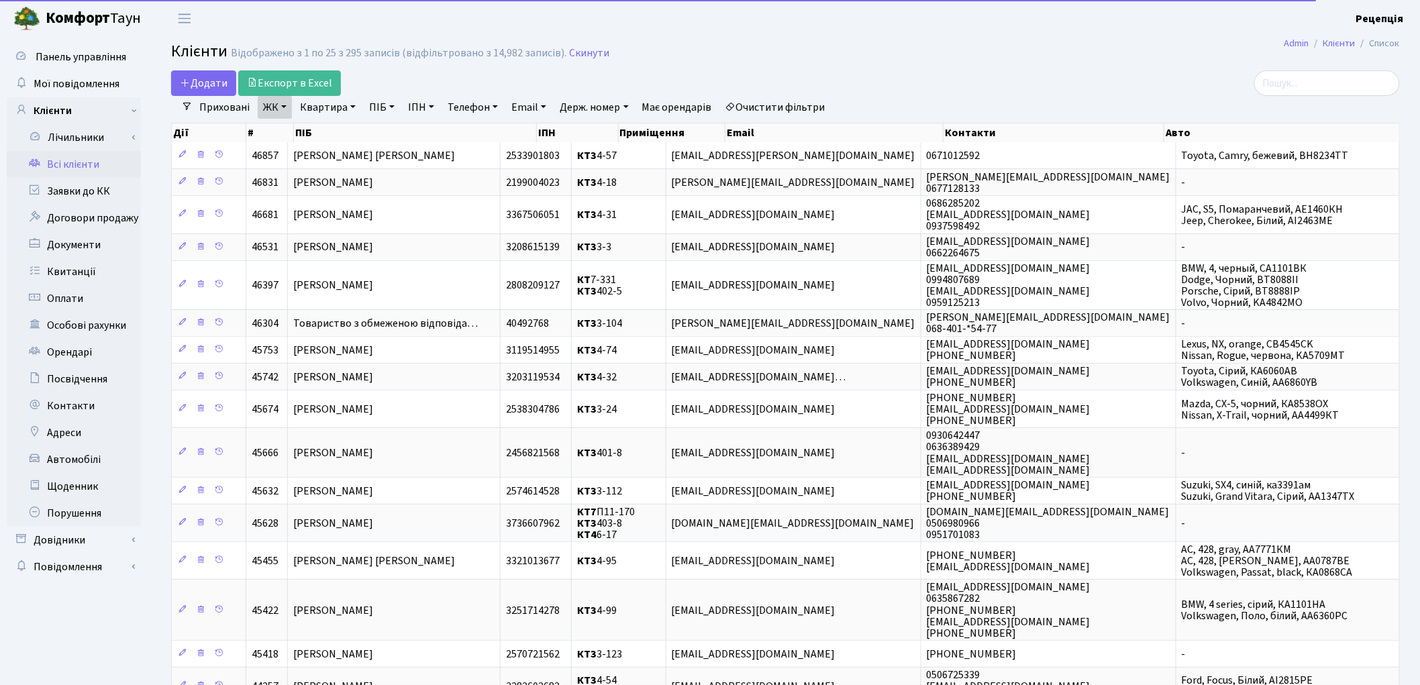
click at [344, 108] on link "Квартира" at bounding box center [328, 107] width 66 height 23
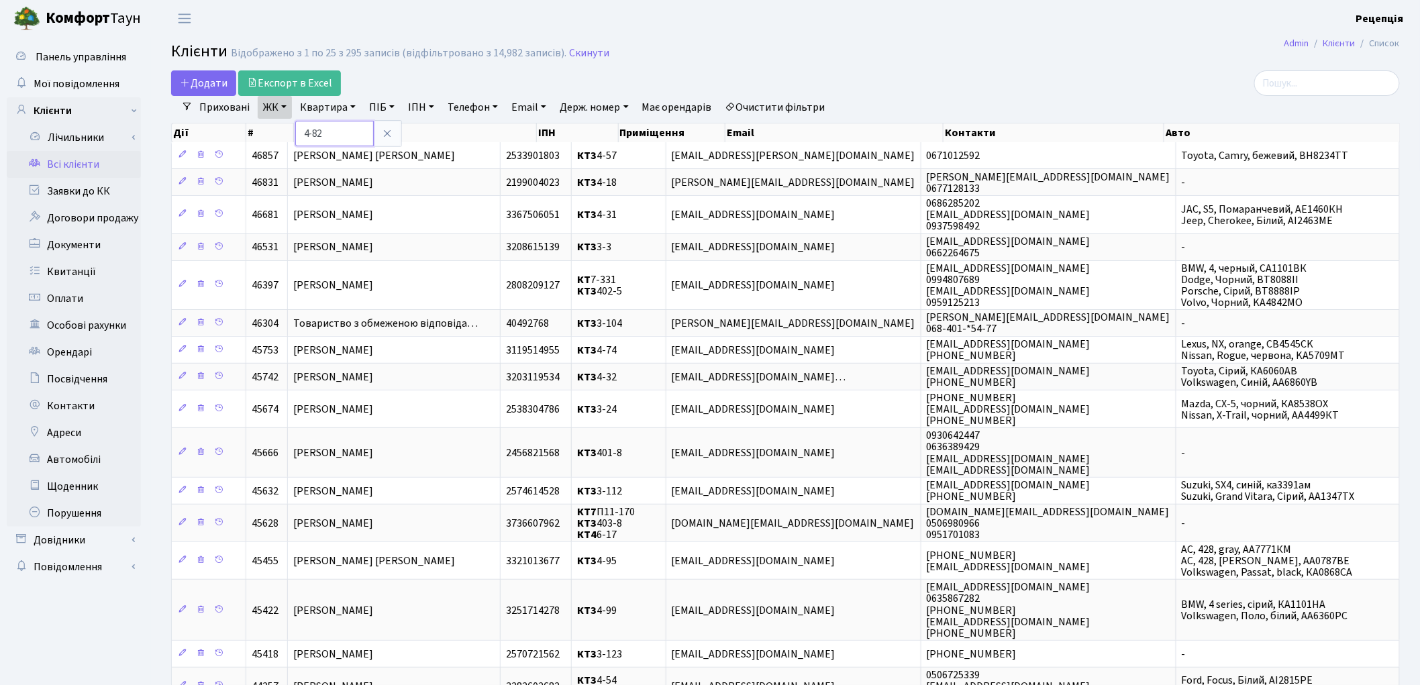
type input "4-82"
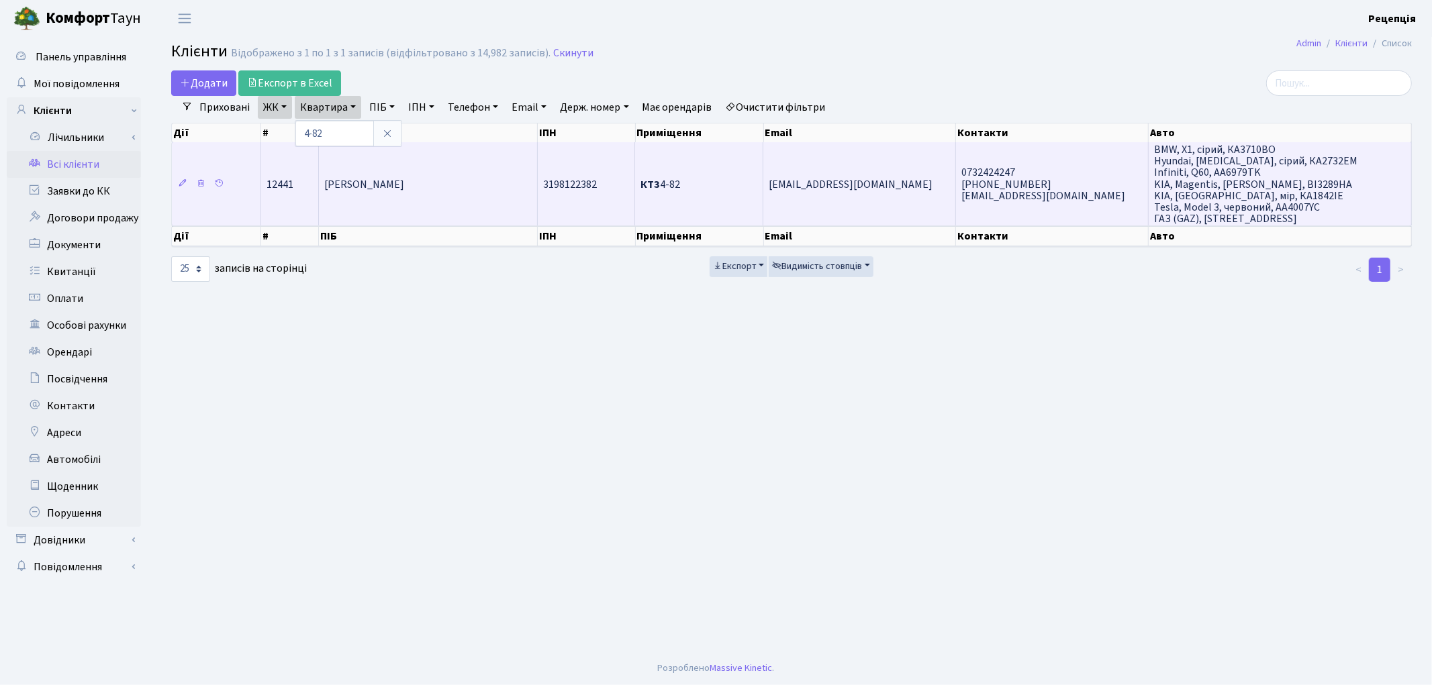
click at [404, 188] on span "[PERSON_NAME]" at bounding box center [364, 184] width 80 height 15
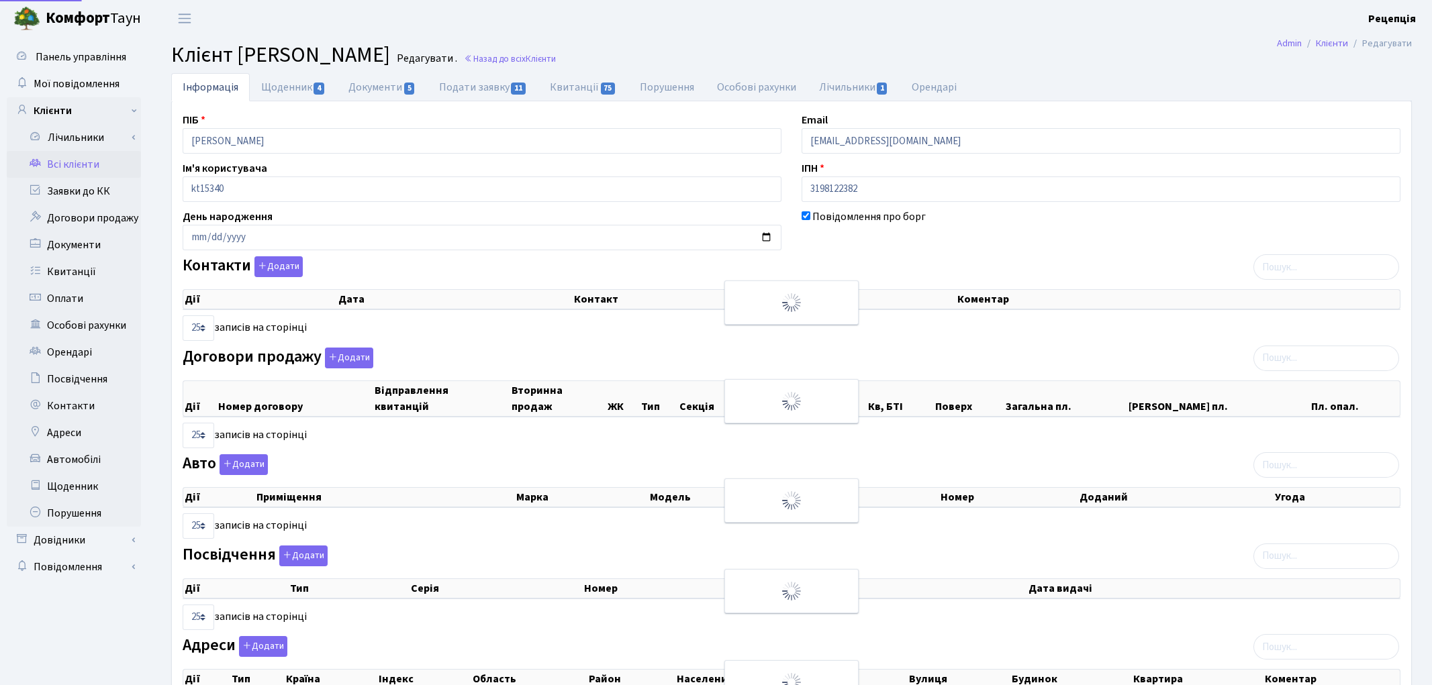
select select "25"
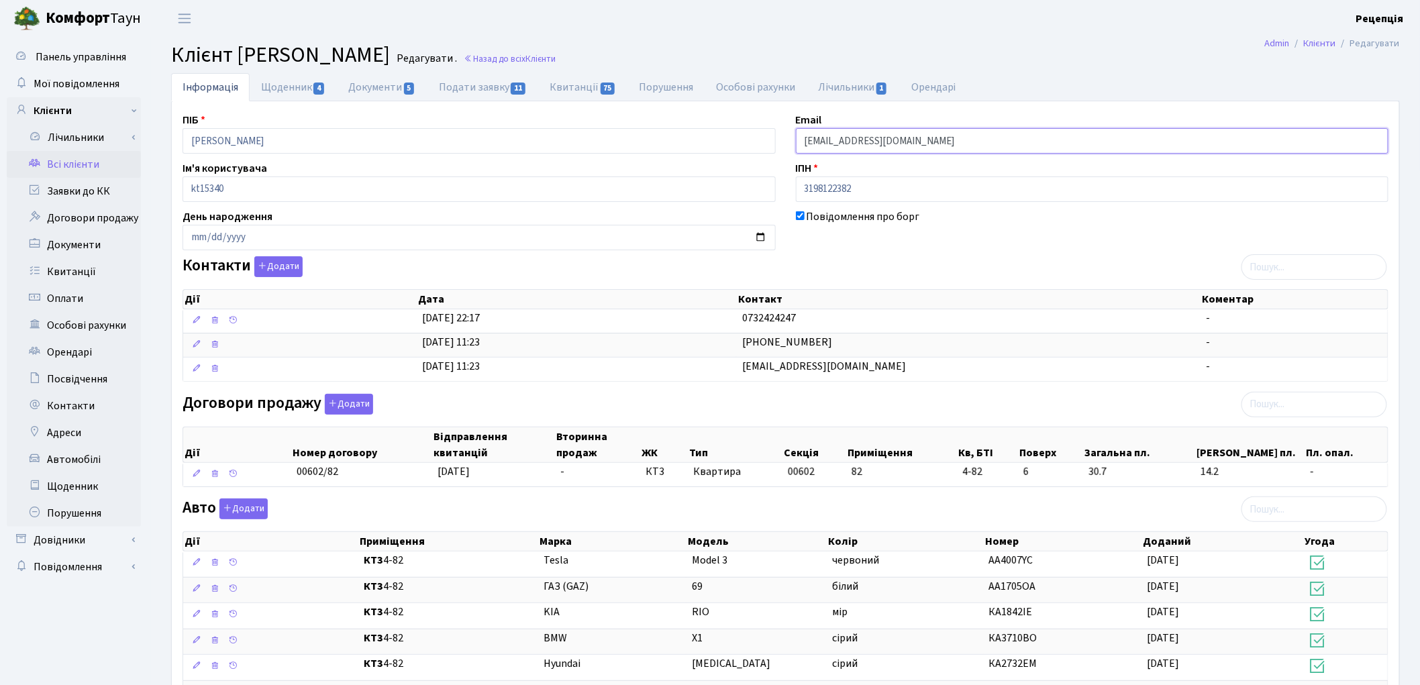
drag, startPoint x: 940, startPoint y: 136, endPoint x: 730, endPoint y: 150, distance: 210.5
click at [730, 150] on div "ПІБ Біроваш Оксана Анатоліївна Email birovash2407@gmail.com Ім'я користувача kt…" at bounding box center [786, 529] width 1226 height 834
click at [85, 171] on link "Всі клієнти" at bounding box center [74, 164] width 134 height 27
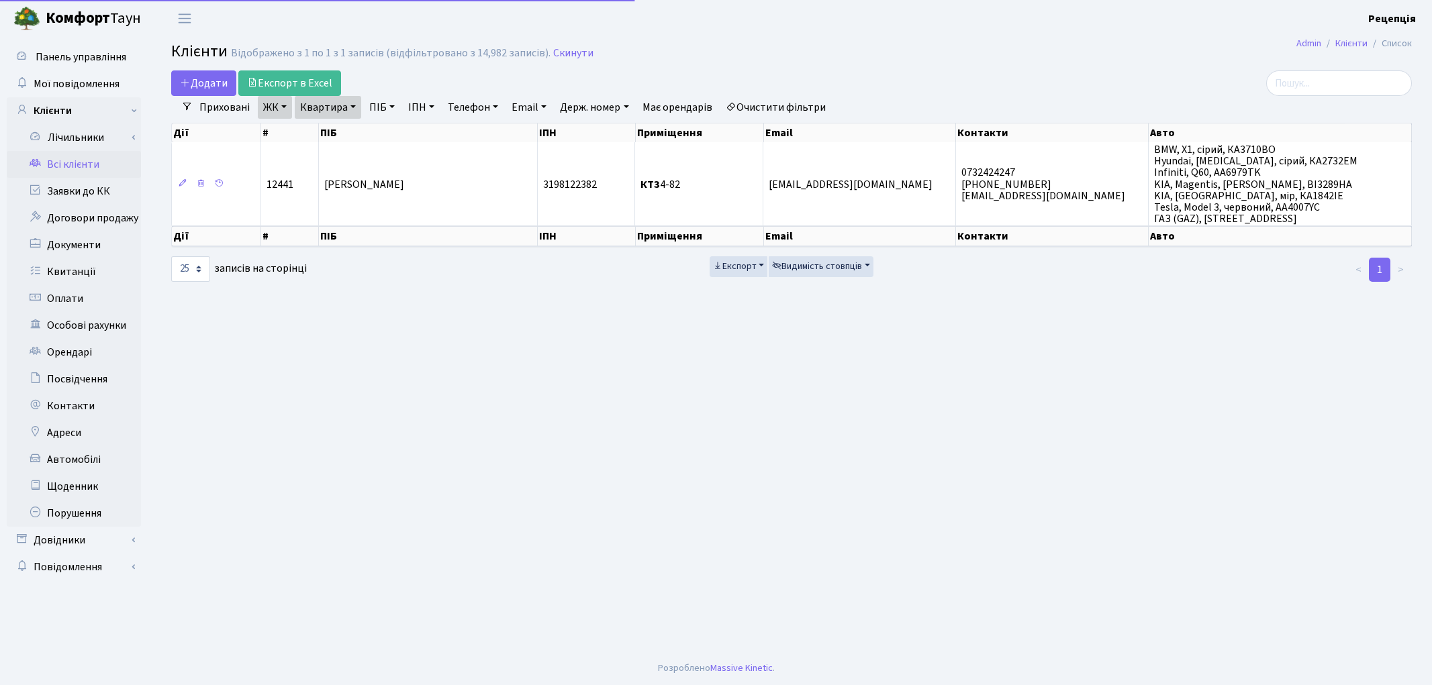
select select "25"
click at [769, 107] on link "Очистити фільтри" at bounding box center [775, 107] width 111 height 23
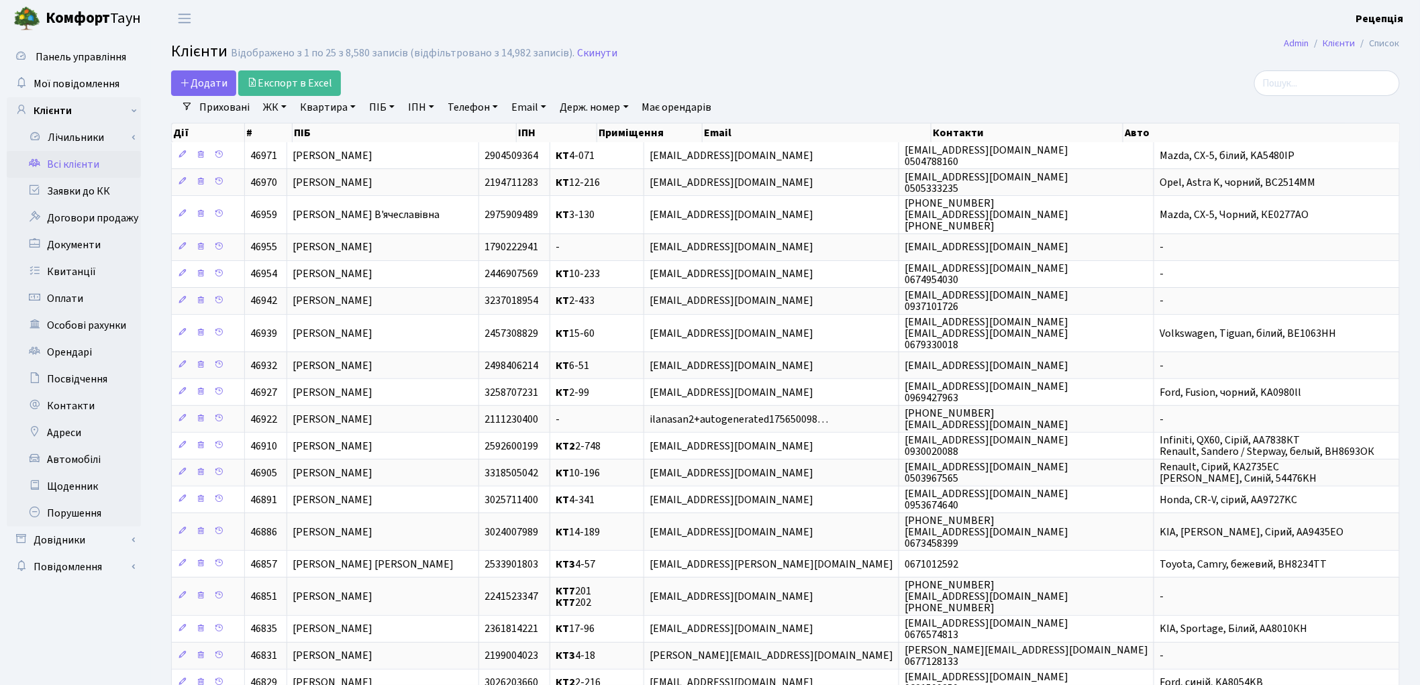
click at [279, 105] on link "ЖК" at bounding box center [275, 107] width 34 height 23
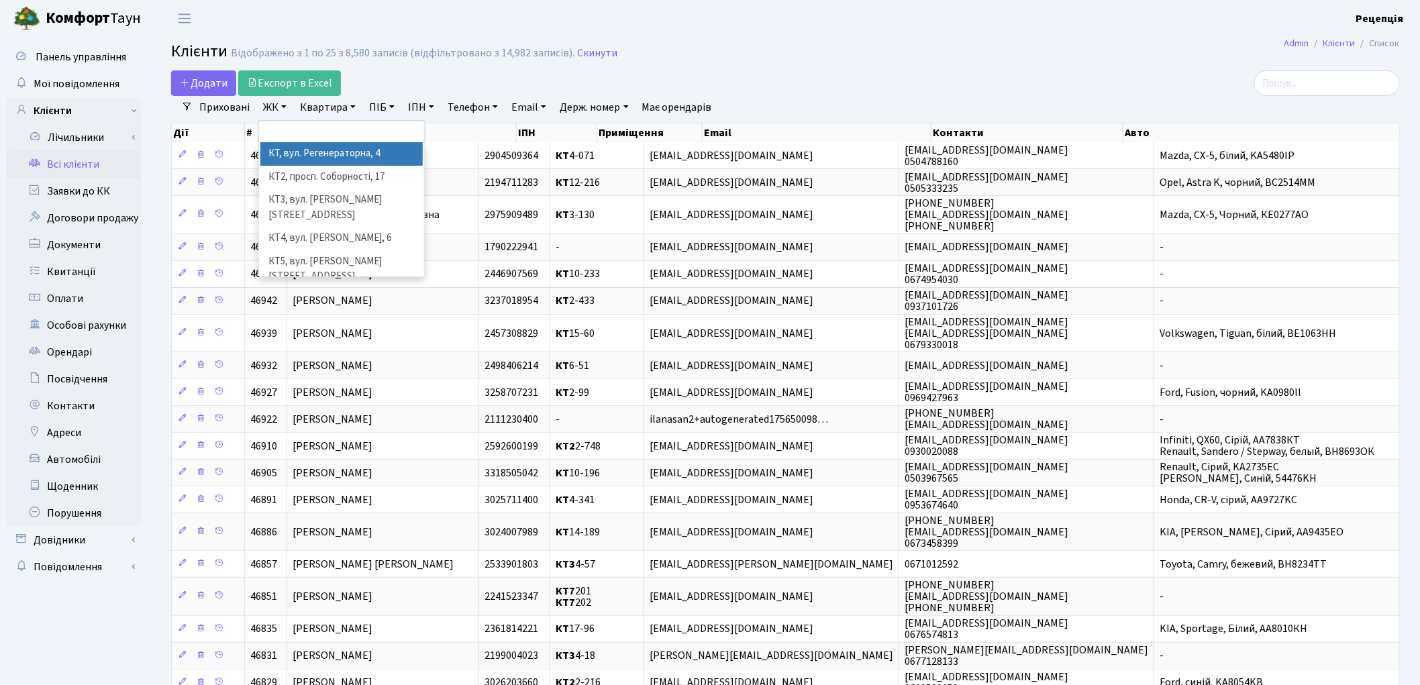
click at [298, 152] on li "КТ, вул. Регенераторна, 4" at bounding box center [341, 153] width 162 height 23
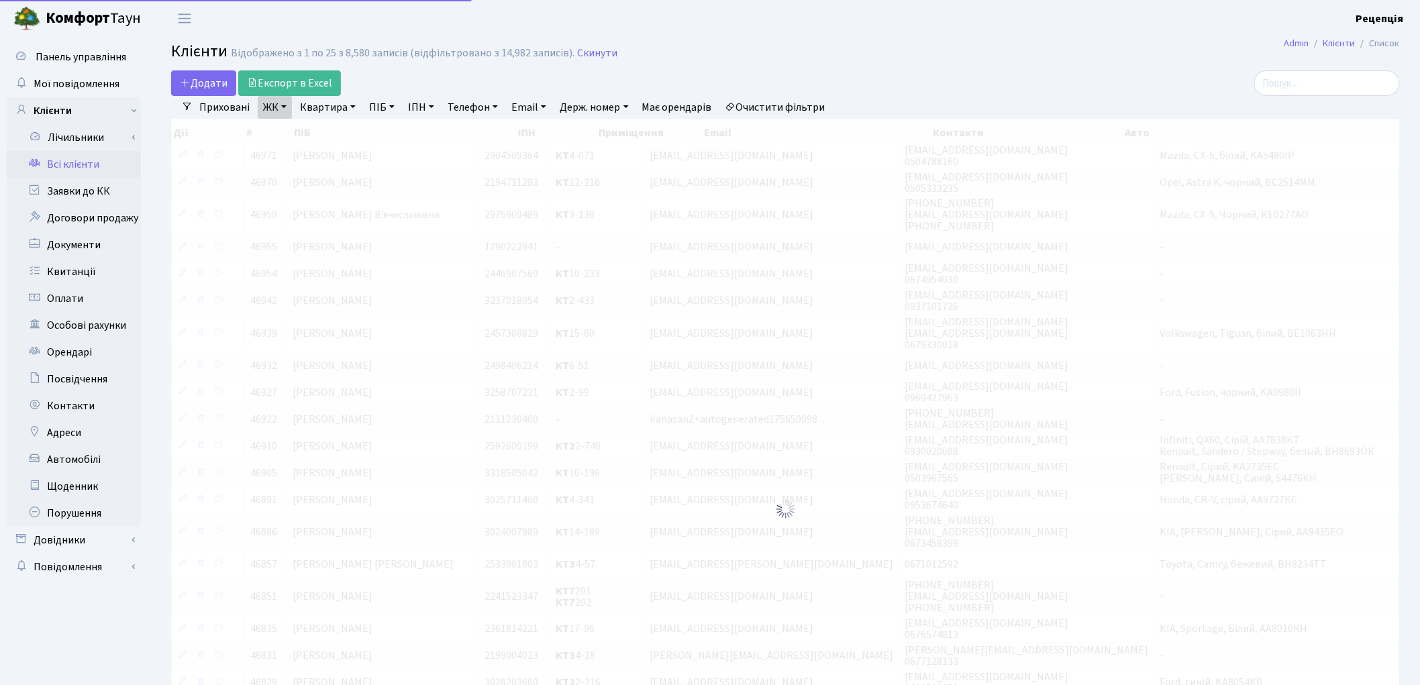
click at [340, 97] on link "Квартира" at bounding box center [328, 107] width 66 height 23
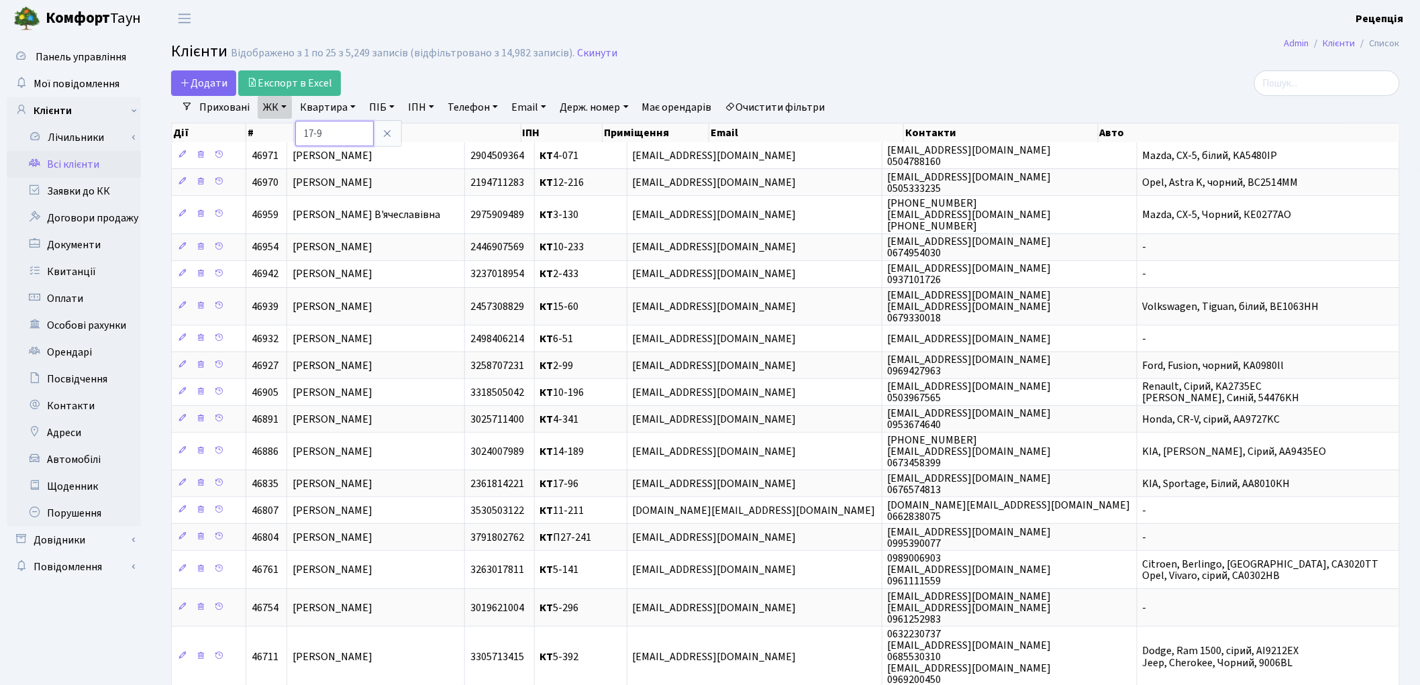
type input "17-9"
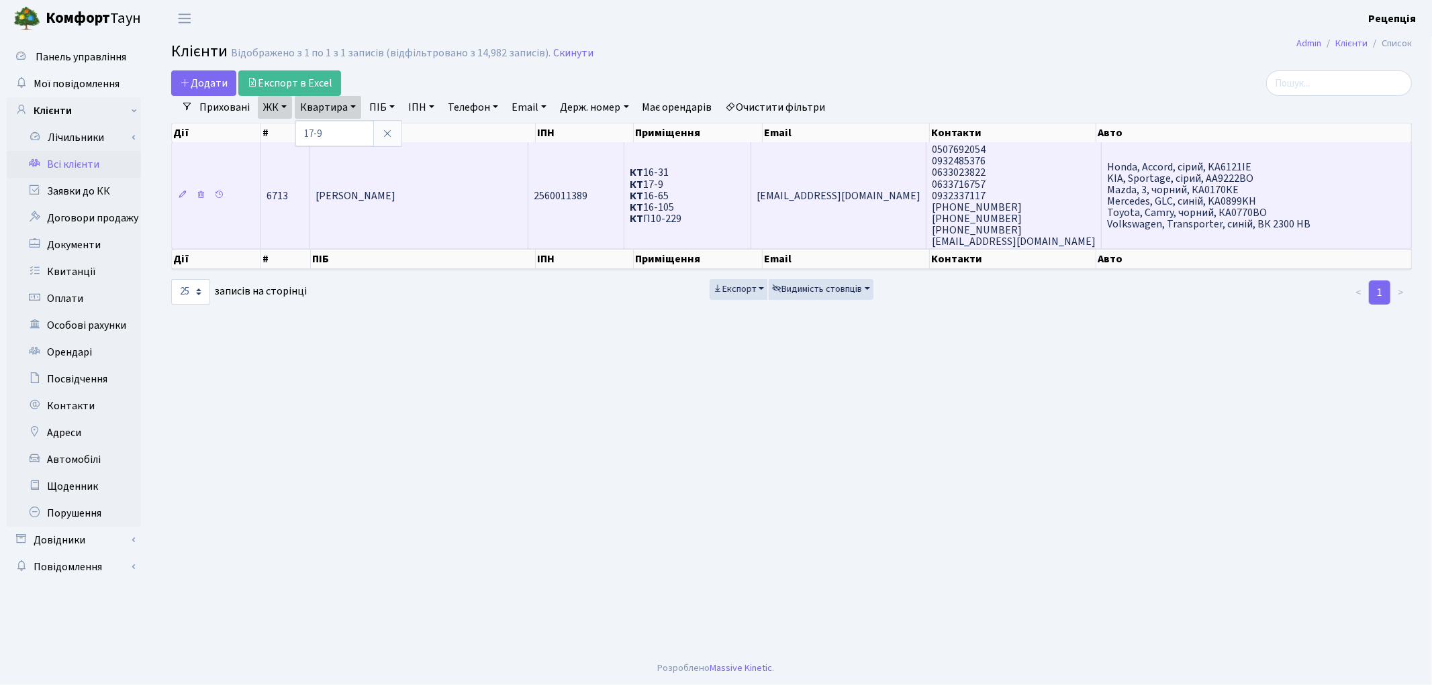
click at [485, 185] on td "[PERSON_NAME]" at bounding box center [419, 195] width 218 height 106
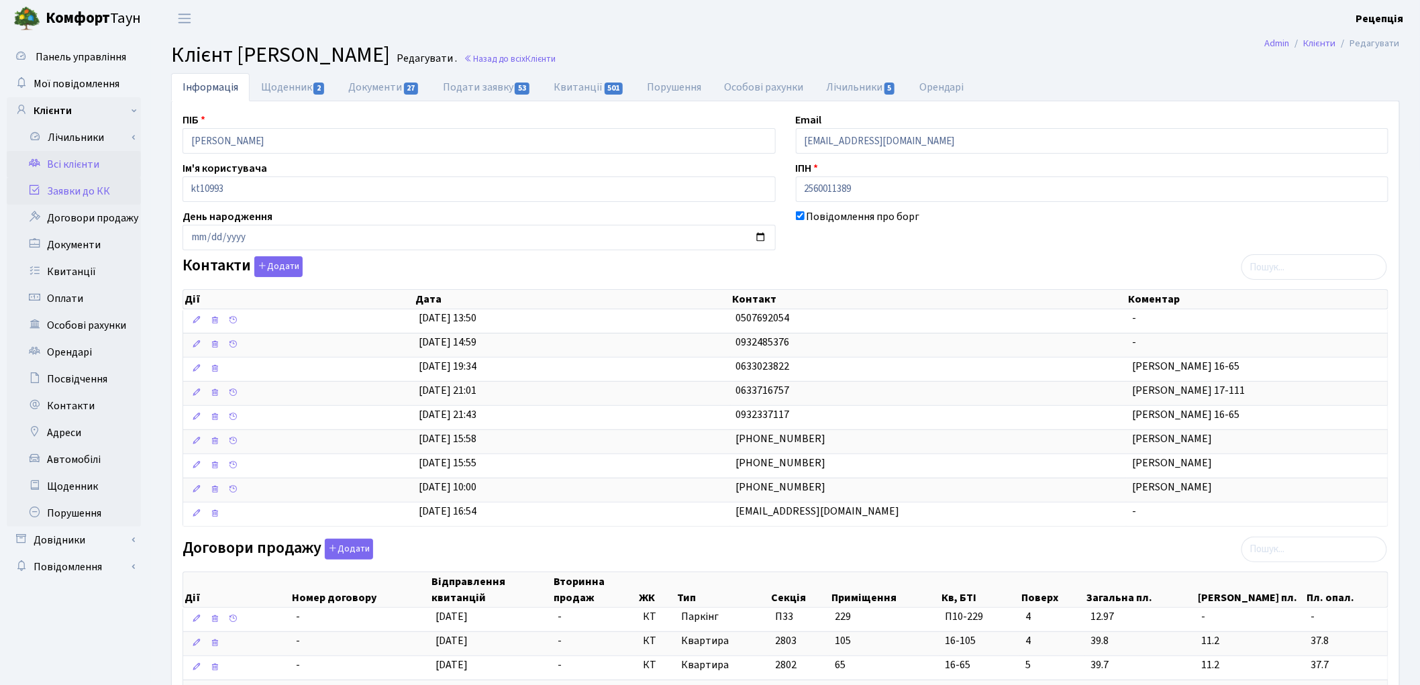
click at [82, 183] on link "Заявки до КК" at bounding box center [74, 191] width 134 height 27
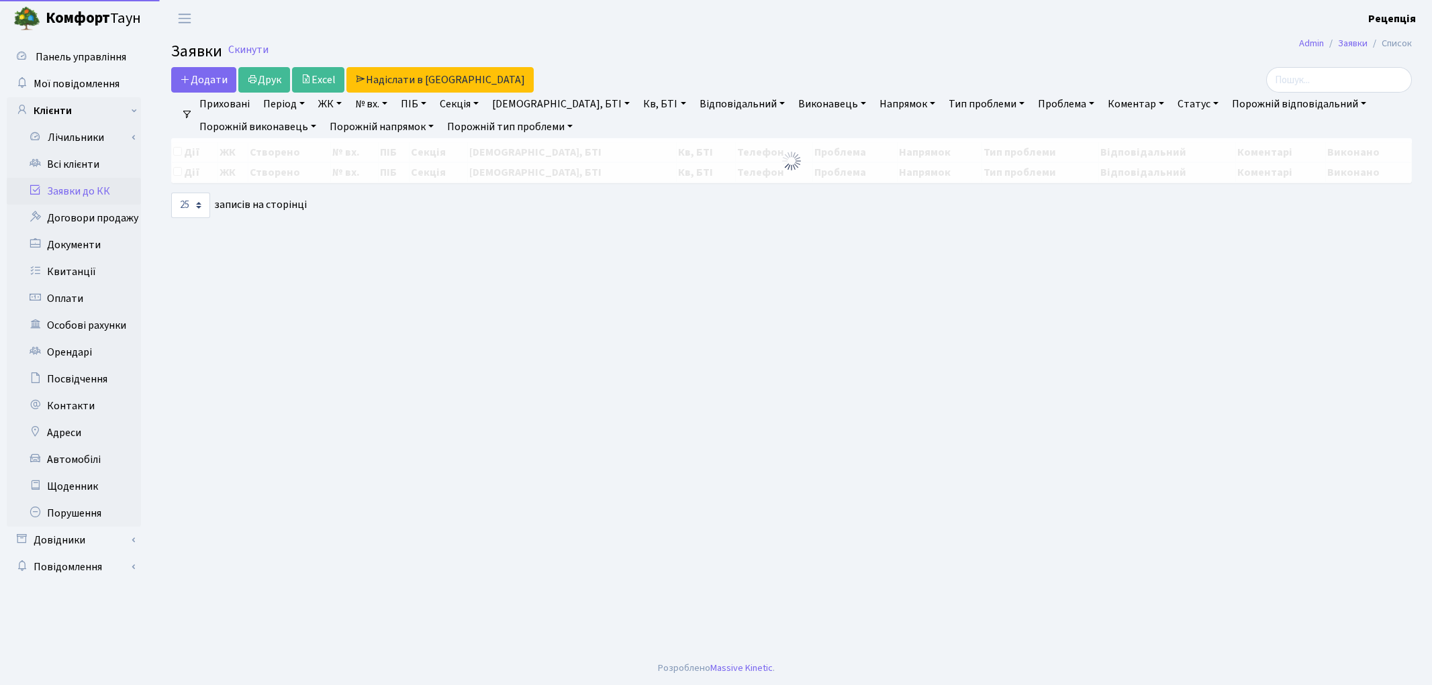
select select
select select "25"
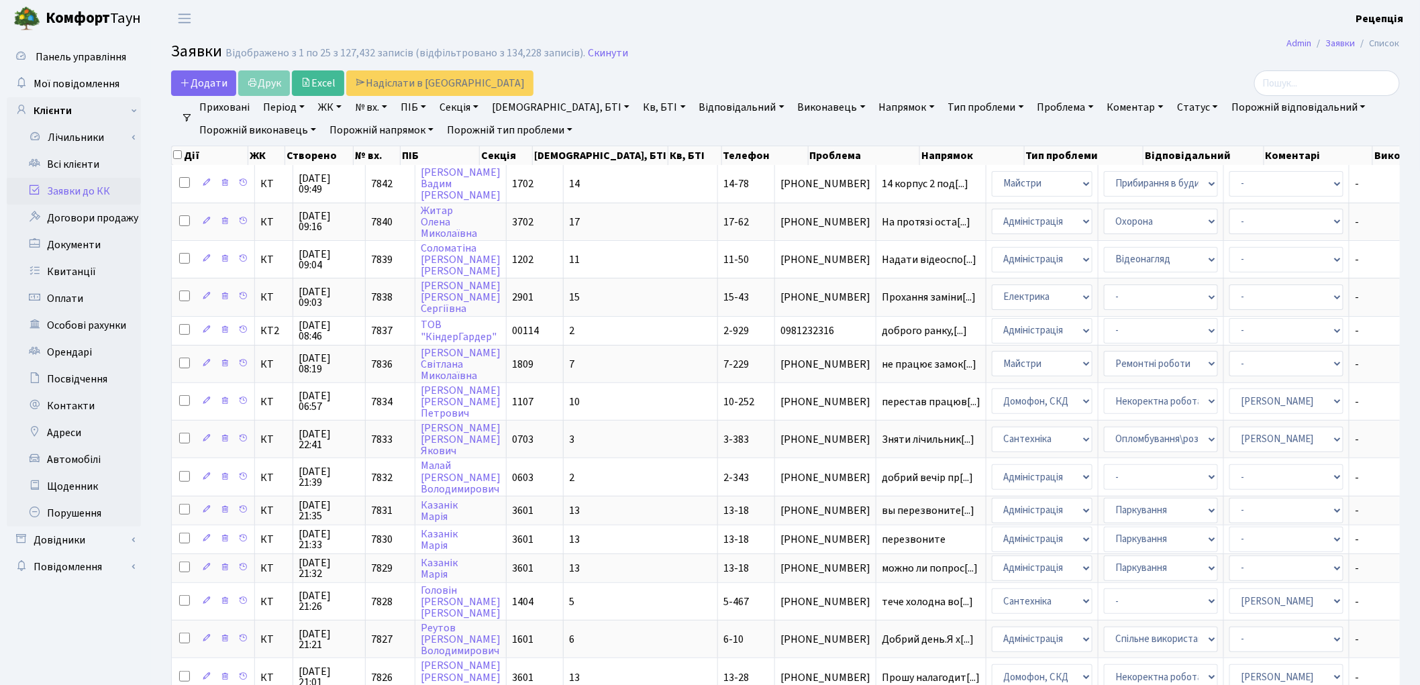
click at [326, 105] on link "ЖК" at bounding box center [330, 107] width 34 height 23
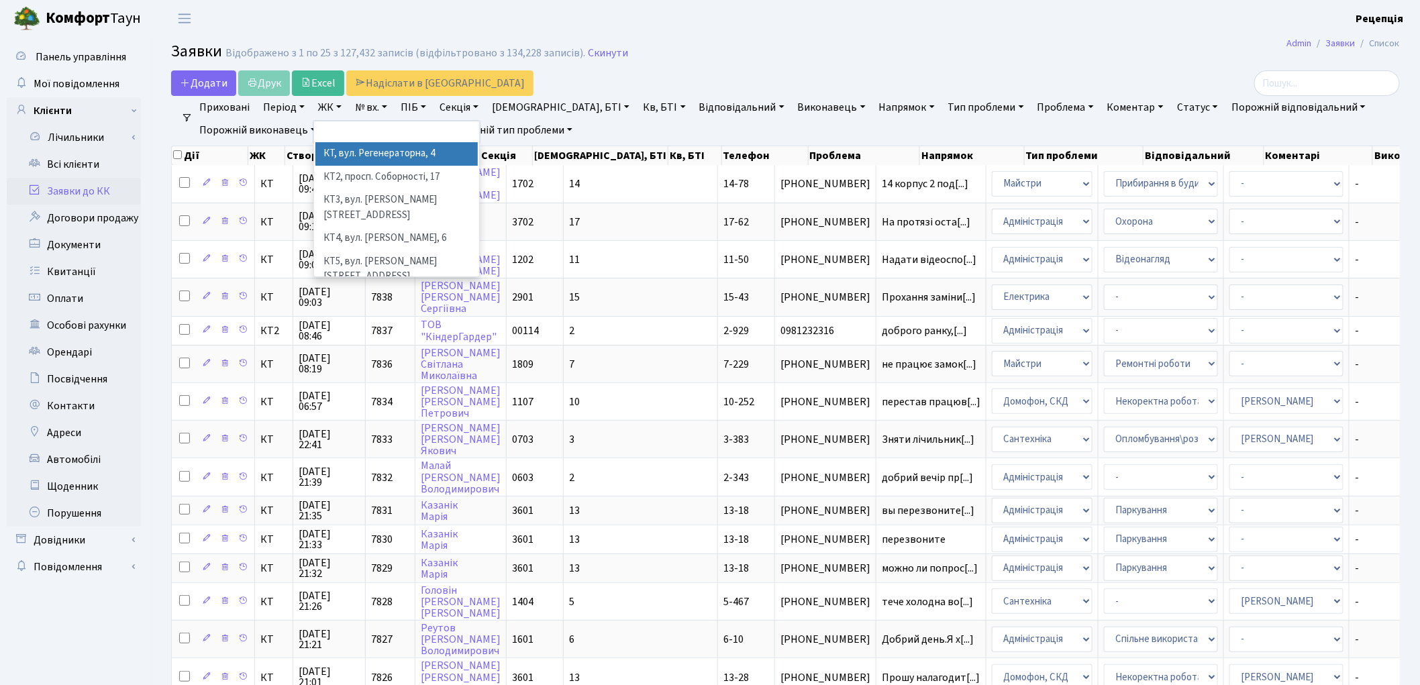
click at [377, 149] on li "КТ, вул. Регенераторна, 4" at bounding box center [396, 153] width 162 height 23
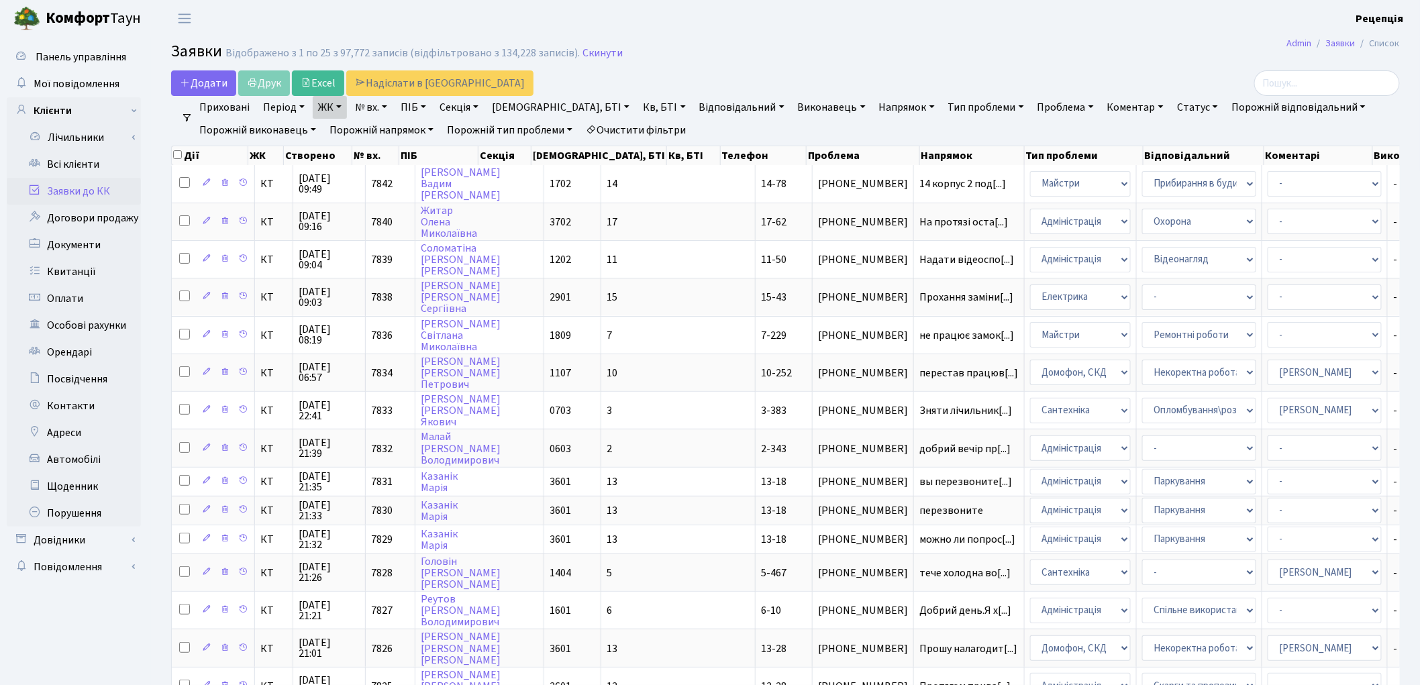
click at [638, 106] on link "Кв, БТІ" at bounding box center [664, 107] width 53 height 23
type input "17-9"
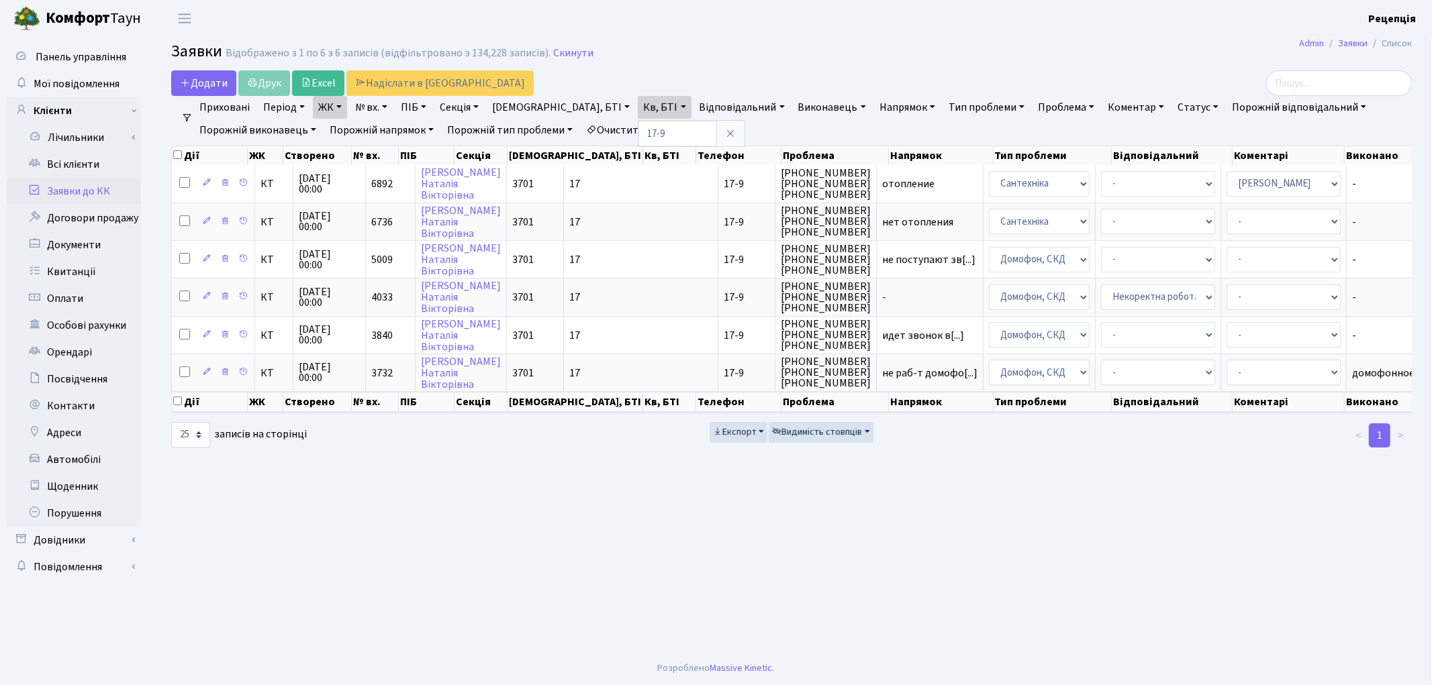
click at [703, 126] on ul "Приховані Період 09.09.2025 - 09.09.2025 ЖК КТ, вул. Регенераторна, 4 КТ2, прос…" at bounding box center [797, 119] width 1208 height 46
click at [681, 128] on link "Очистити фільтри" at bounding box center [636, 130] width 111 height 23
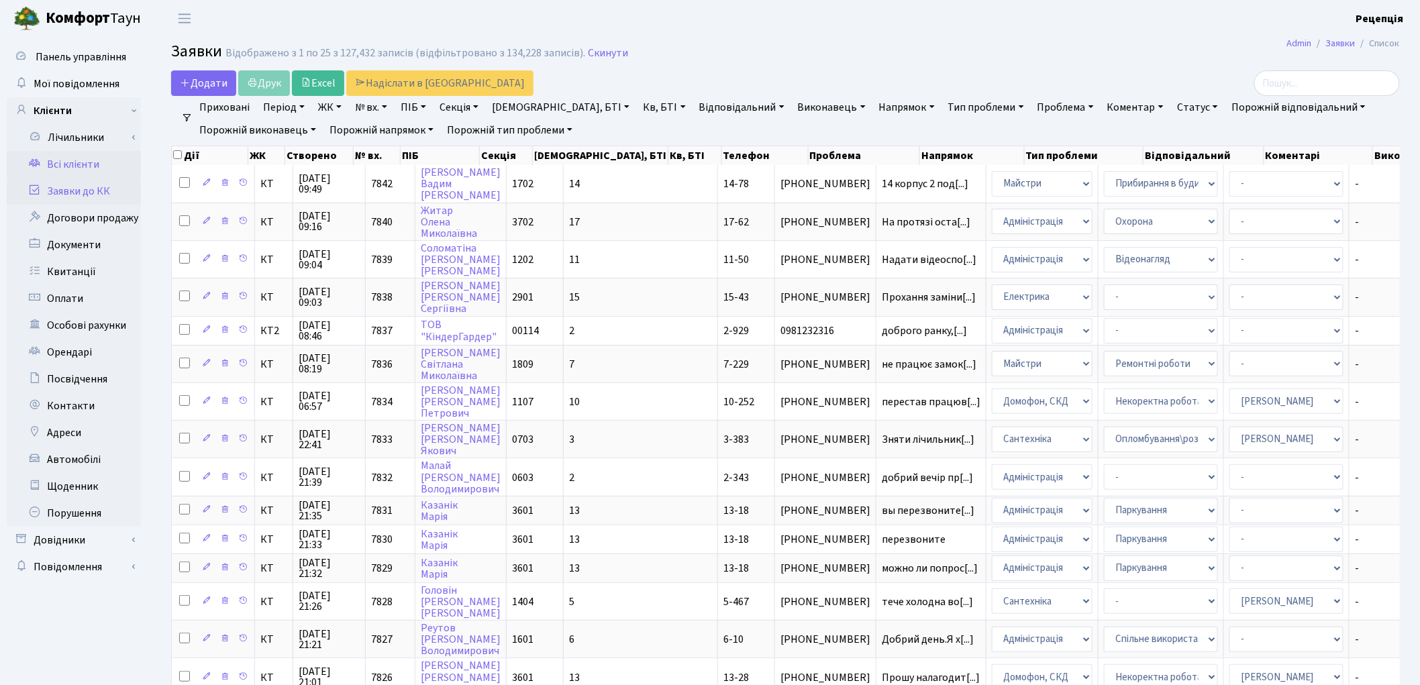
click at [102, 161] on link "Всі клієнти" at bounding box center [74, 164] width 134 height 27
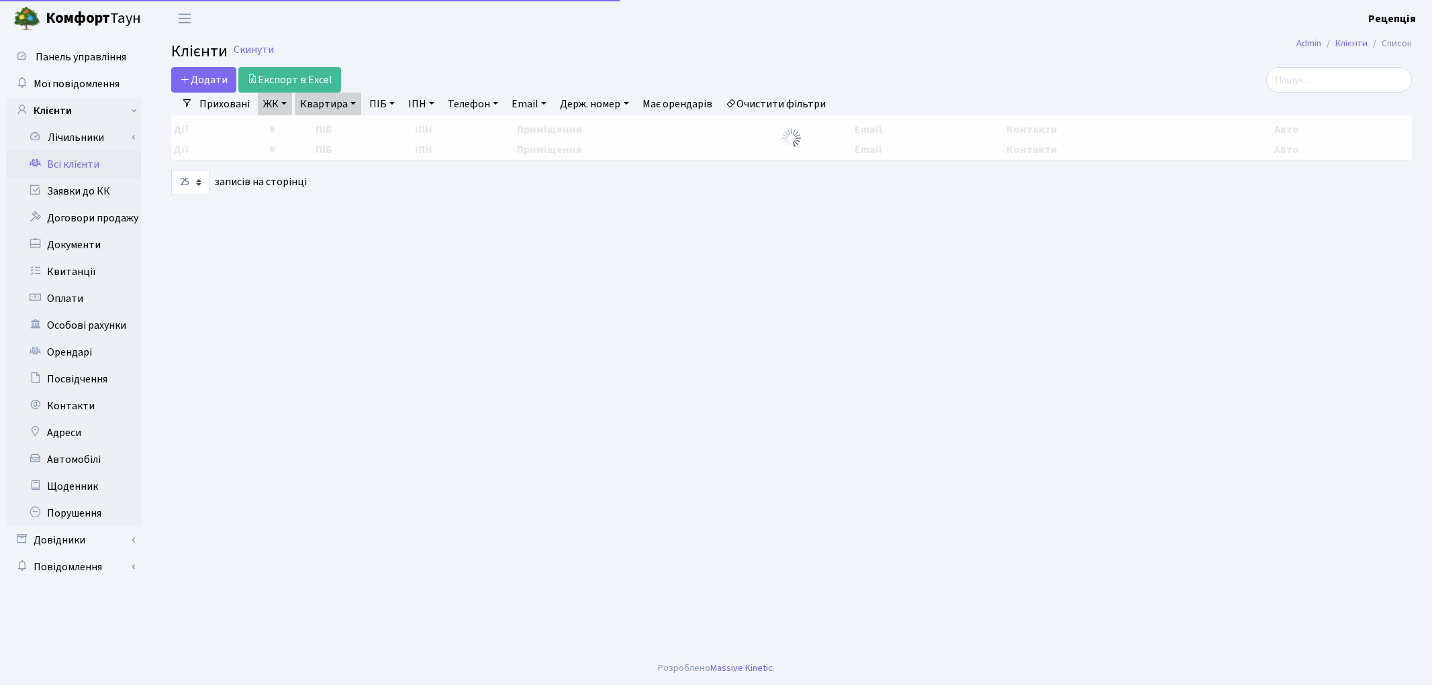
select select "25"
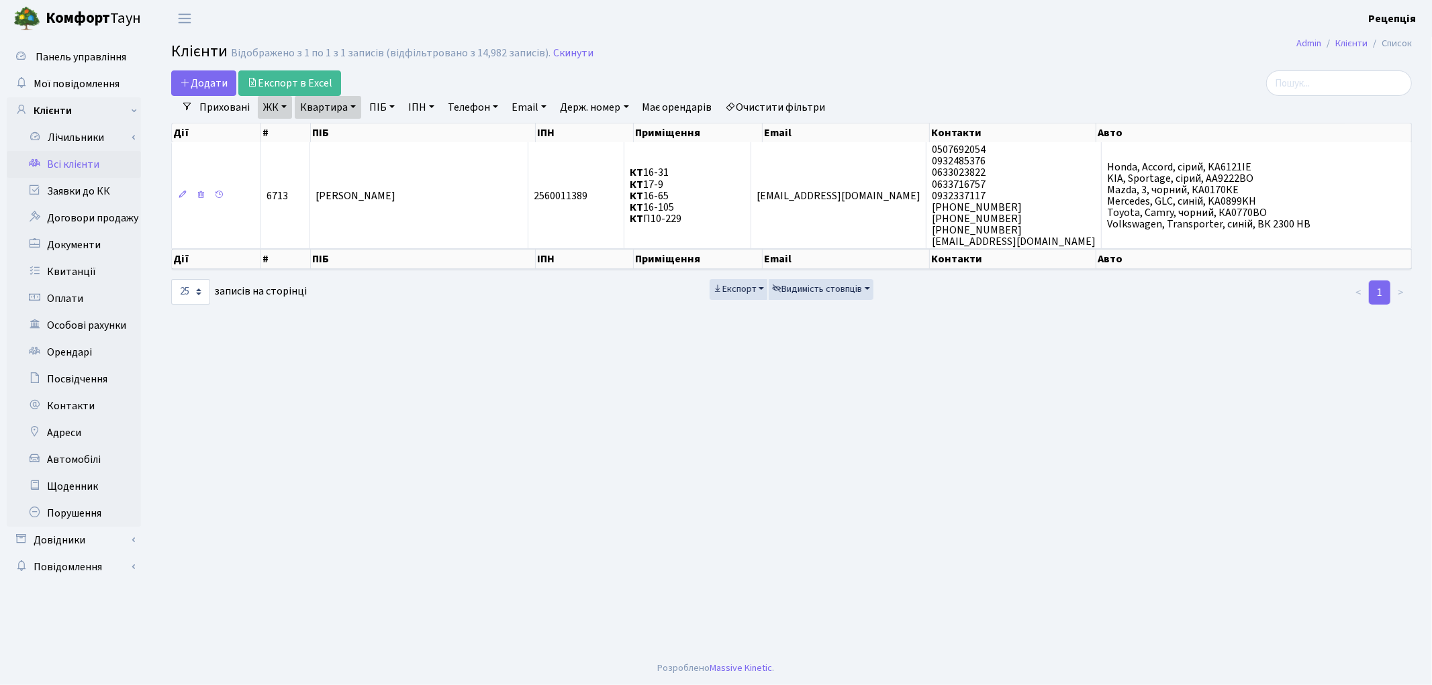
click at [793, 105] on link "Очистити фільтри" at bounding box center [775, 107] width 111 height 23
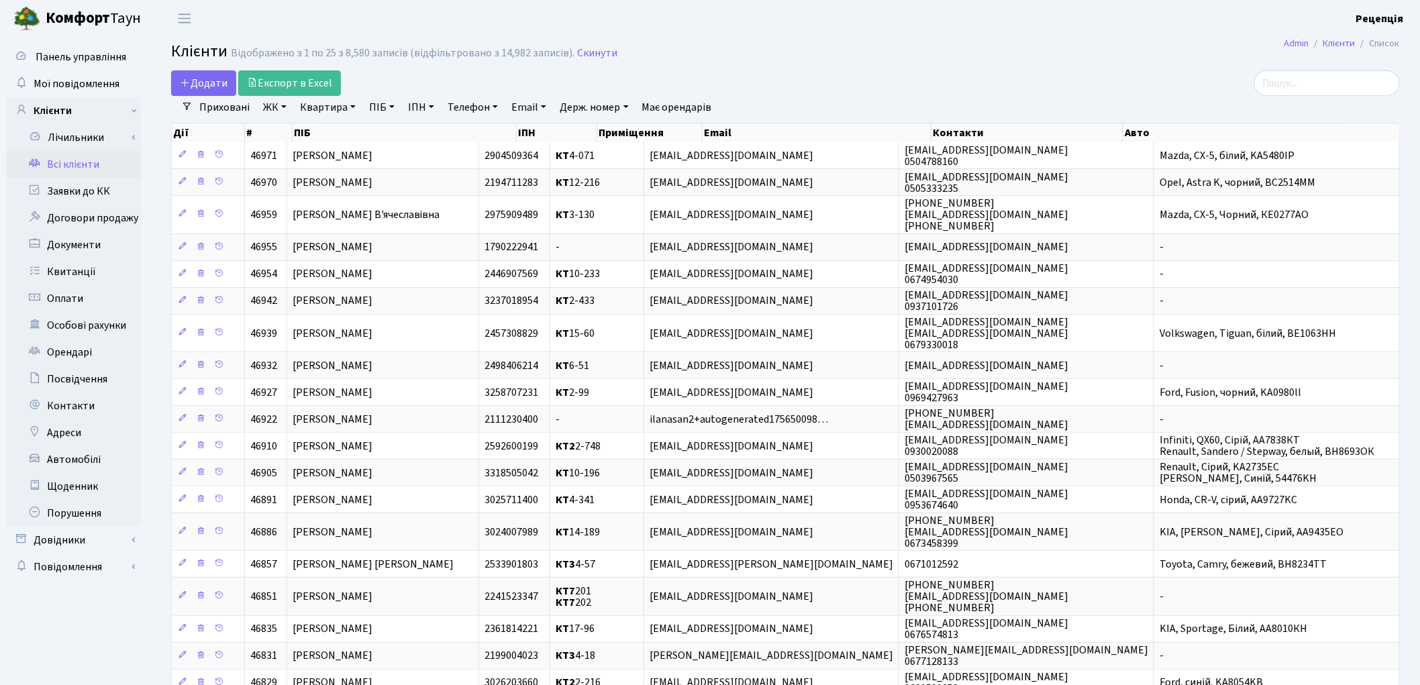
click at [602, 113] on link "Держ. номер" at bounding box center [593, 107] width 79 height 23
click at [602, 111] on link "Держ. номер" at bounding box center [593, 107] width 79 height 23
click at [599, 132] on input "text" at bounding box center [594, 134] width 79 height 26
type input "2908"
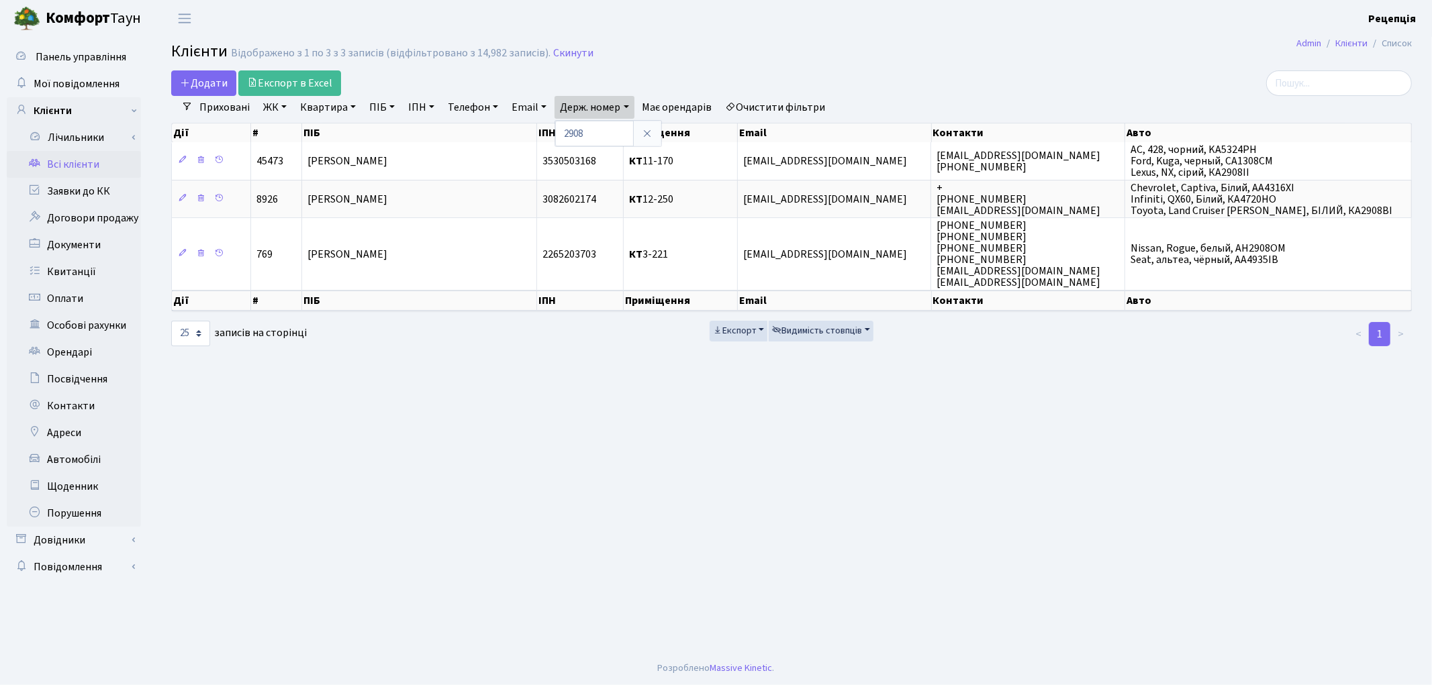
click at [779, 107] on link "Очистити фільтри" at bounding box center [775, 107] width 111 height 23
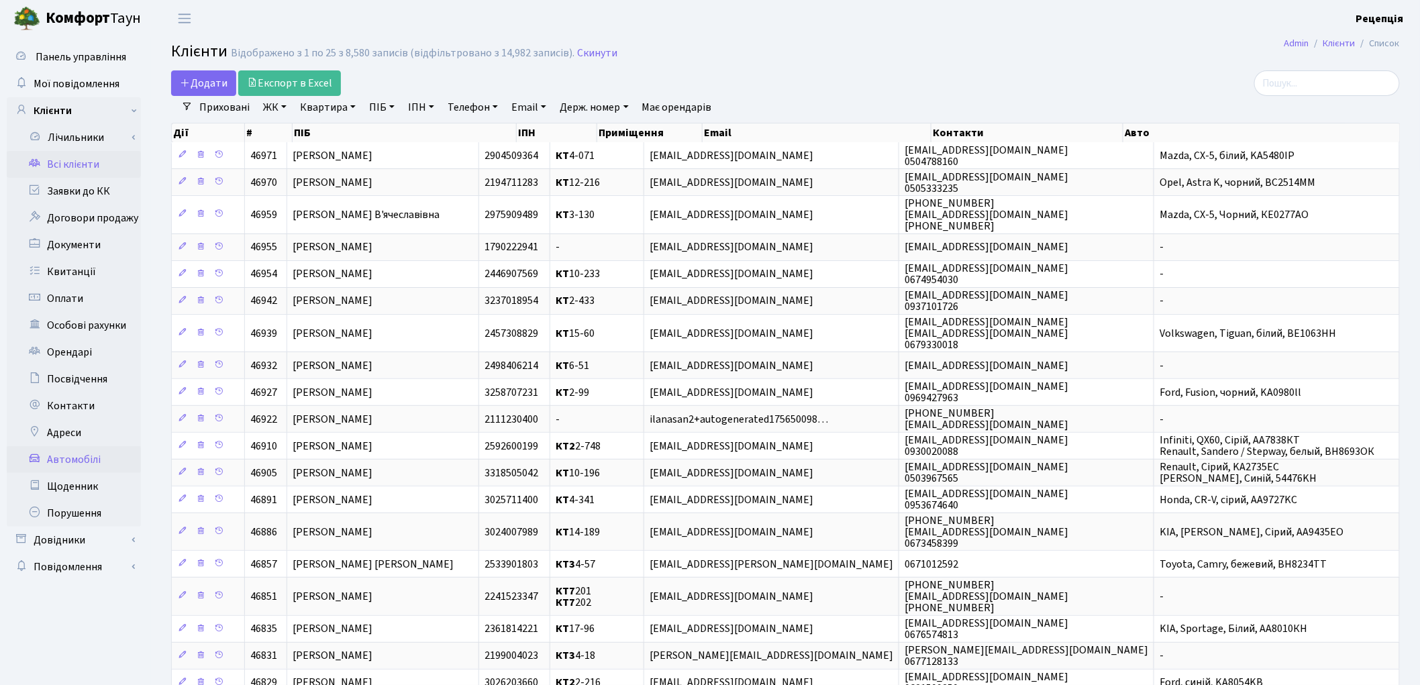
click at [78, 458] on link "Автомобілі" at bounding box center [74, 459] width 134 height 27
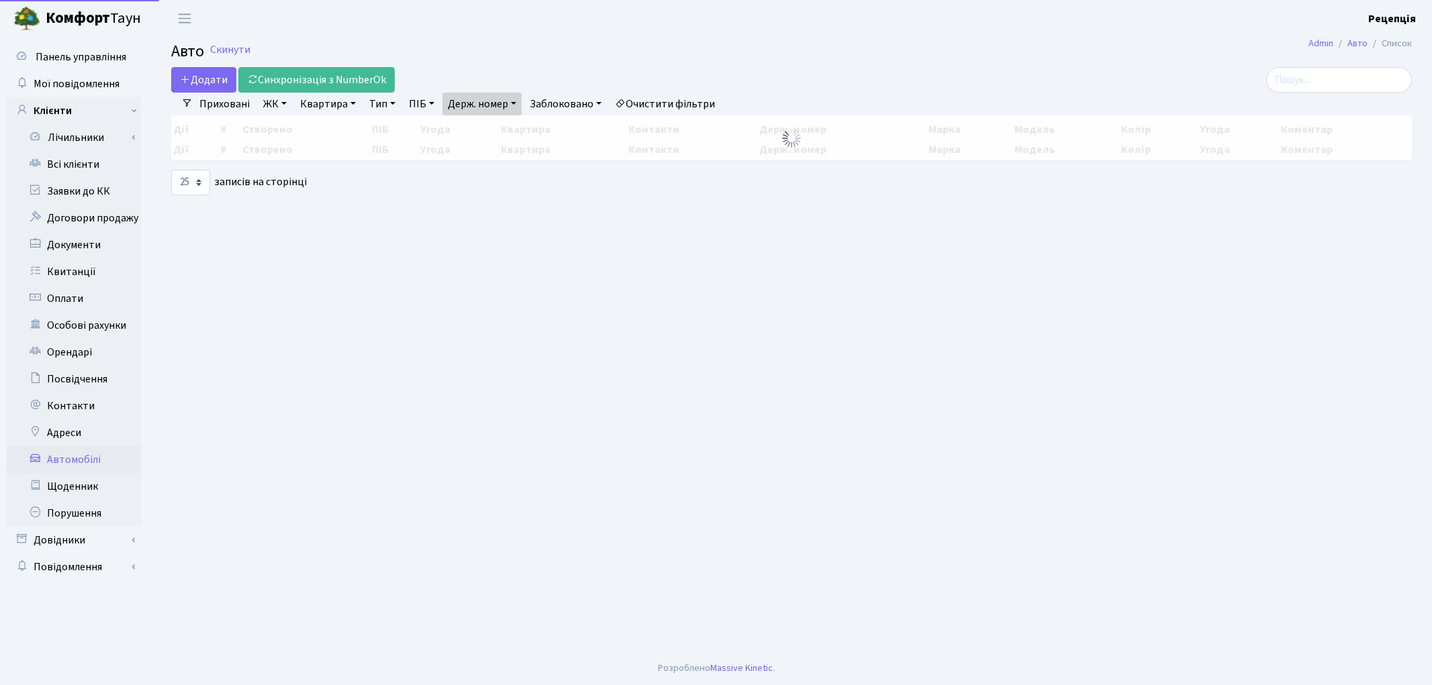
select select "25"
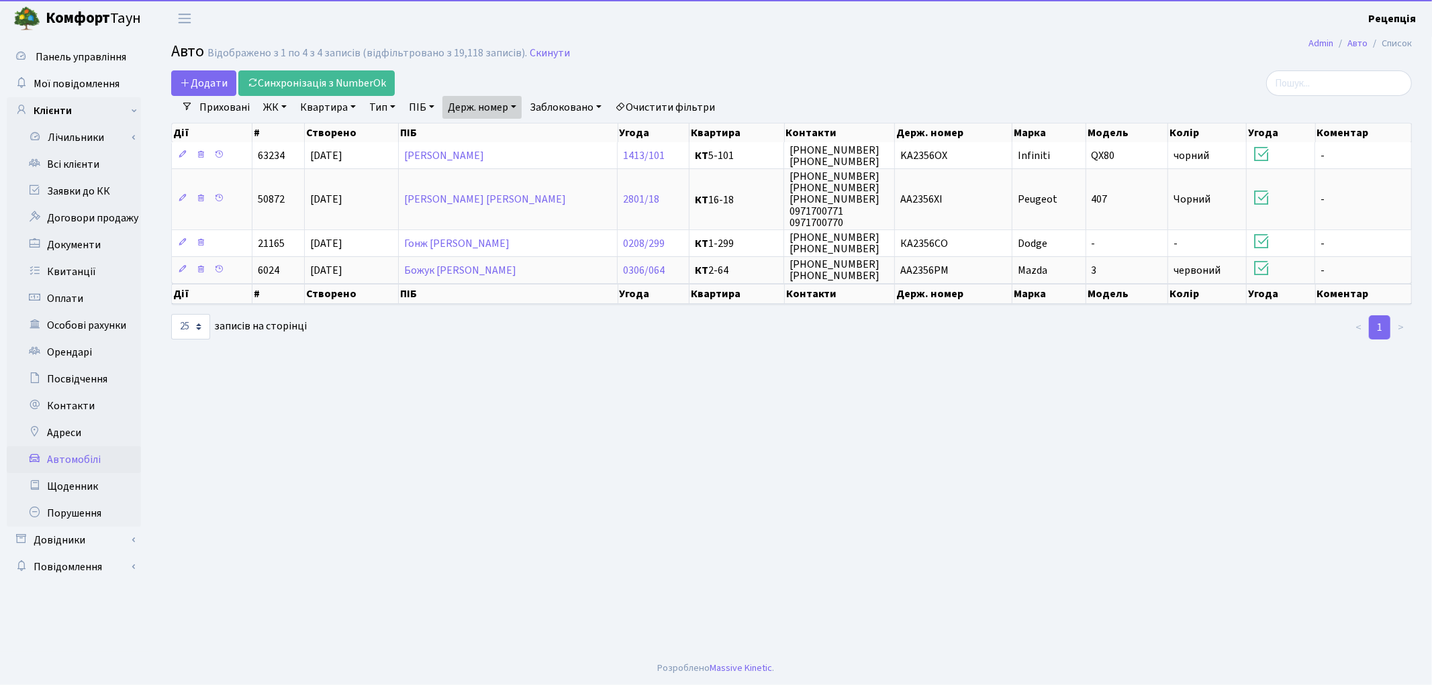
click at [682, 104] on link "Очистити фільтри" at bounding box center [664, 107] width 111 height 23
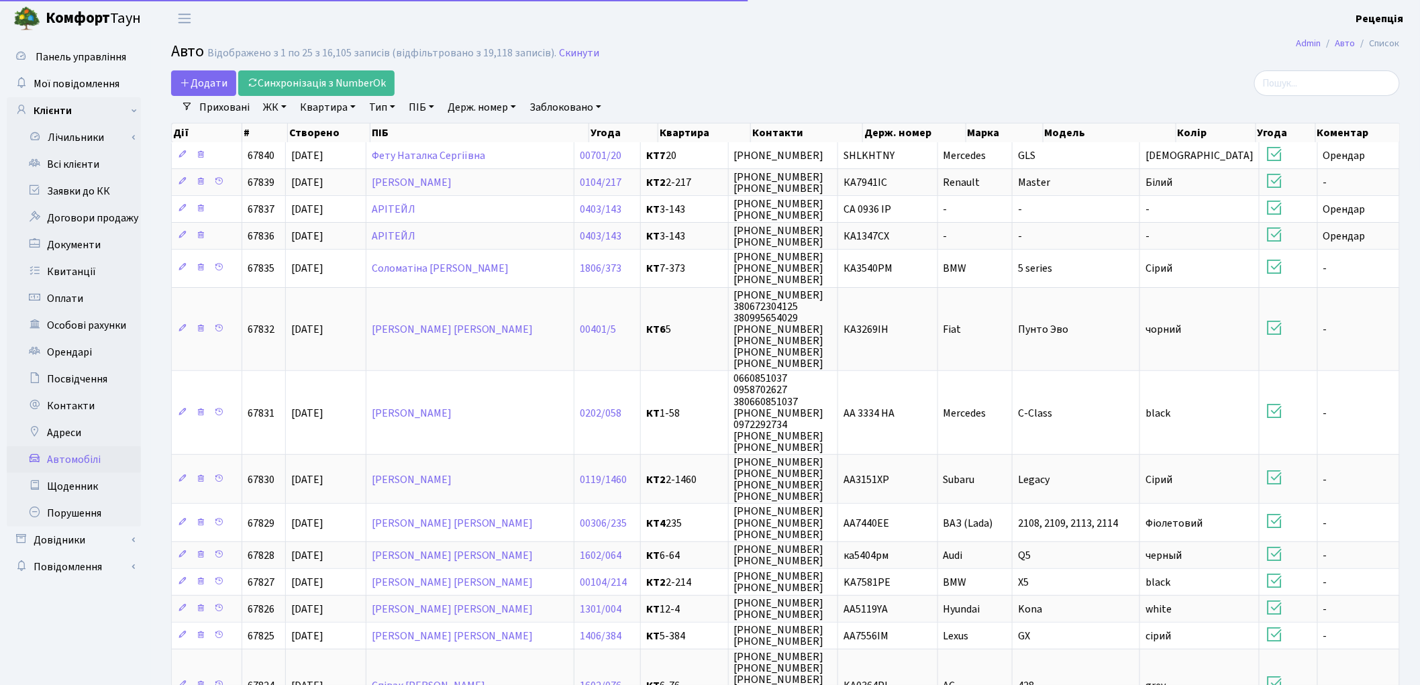
click at [491, 105] on link "Держ. номер" at bounding box center [481, 107] width 79 height 23
type input "2908"
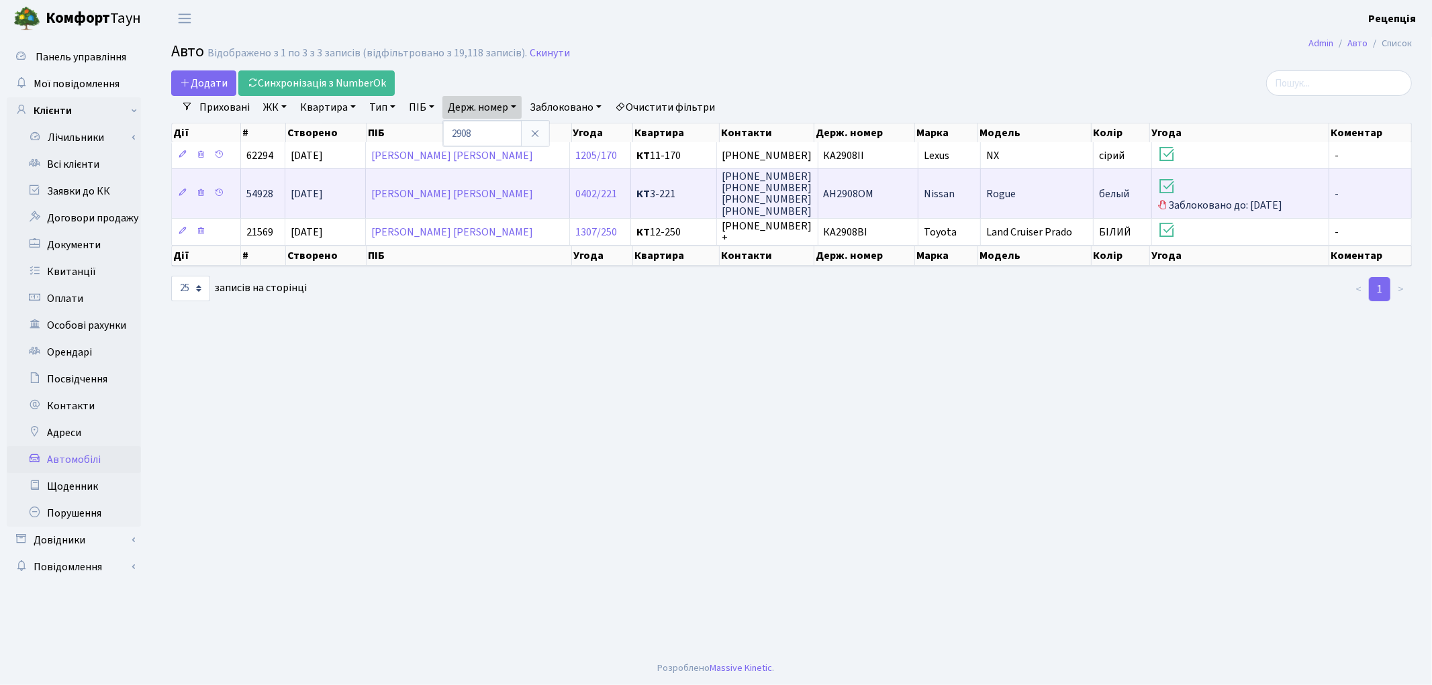
click at [863, 196] on span "АН2908ОМ" at bounding box center [849, 194] width 50 height 15
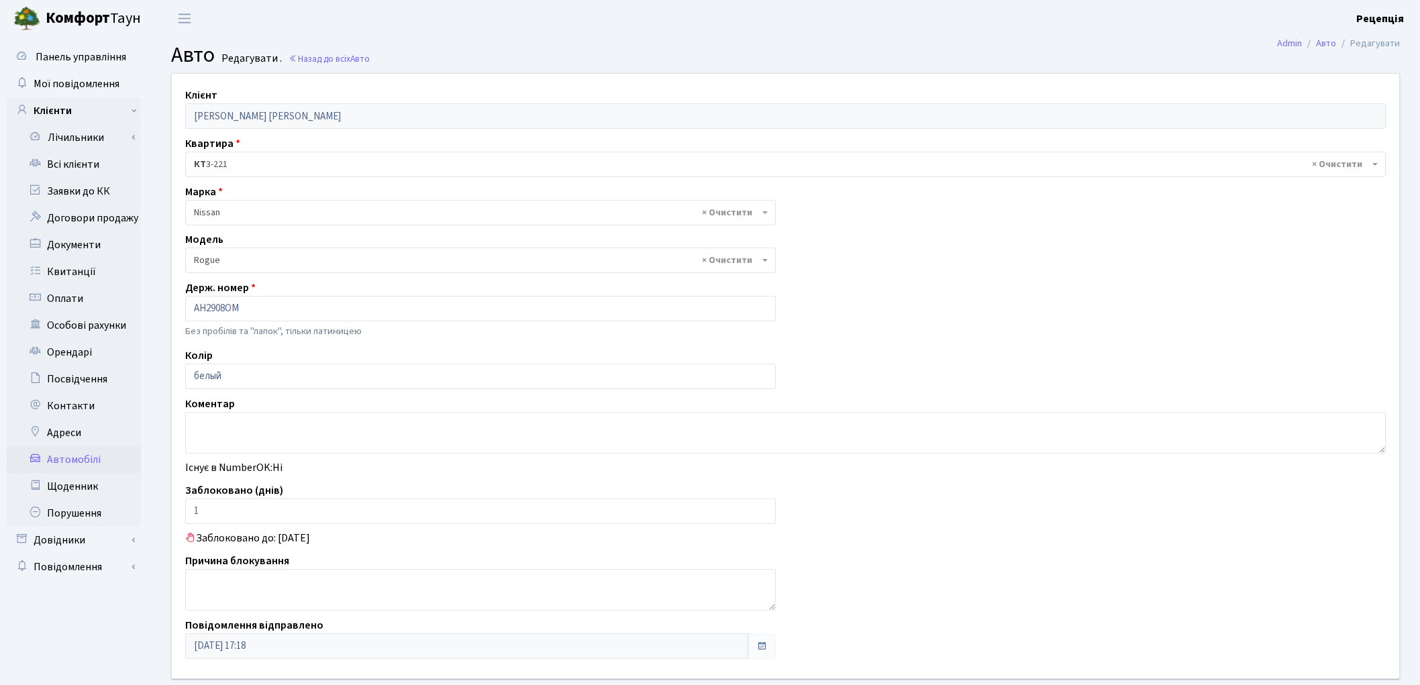
select select "2678"
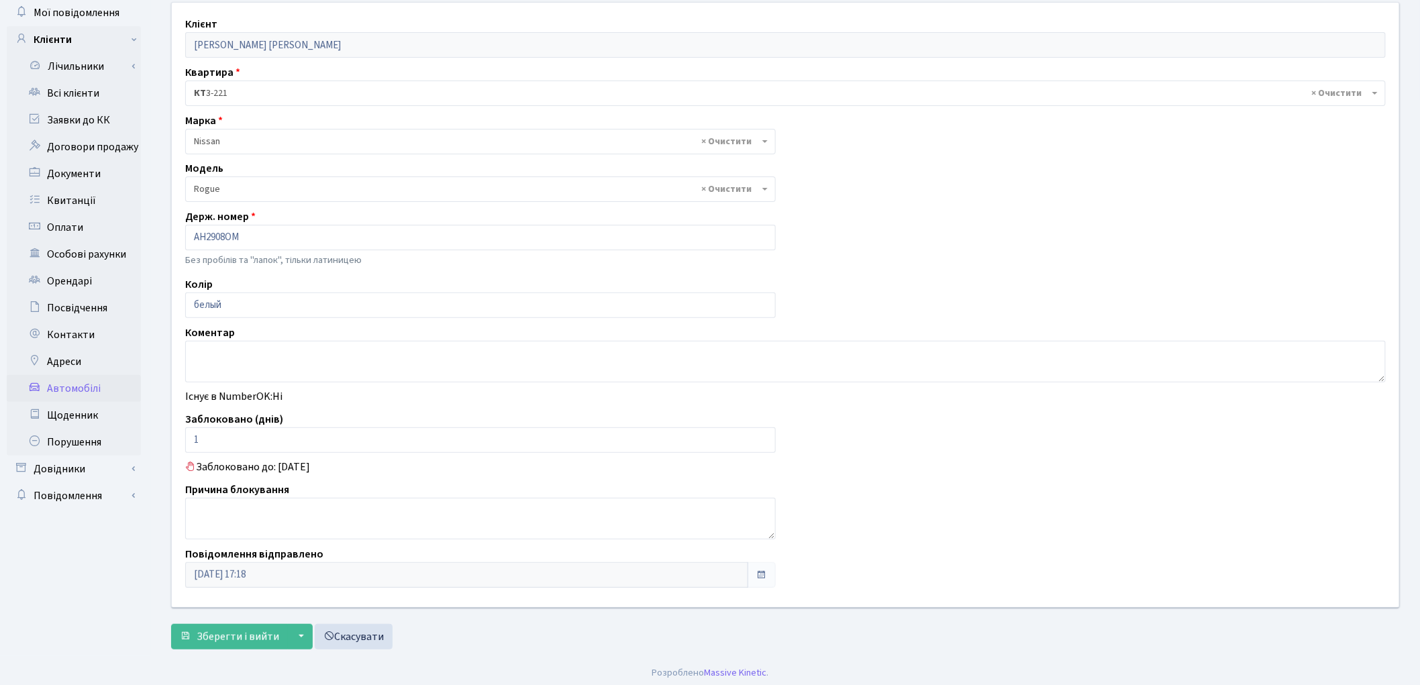
scroll to position [76, 0]
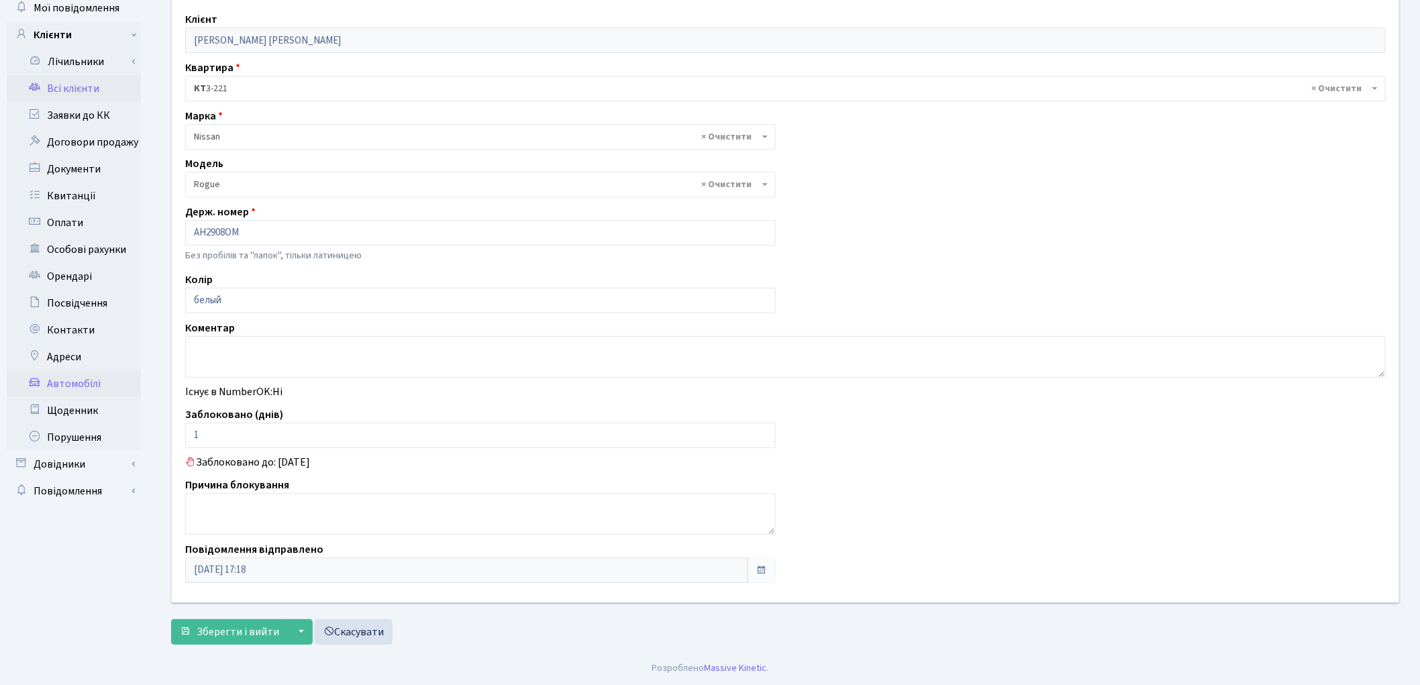
click at [60, 93] on link "Всі клієнти" at bounding box center [74, 88] width 134 height 27
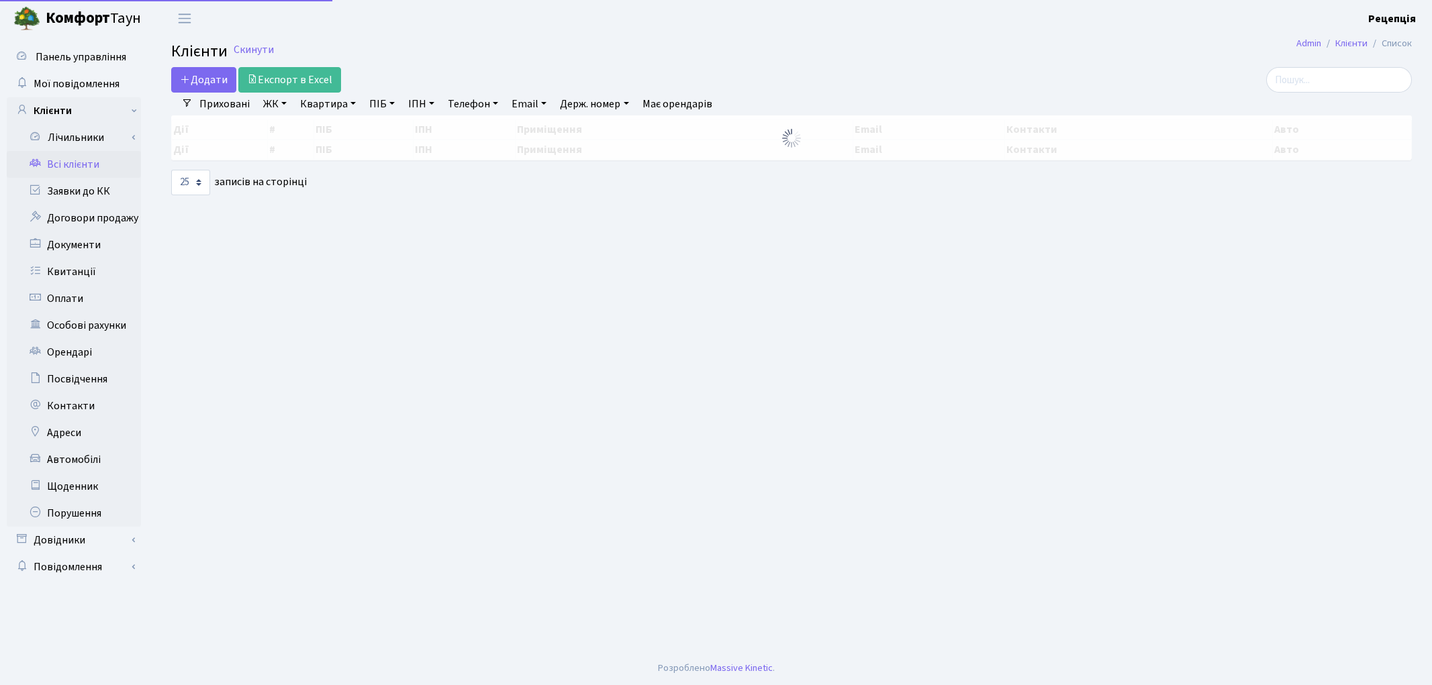
select select "25"
